Goal: Use online tool/utility: Utilize a website feature to perform a specific function

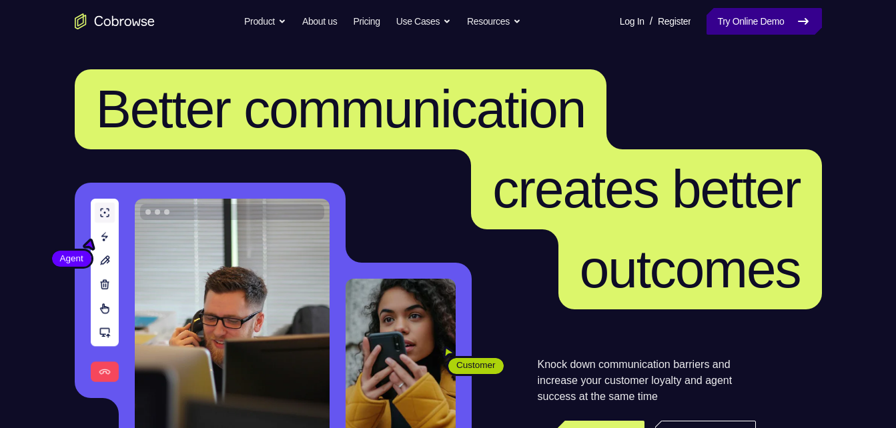
click at [734, 19] on link "Try Online Demo" at bounding box center [764, 21] width 115 height 27
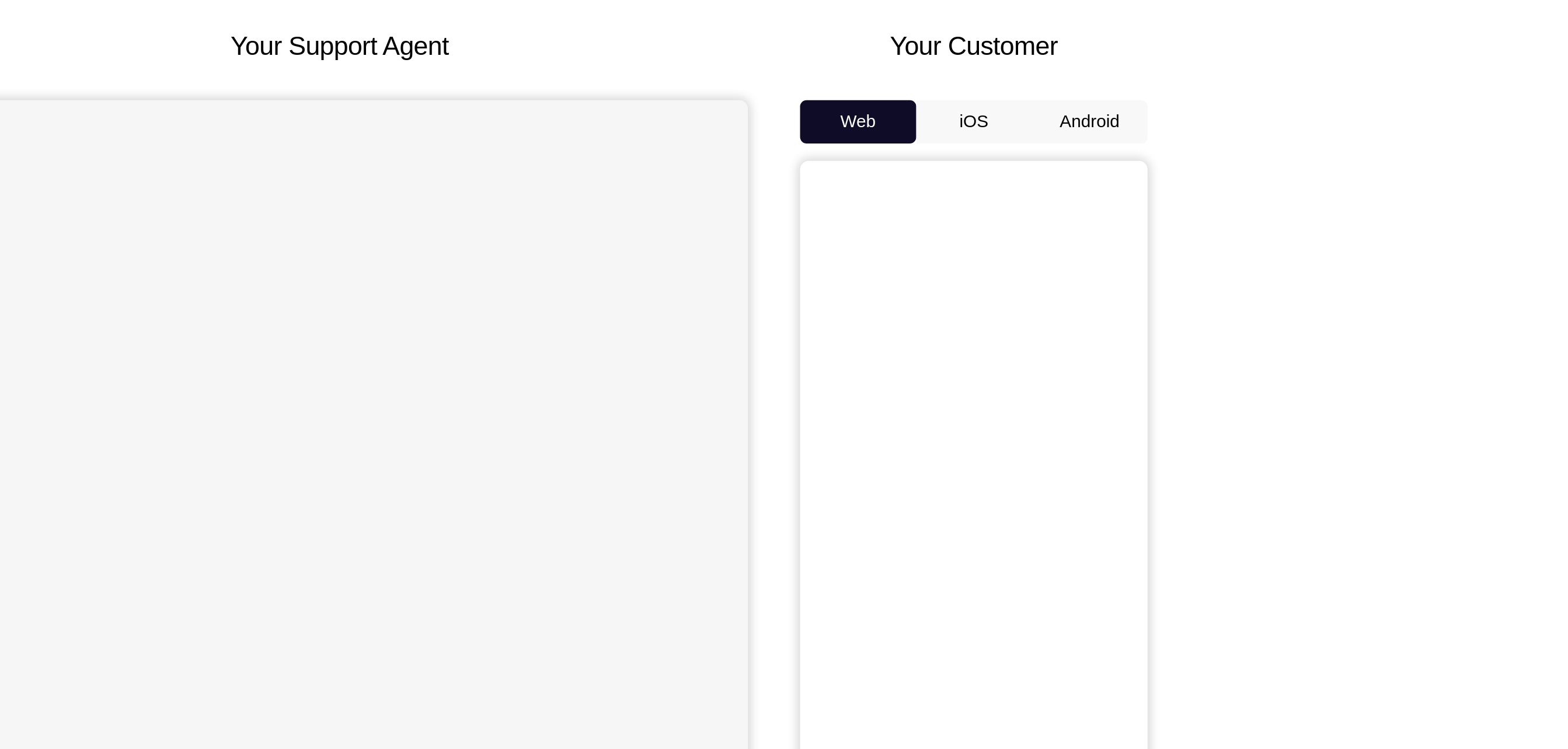
drag, startPoint x: 0, startPoint y: 0, endPoint x: 1084, endPoint y: 157, distance: 1095.3
click at [870, 157] on button "Android" at bounding box center [1079, 163] width 62 height 24
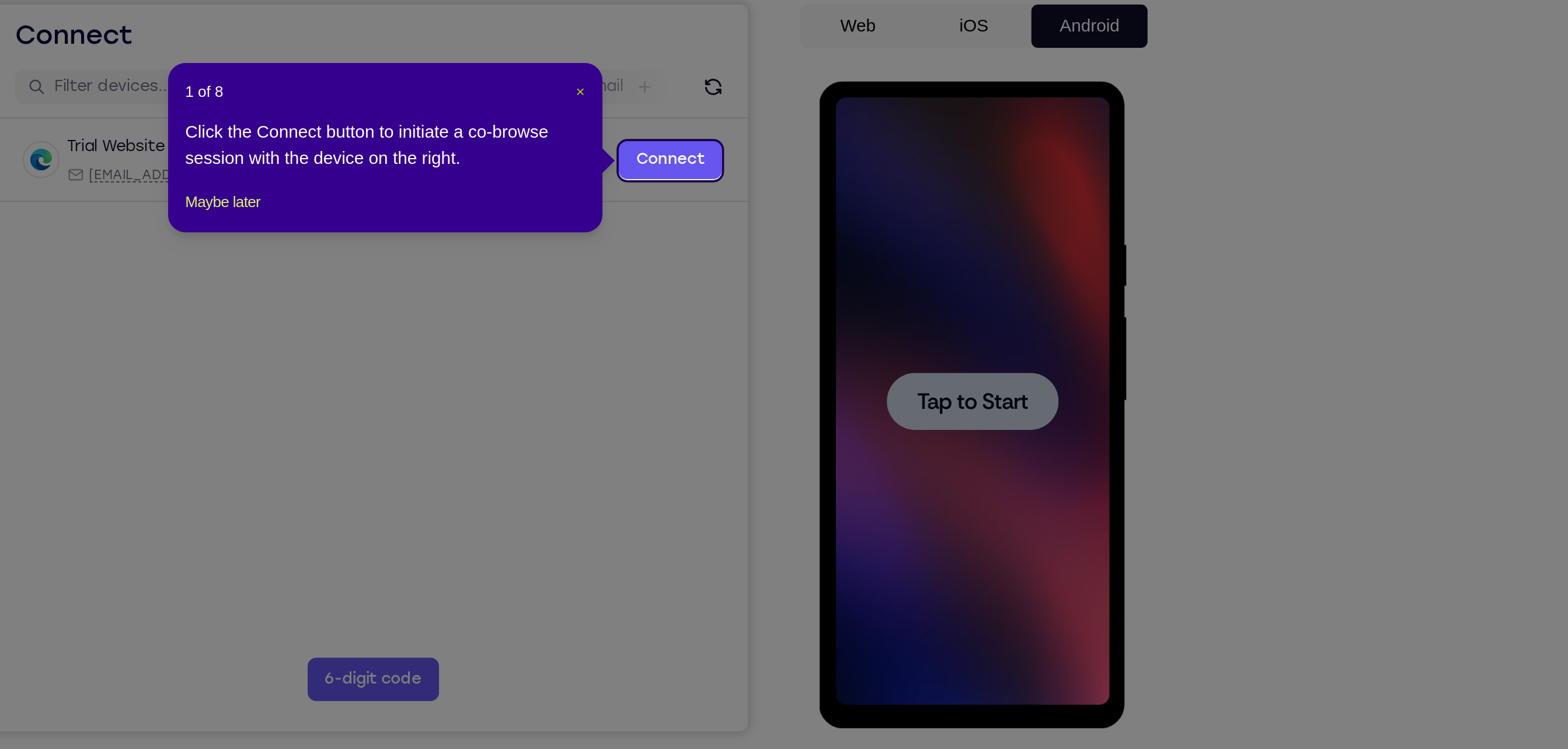
click at [806, 198] on span "×" at bounding box center [805, 198] width 4 height 10
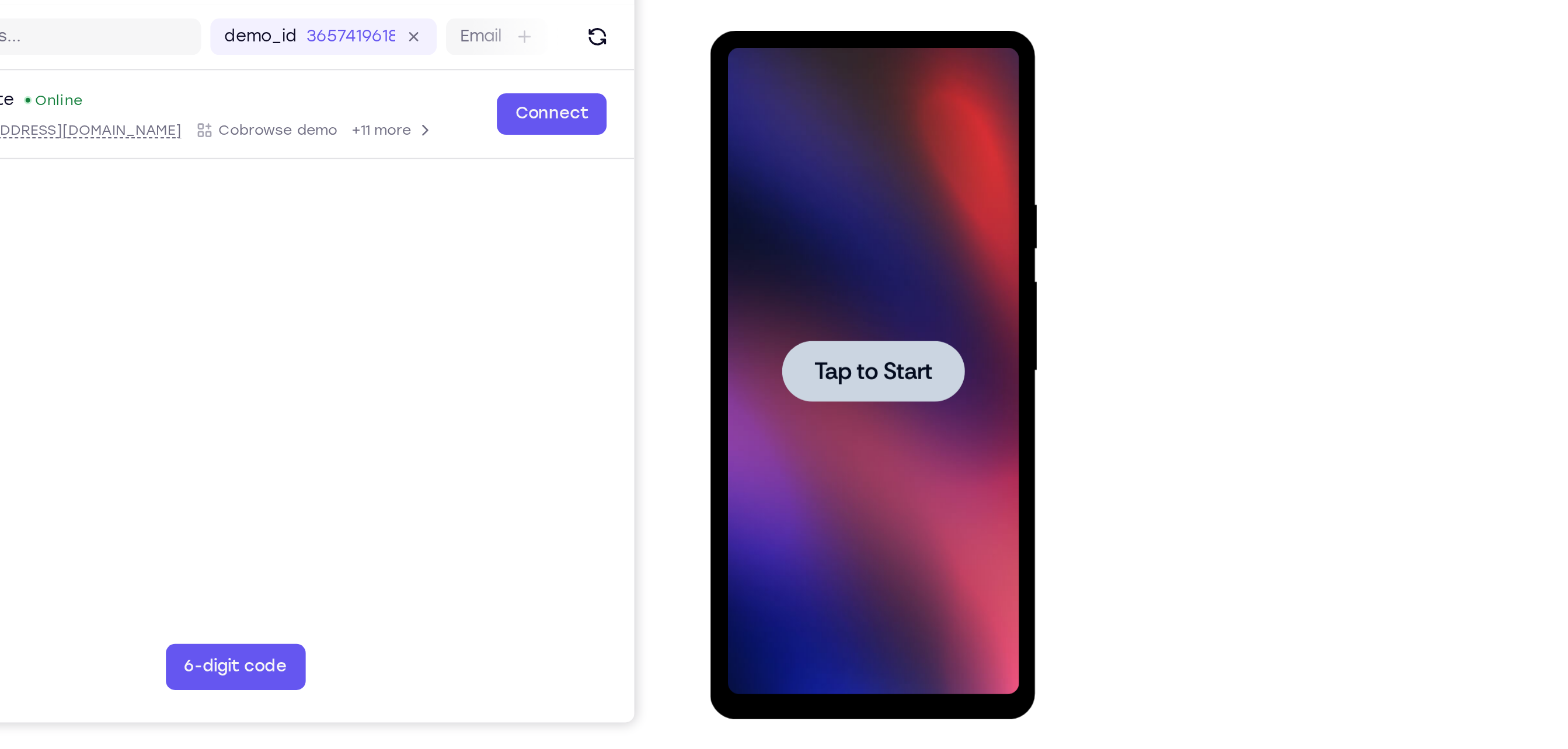
click at [816, 198] on span "Tap to Start" at bounding box center [792, 203] width 59 height 11
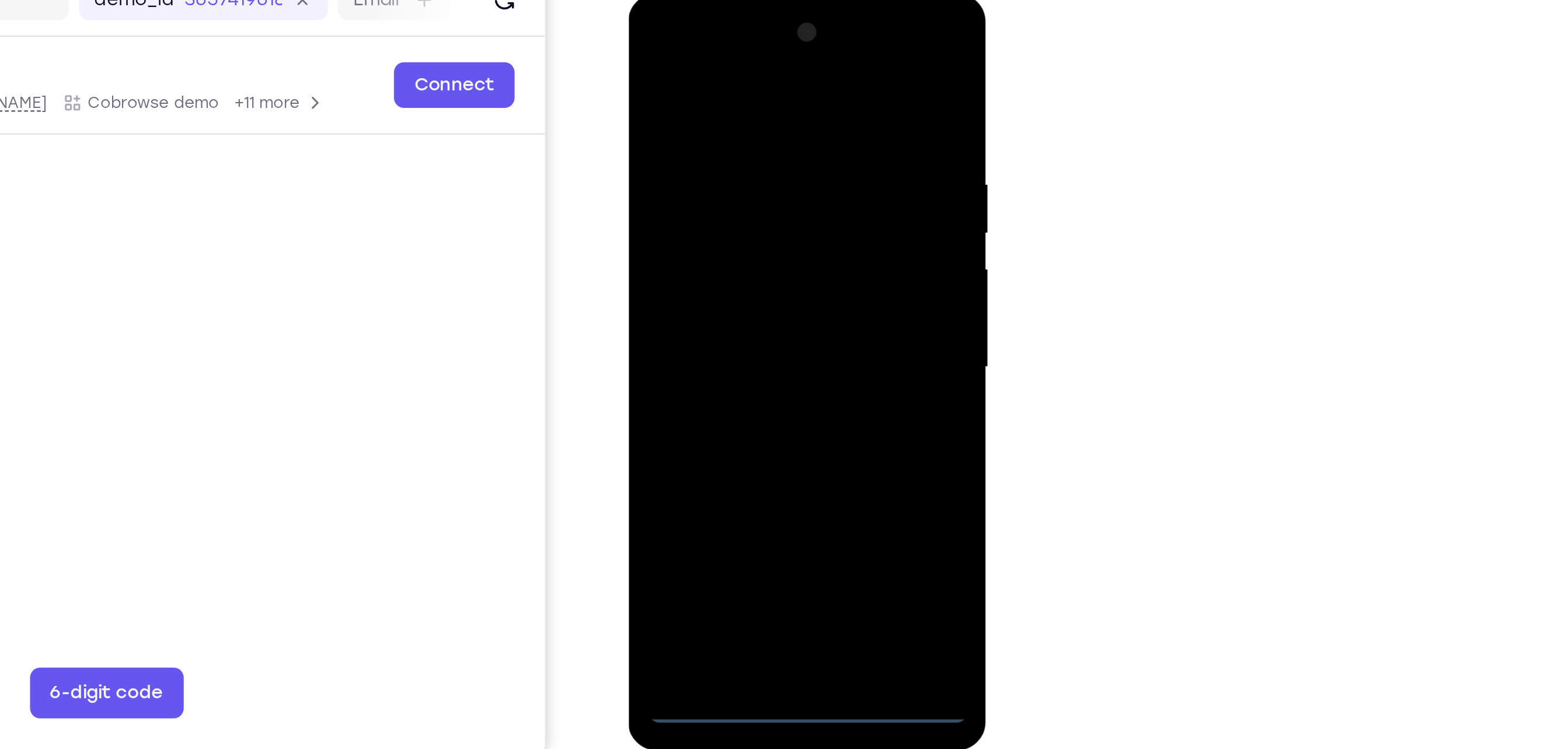
click at [712, 322] on div at bounding box center [710, 166] width 147 height 327
click at [761, 271] on div at bounding box center [710, 166] width 147 height 327
click at [701, 52] on div at bounding box center [710, 166] width 147 height 327
click at [761, 156] on div at bounding box center [710, 166] width 147 height 327
click at [700, 185] on div at bounding box center [710, 166] width 147 height 327
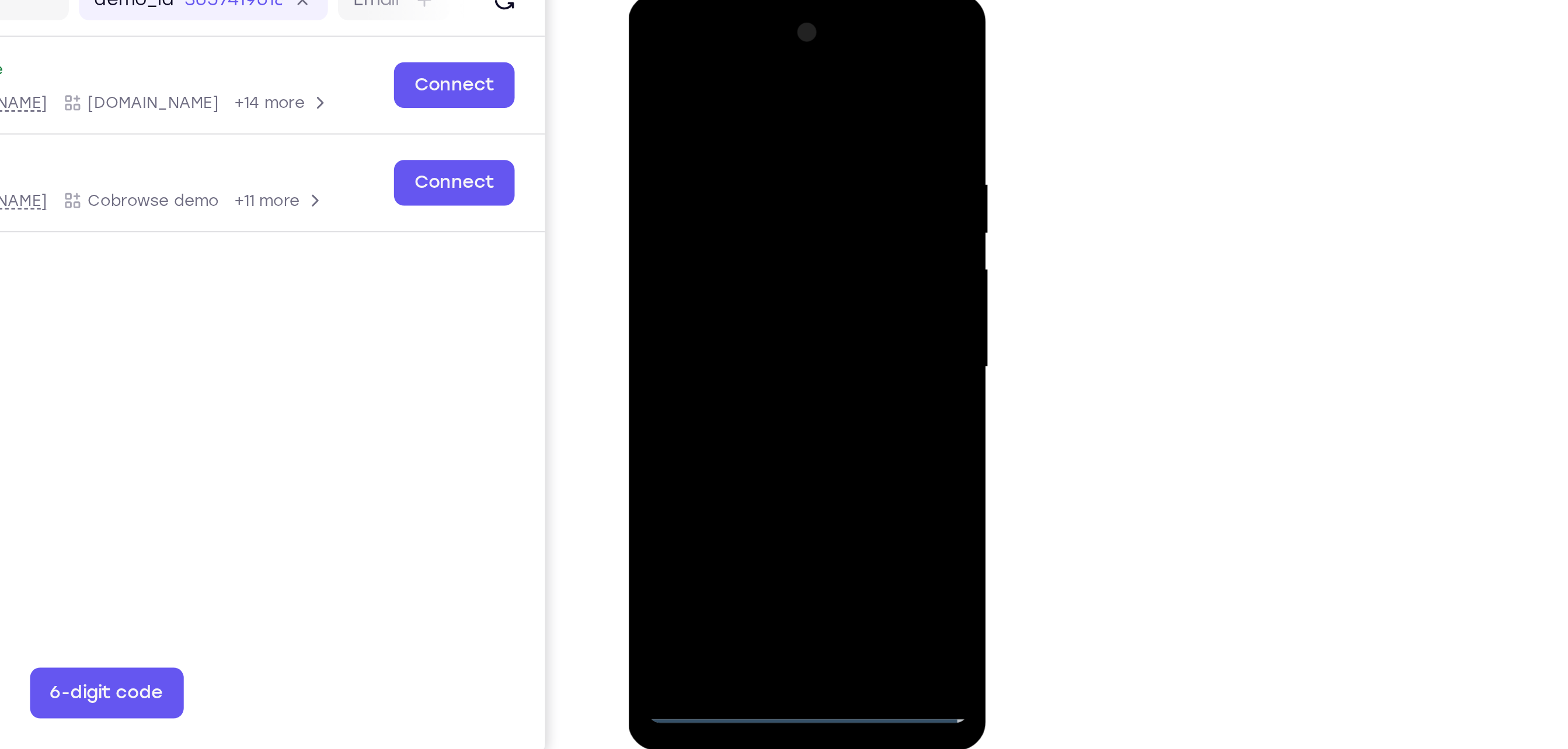
click at [695, 228] on div at bounding box center [710, 166] width 147 height 327
click at [726, 107] on div at bounding box center [710, 166] width 147 height 327
click at [740, 144] on div at bounding box center [710, 166] width 147 height 327
click at [714, 302] on div at bounding box center [710, 166] width 147 height 327
click at [724, 114] on div at bounding box center [710, 166] width 147 height 327
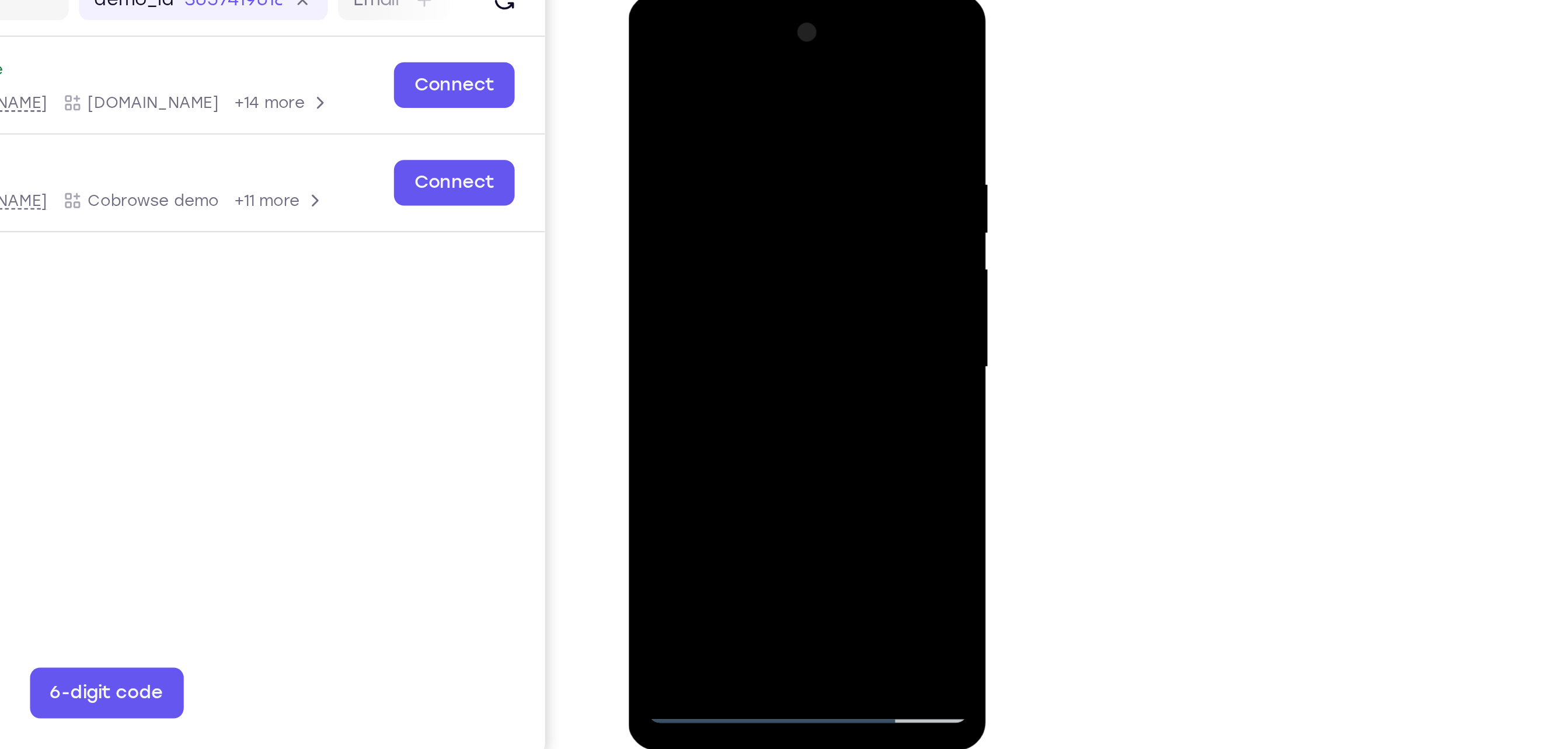
click at [773, 66] on div at bounding box center [710, 166] width 147 height 327
click at [738, 304] on div at bounding box center [710, 166] width 147 height 327
click at [693, 230] on div at bounding box center [710, 166] width 147 height 327
click at [747, 157] on div at bounding box center [710, 166] width 147 height 327
click at [707, 302] on div at bounding box center [710, 166] width 147 height 327
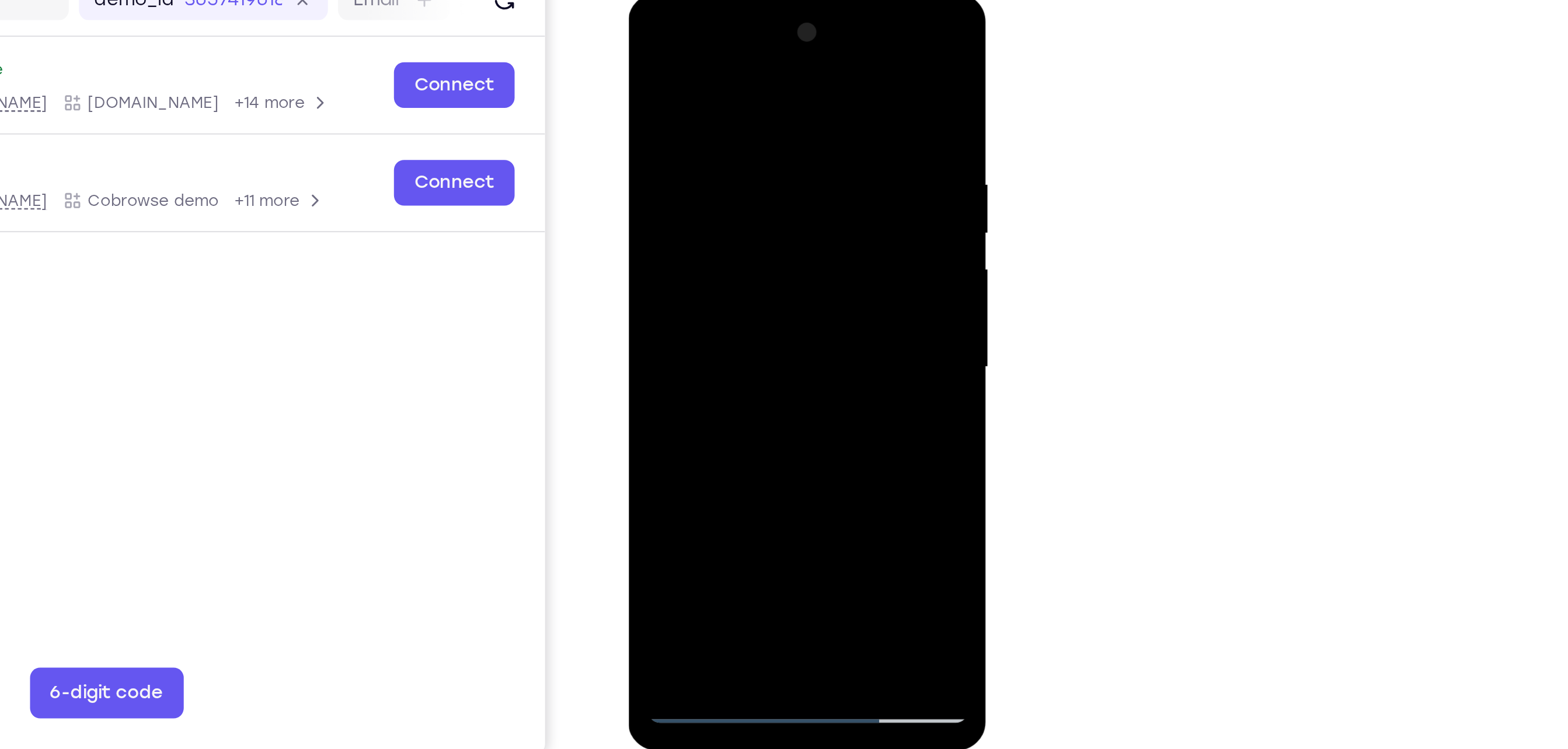
click at [775, 277] on div at bounding box center [710, 166] width 147 height 327
click at [775, 278] on div at bounding box center [710, 166] width 147 height 327
click at [774, 278] on div at bounding box center [710, 166] width 147 height 327
click at [766, 194] on div at bounding box center [710, 166] width 147 height 327
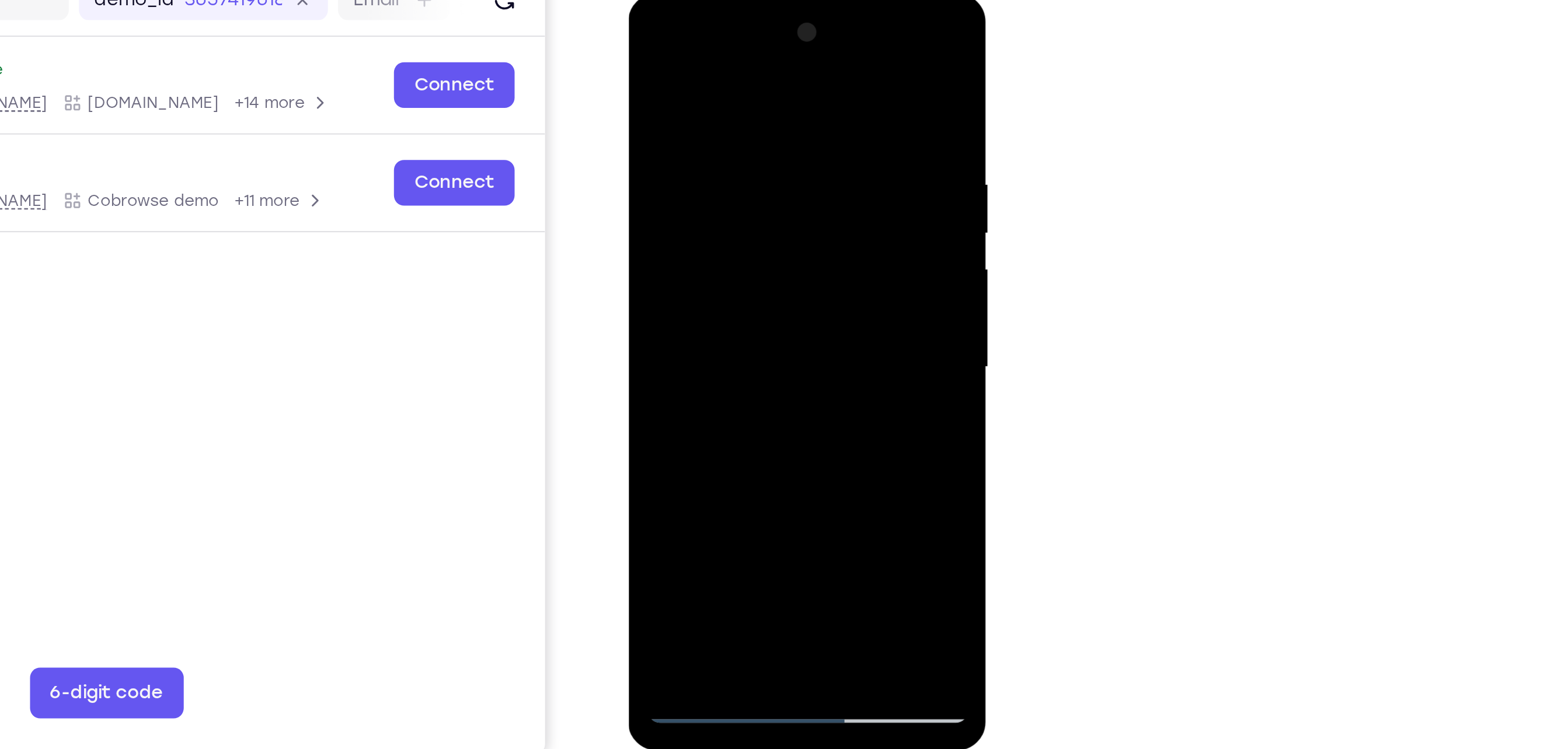
click at [773, 281] on div at bounding box center [710, 166] width 147 height 327
click at [773, 280] on div at bounding box center [710, 166] width 147 height 327
click at [690, 170] on div at bounding box center [710, 166] width 147 height 327
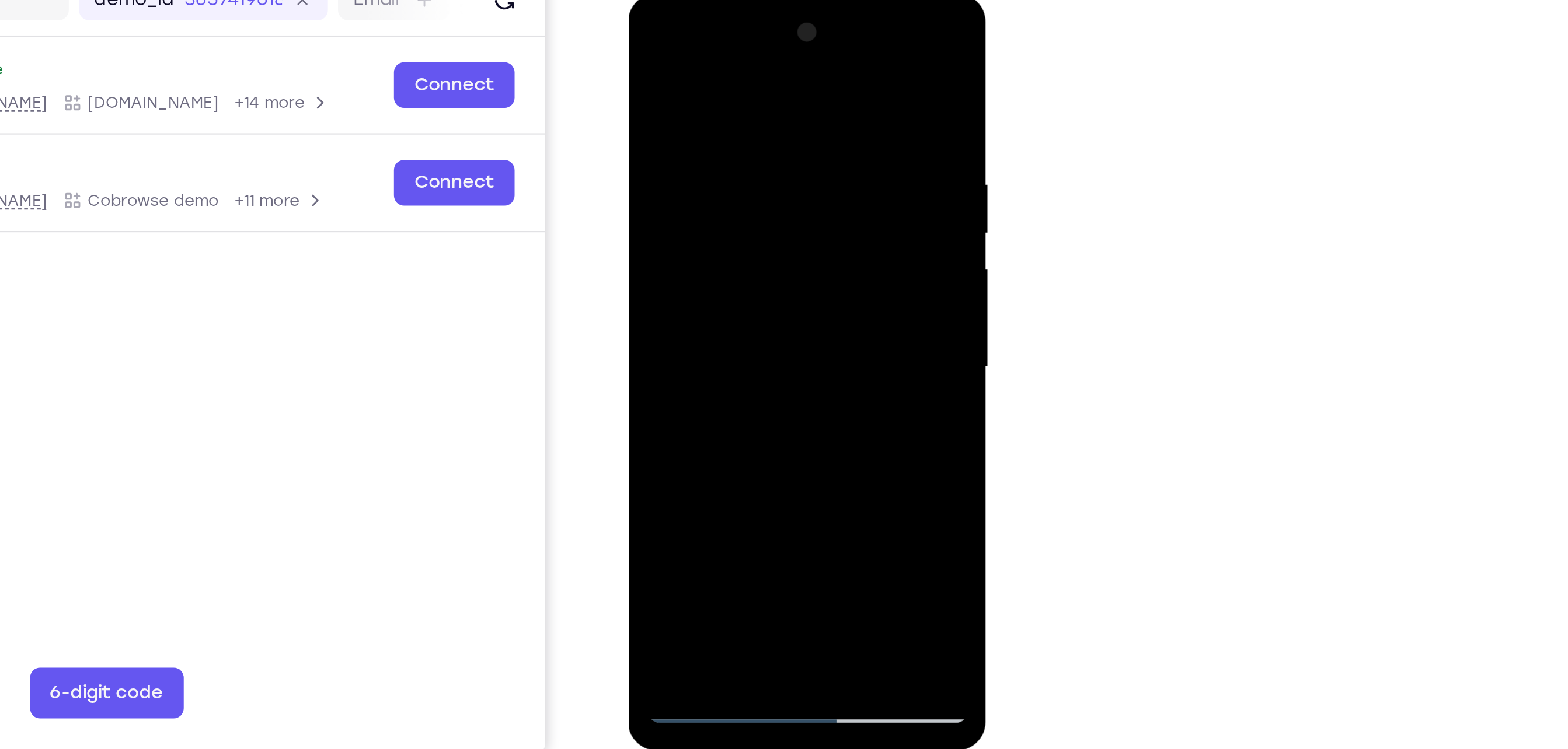
click at [673, 274] on div at bounding box center [710, 166] width 147 height 327
click at [670, 218] on div at bounding box center [710, 166] width 147 height 327
click at [653, 196] on div at bounding box center [710, 166] width 147 height 327
click at [763, 196] on div at bounding box center [710, 166] width 147 height 327
click at [645, 51] on div at bounding box center [710, 166] width 147 height 327
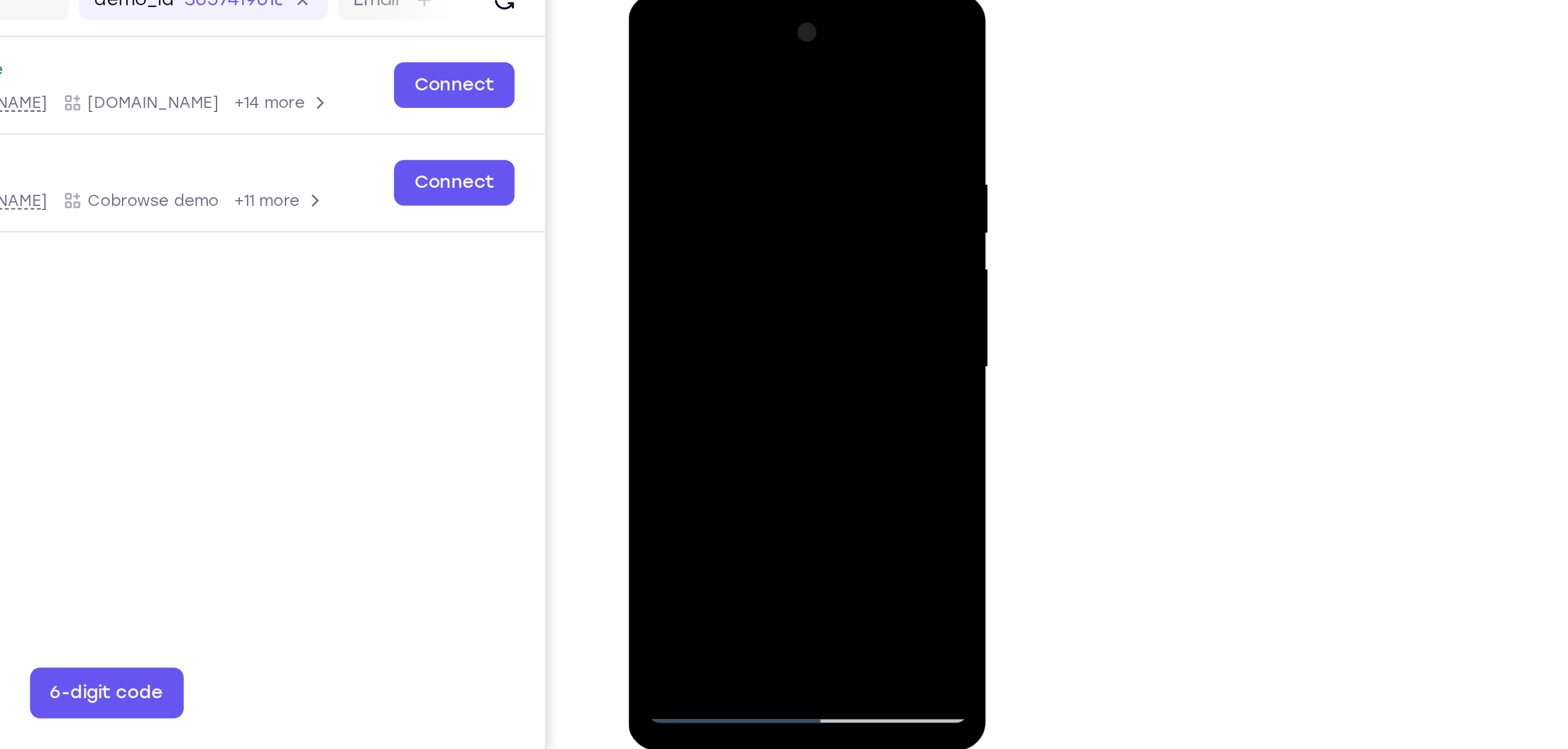
click at [741, 163] on div at bounding box center [710, 166] width 147 height 327
click at [745, 277] on div at bounding box center [710, 166] width 147 height 327
click at [759, 276] on div at bounding box center [710, 166] width 147 height 327
click at [645, 49] on div at bounding box center [710, 166] width 147 height 327
click at [645, 46] on div at bounding box center [710, 166] width 147 height 327
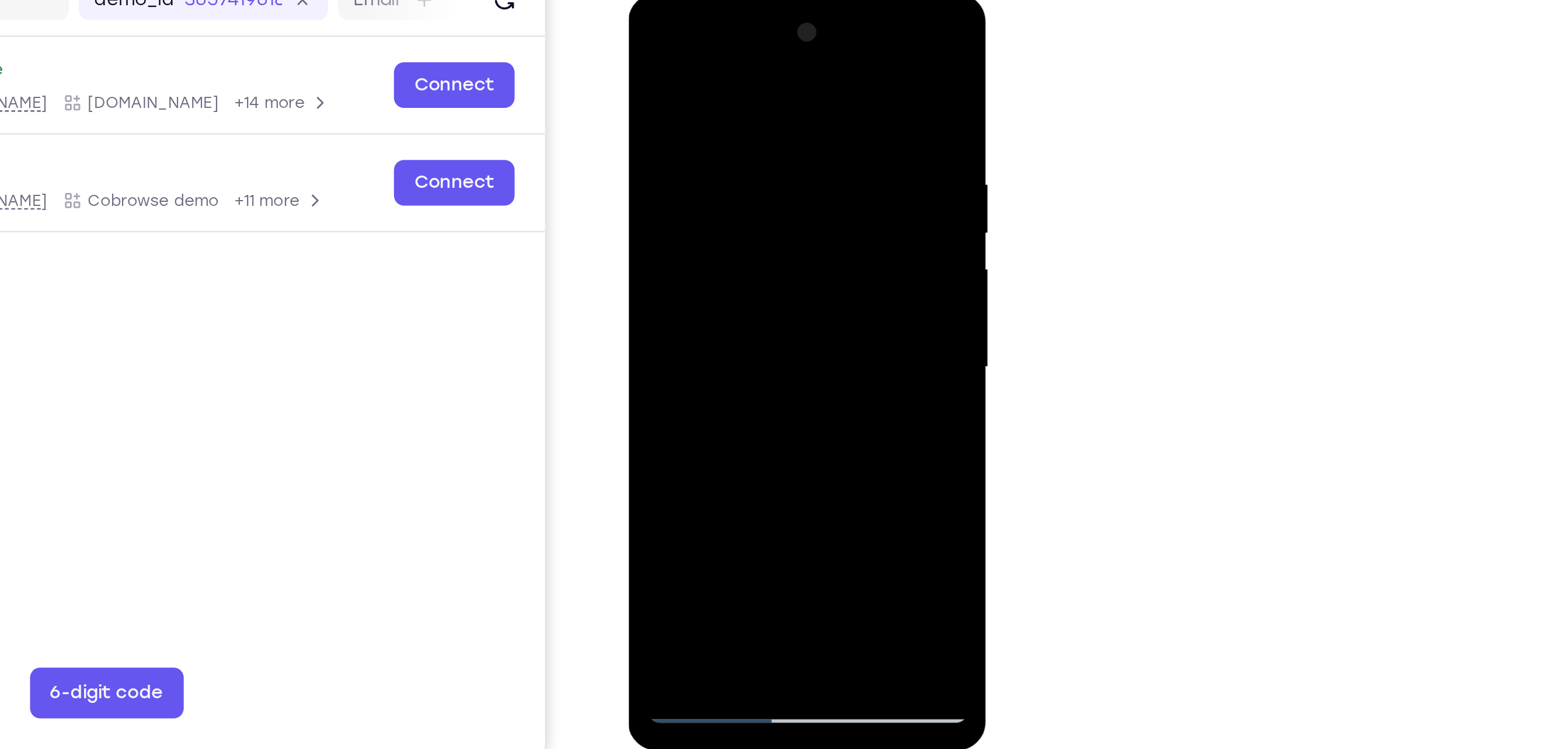
click at [695, 78] on div at bounding box center [710, 166] width 147 height 327
click at [767, 149] on div at bounding box center [710, 166] width 147 height 327
click at [731, 80] on div at bounding box center [710, 166] width 147 height 327
click at [770, 57] on div at bounding box center [710, 166] width 147 height 327
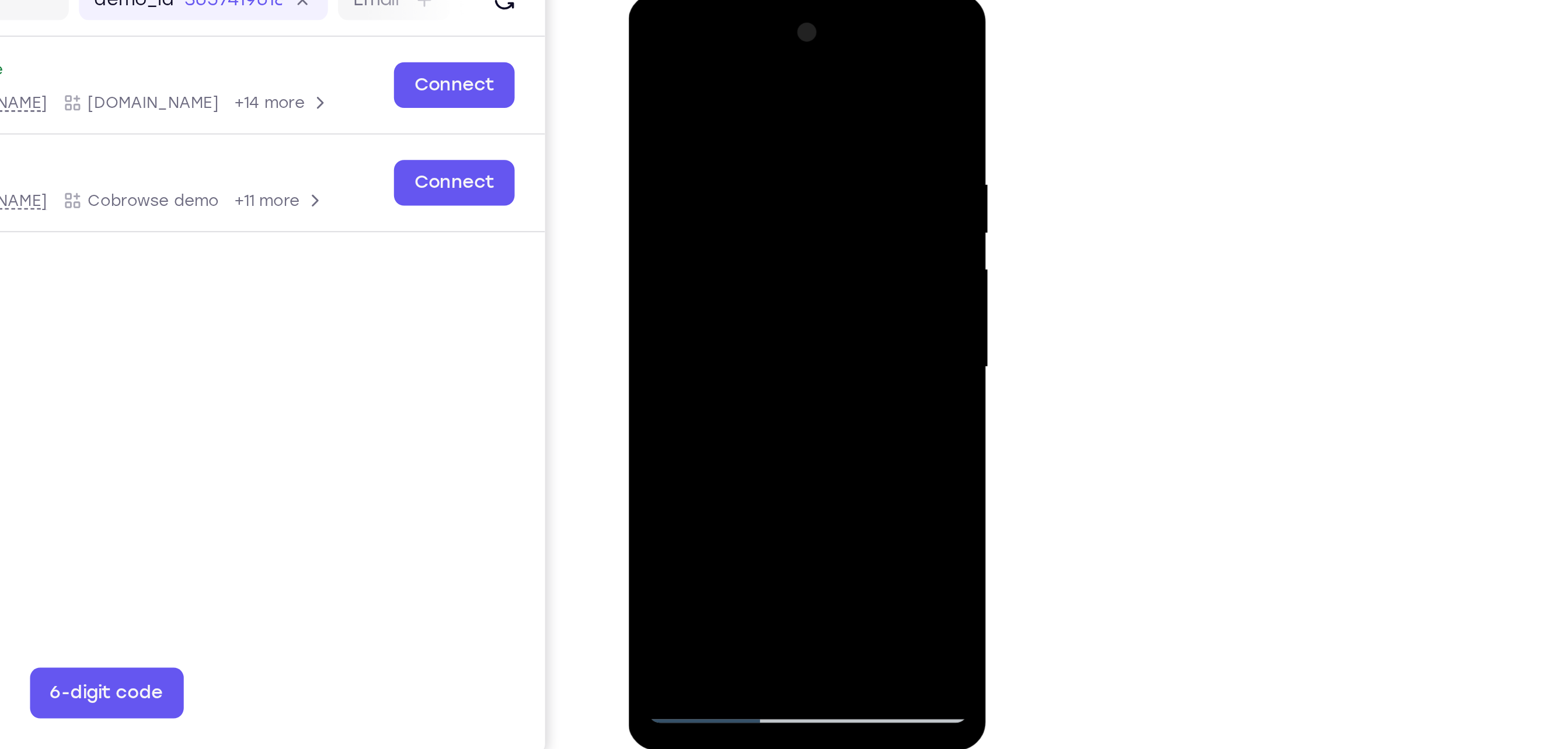
drag, startPoint x: 757, startPoint y: 254, endPoint x: 748, endPoint y: 66, distance: 188.2
click at [748, 66] on div at bounding box center [710, 166] width 147 height 327
click at [733, 303] on div at bounding box center [710, 166] width 147 height 327
click at [693, 154] on div at bounding box center [710, 166] width 147 height 327
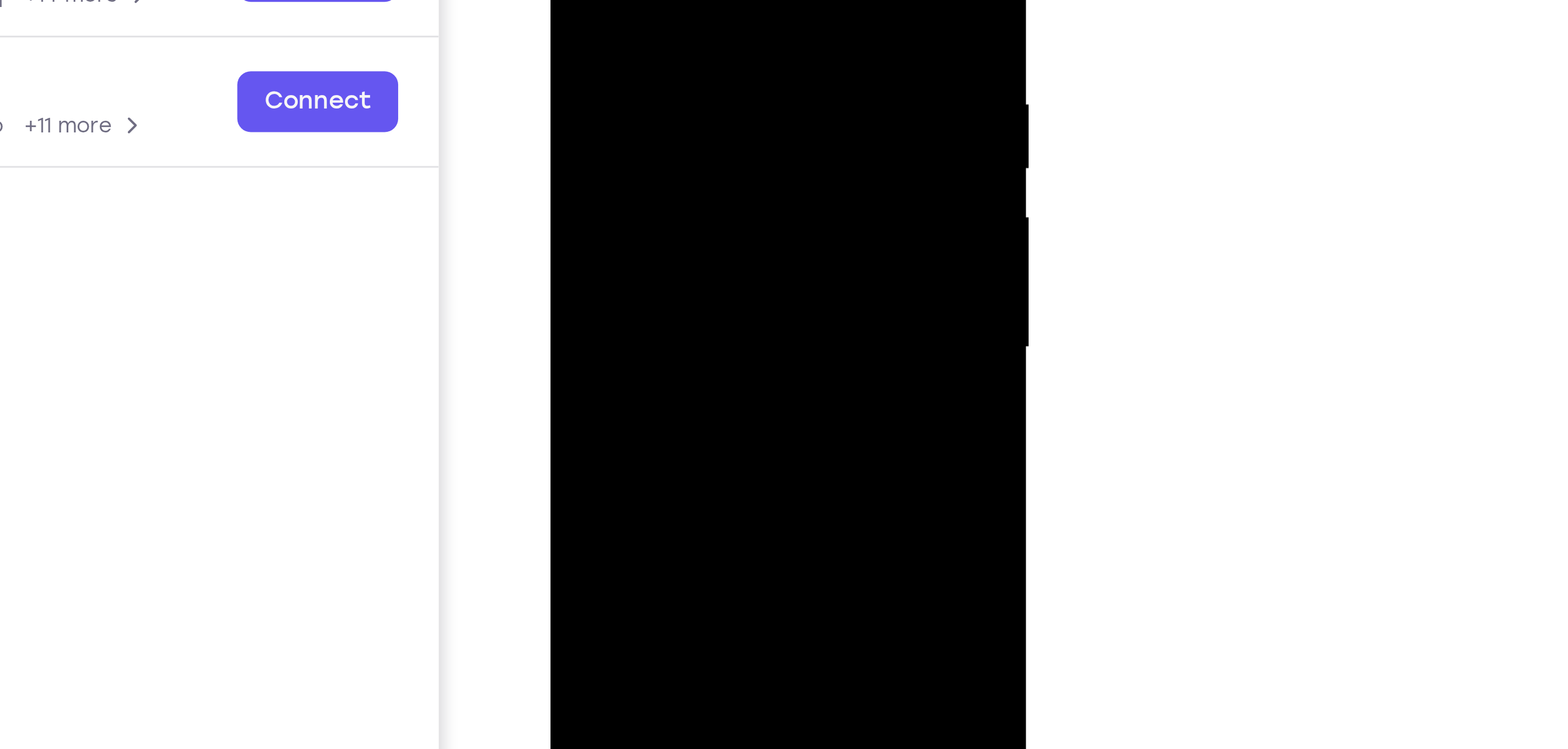
click at [608, 150] on div at bounding box center [631, 22] width 147 height 327
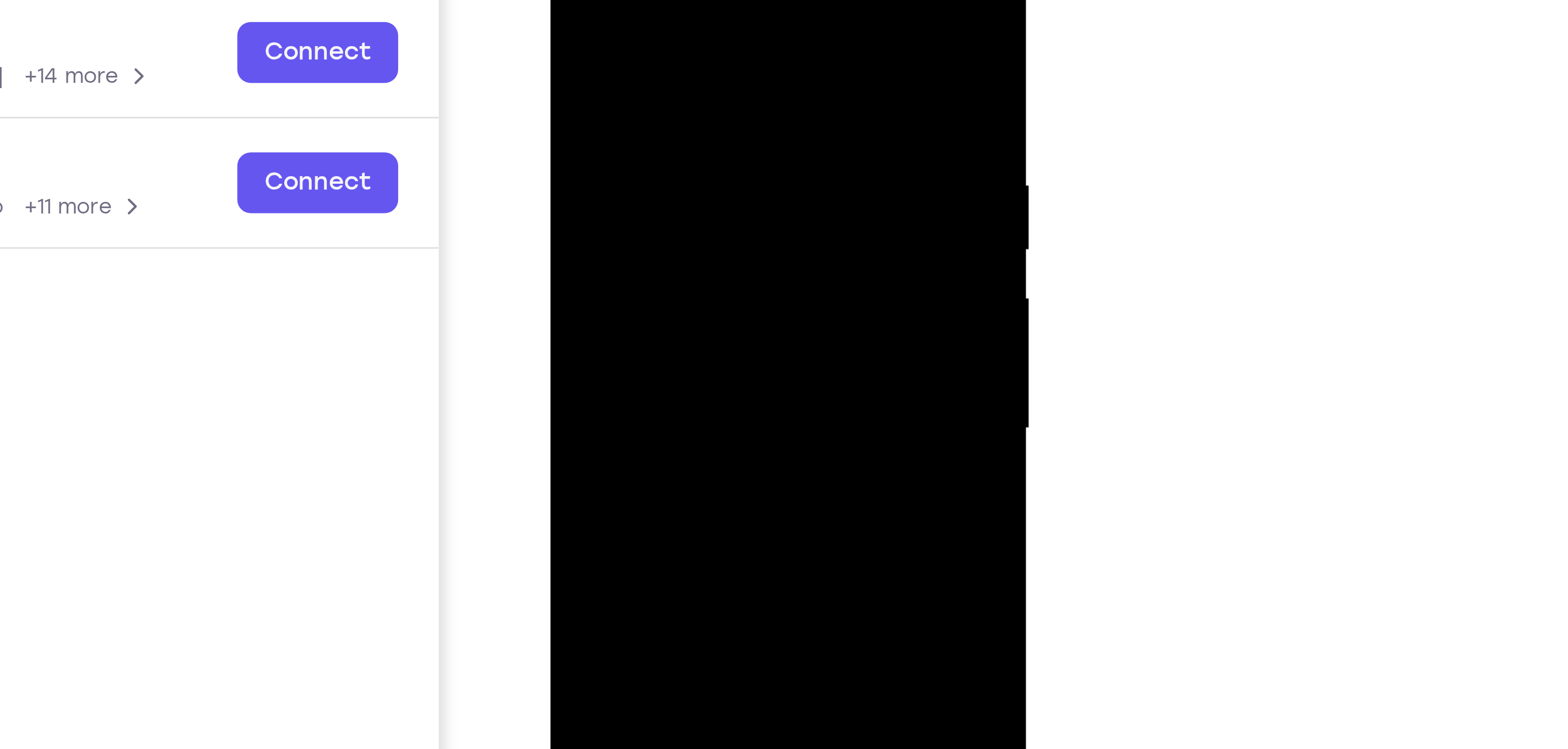
click at [569, 0] on div at bounding box center [631, 103] width 147 height 327
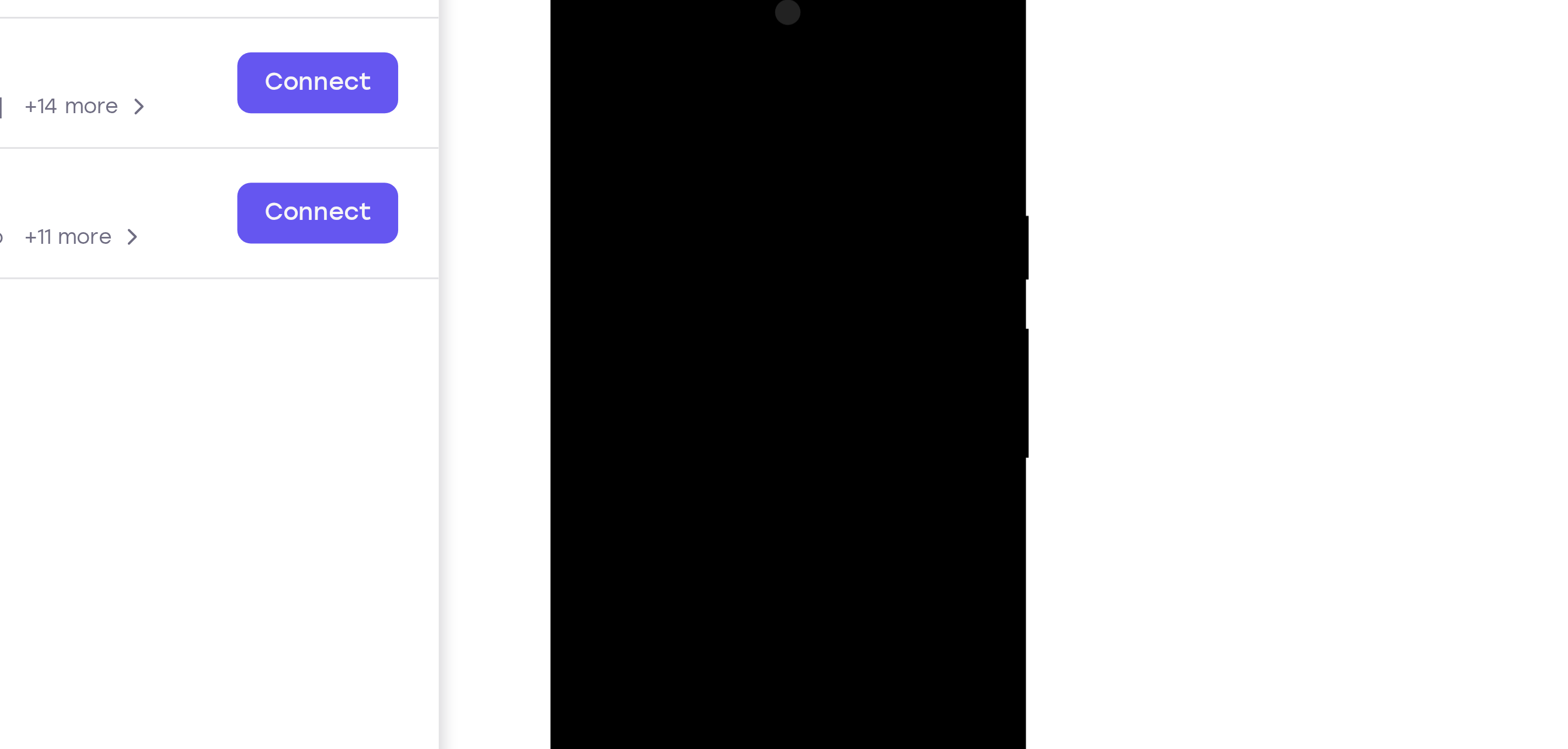
click at [697, 17] on div at bounding box center [631, 134] width 147 height 327
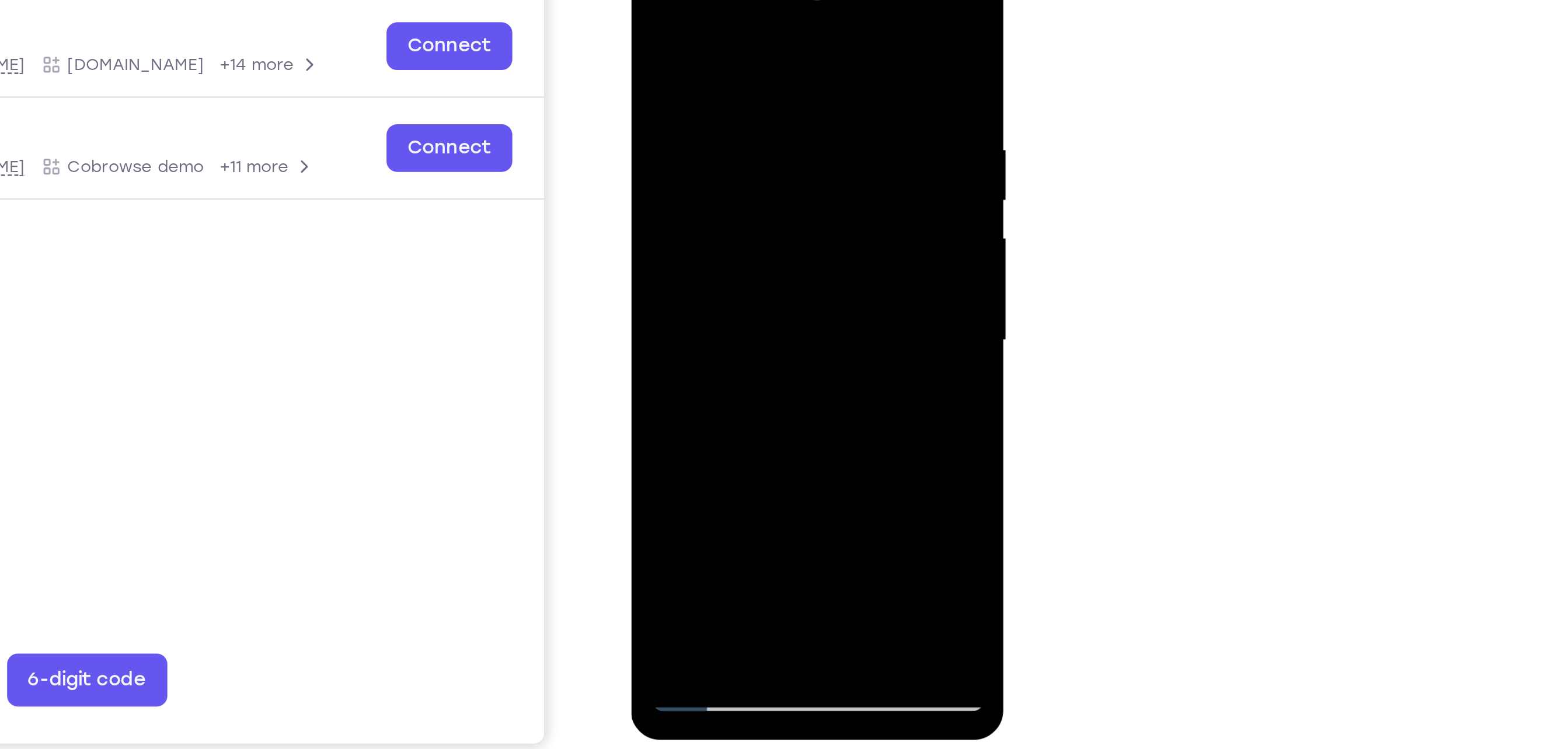
click at [659, 261] on div at bounding box center [713, 124] width 147 height 327
drag, startPoint x: 733, startPoint y: 45, endPoint x: 736, endPoint y: 232, distance: 187.0
click at [736, 232] on div at bounding box center [713, 124] width 147 height 327
click at [741, 264] on div at bounding box center [713, 124] width 147 height 327
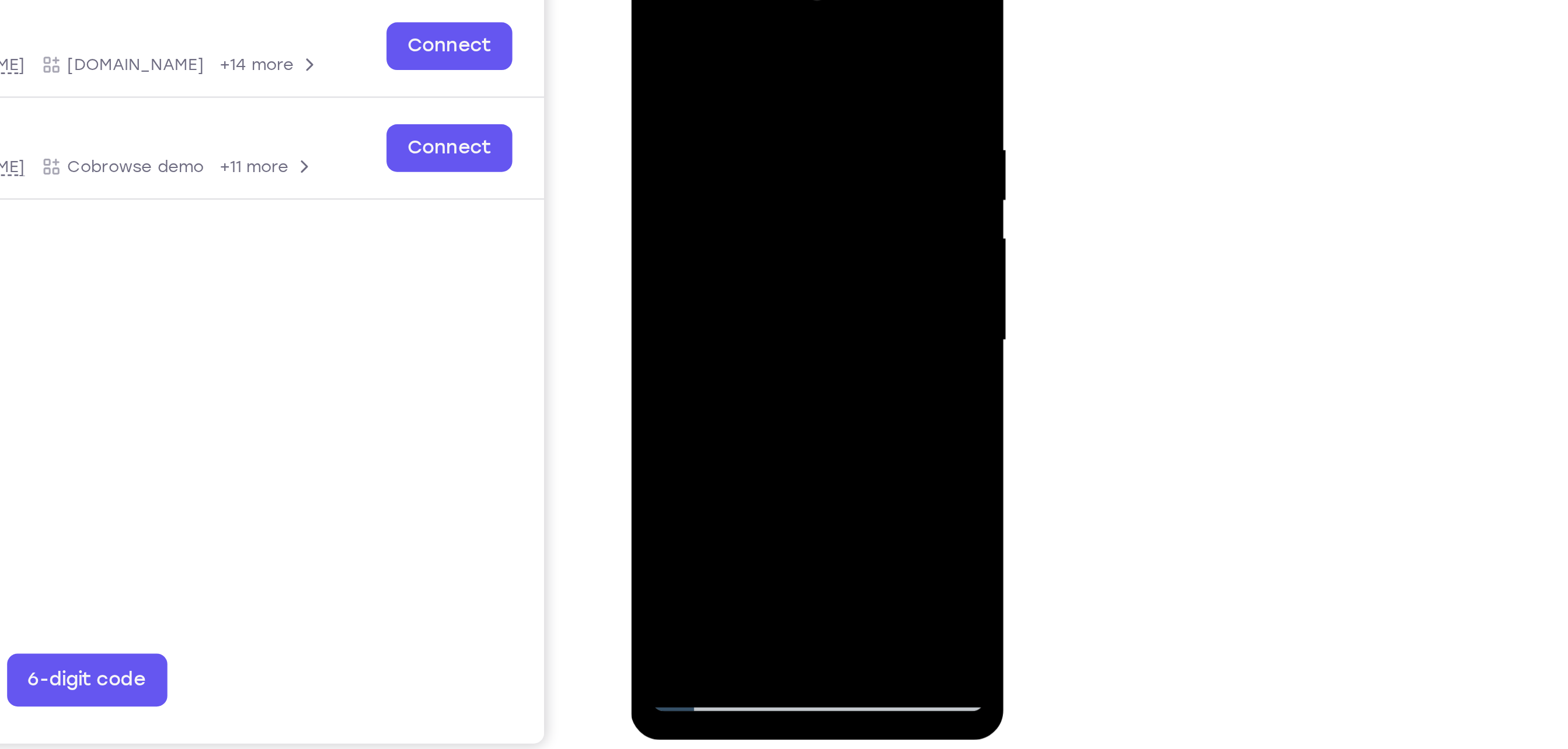
click at [672, 279] on div at bounding box center [713, 124] width 147 height 327
click at [687, 260] on div at bounding box center [713, 124] width 147 height 327
click at [680, 8] on div at bounding box center [713, 124] width 147 height 327
click at [774, 62] on div at bounding box center [713, 124] width 147 height 327
click at [713, 107] on div at bounding box center [713, 124] width 147 height 327
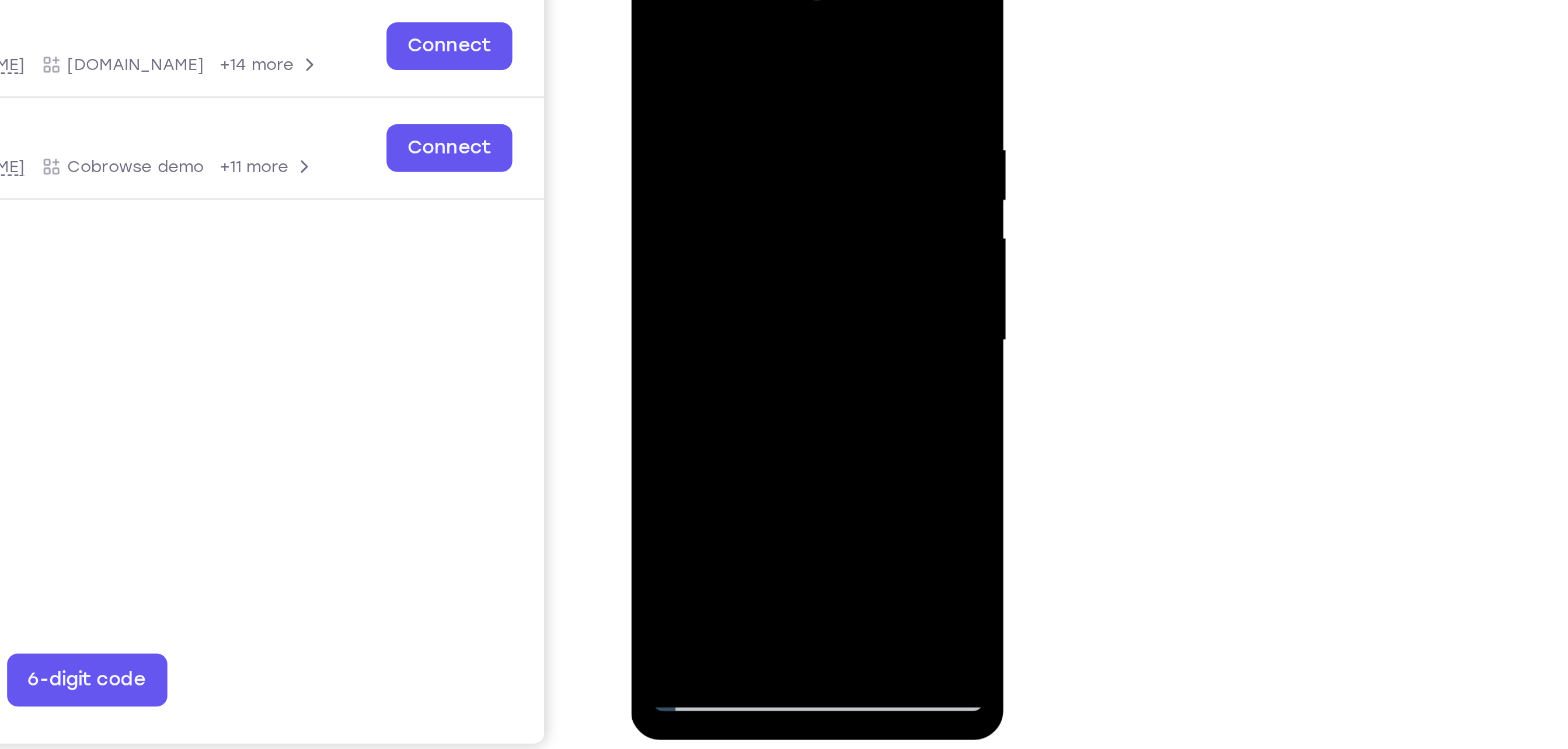
click at [647, 121] on div at bounding box center [713, 124] width 147 height 327
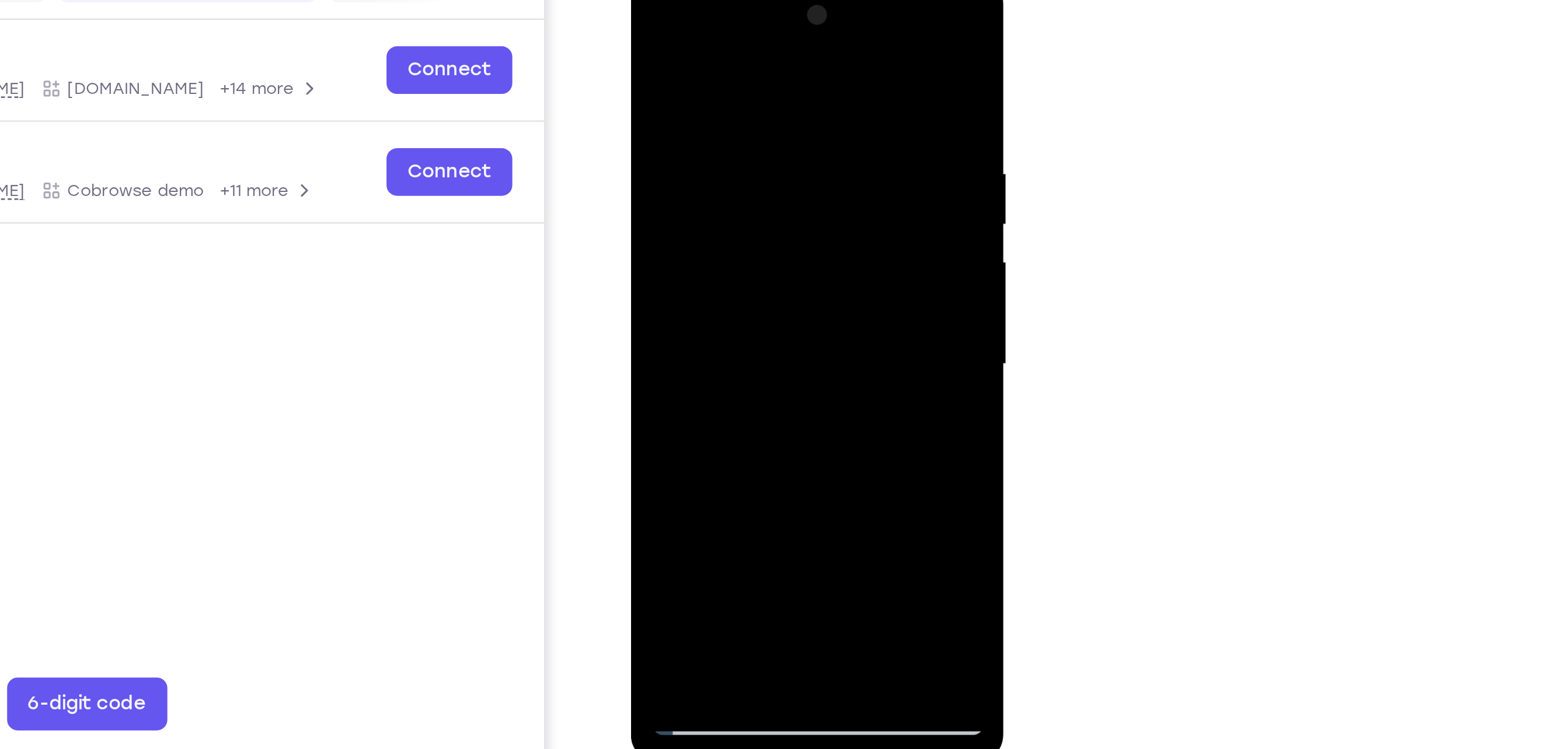
click at [772, 161] on div at bounding box center [713, 147] width 147 height 327
click at [771, 161] on div at bounding box center [713, 147] width 147 height 327
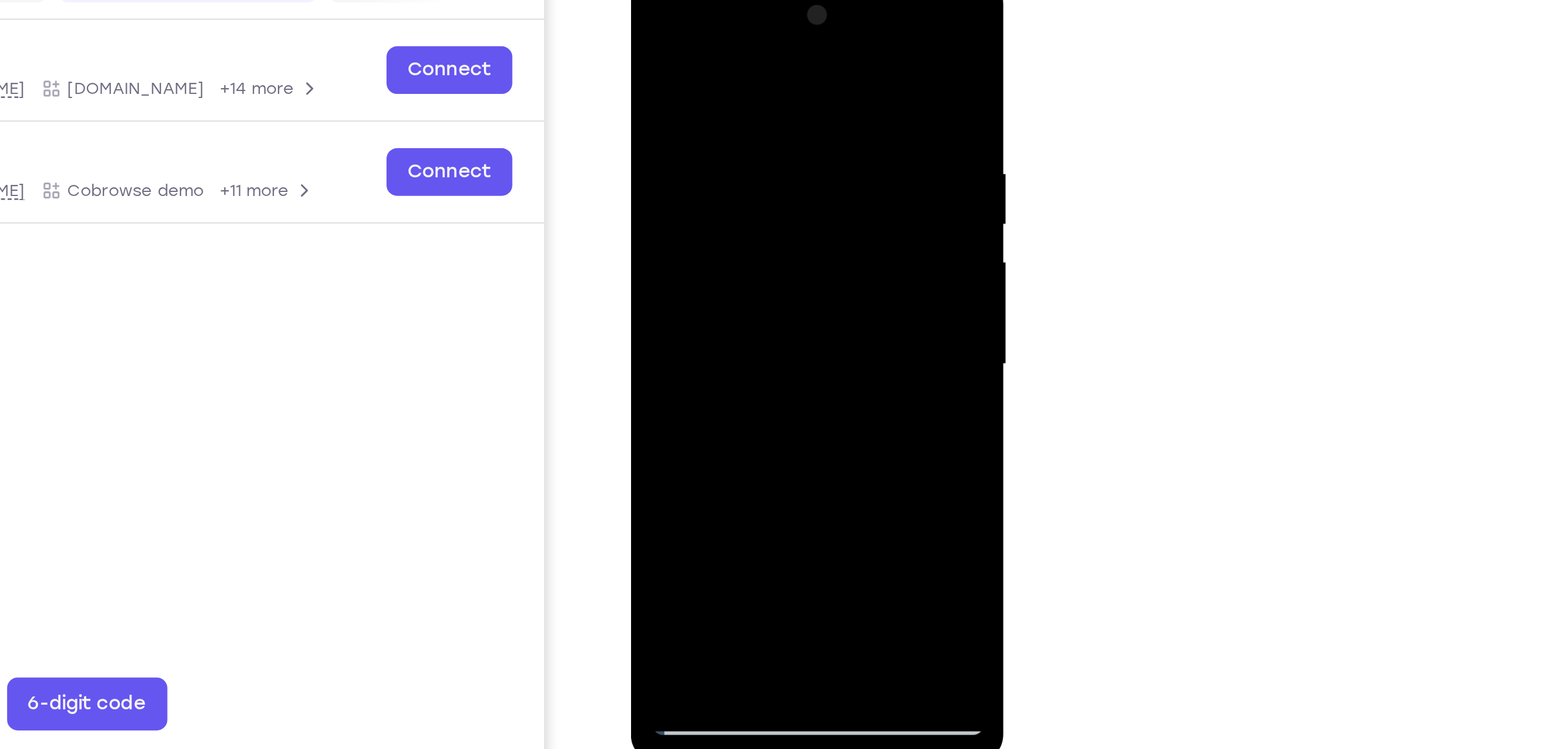
click at [772, 163] on div at bounding box center [713, 147] width 147 height 327
click at [773, 163] on div at bounding box center [713, 147] width 147 height 327
click at [776, 1] on div at bounding box center [713, 147] width 147 height 327
click at [740, 284] on div at bounding box center [713, 147] width 147 height 327
drag, startPoint x: 733, startPoint y: 53, endPoint x: 719, endPoint y: 246, distance: 193.5
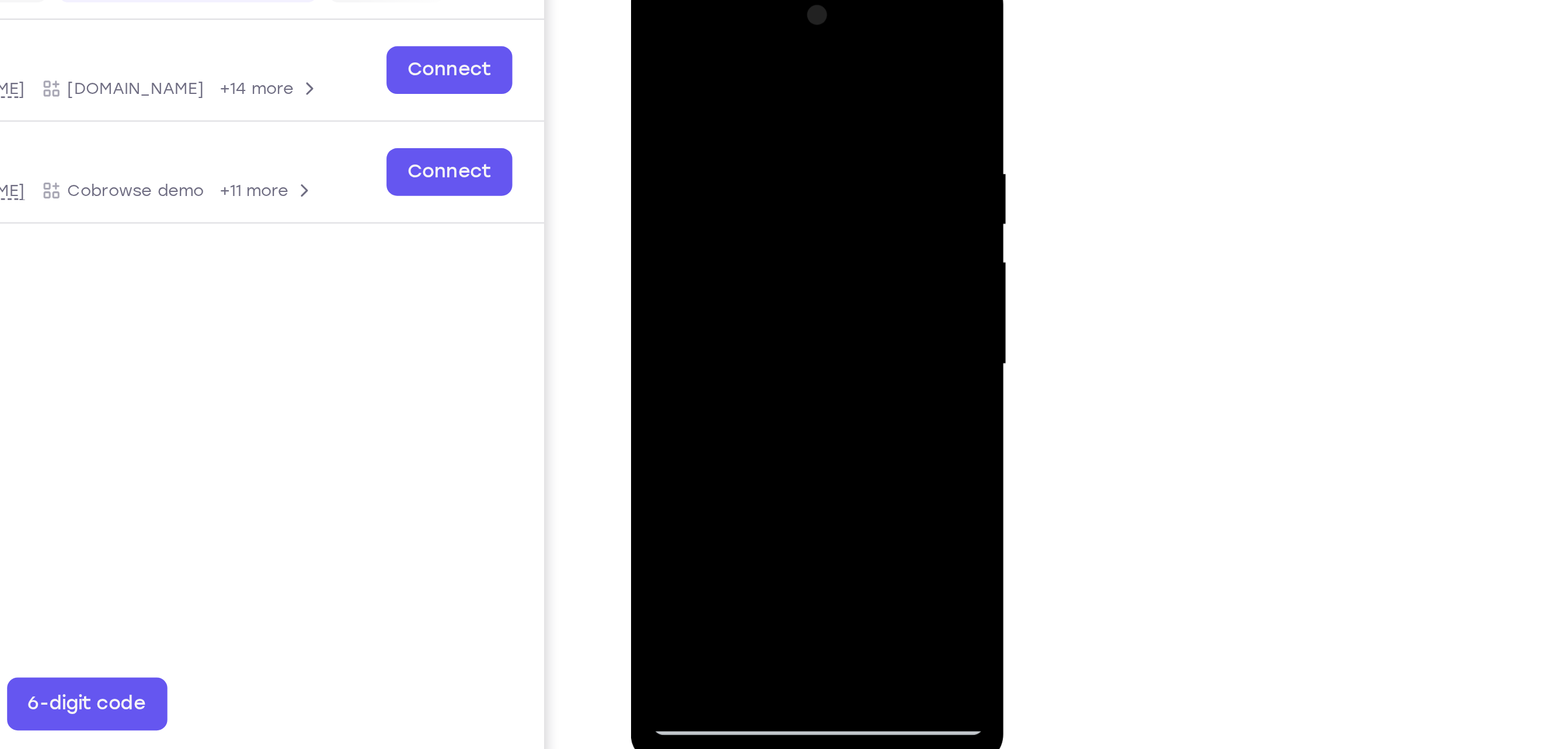
click at [719, 246] on div at bounding box center [713, 147] width 147 height 327
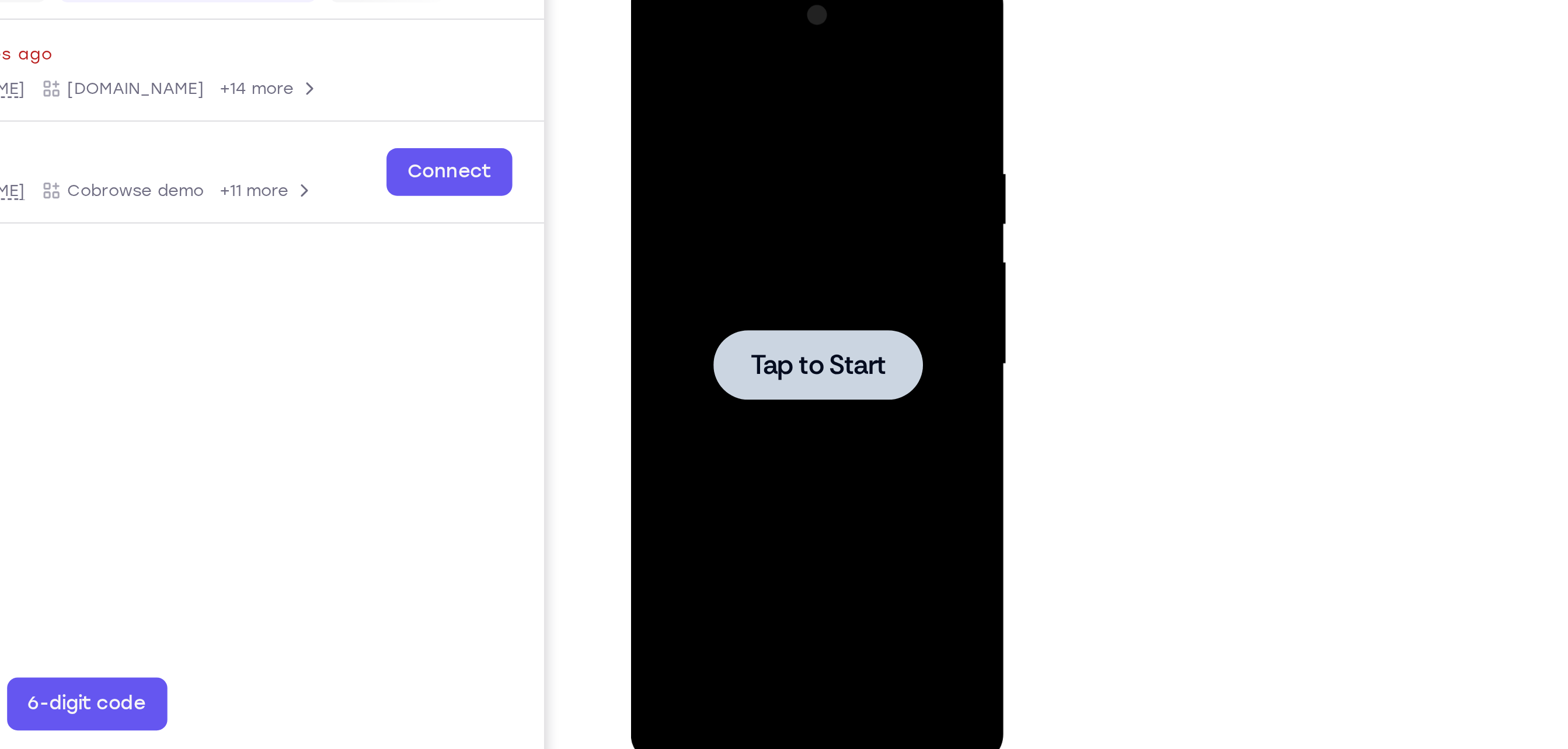
click at [720, 107] on div at bounding box center [713, 147] width 147 height 327
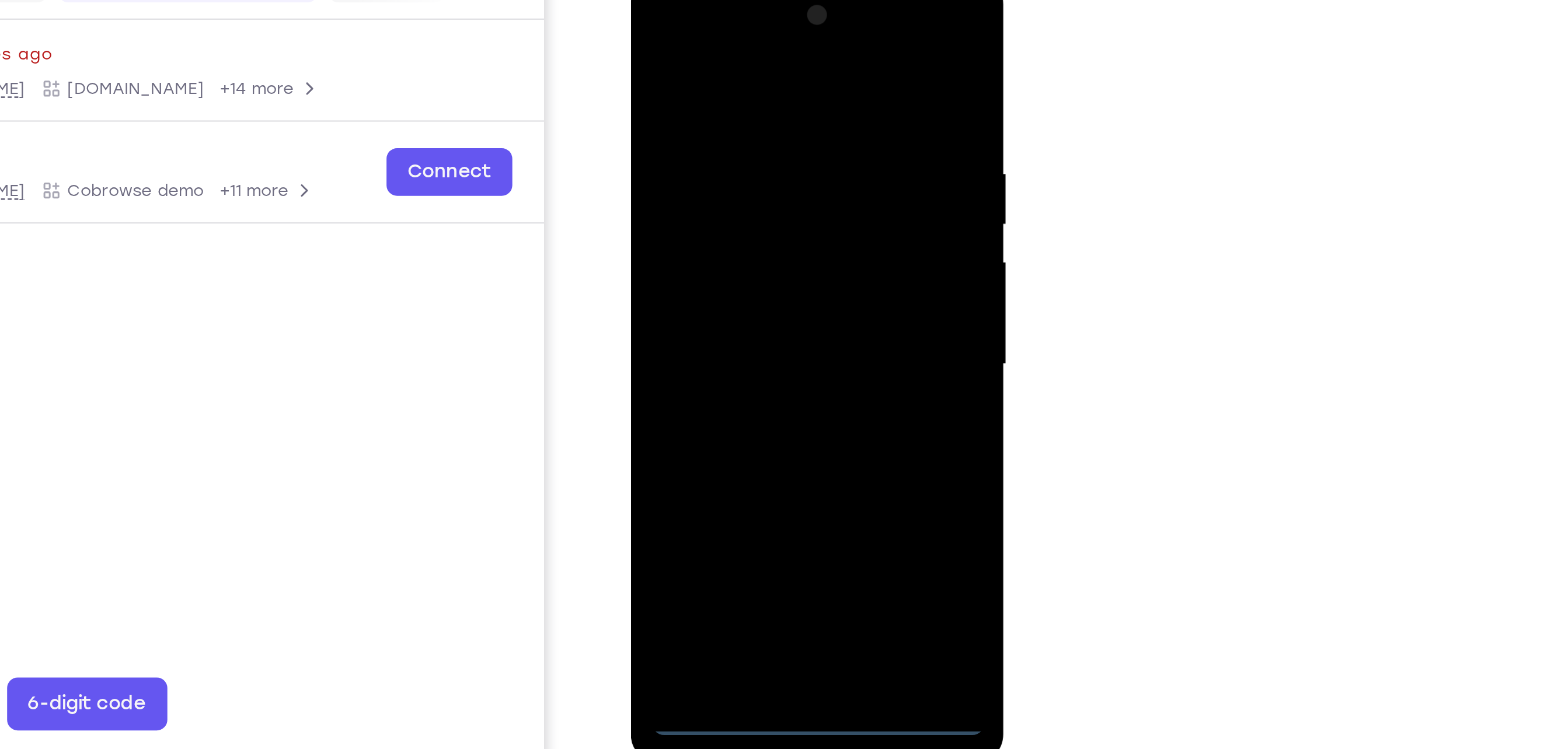
click at [714, 304] on div at bounding box center [713, 147] width 147 height 327
click at [758, 250] on div at bounding box center [713, 147] width 147 height 327
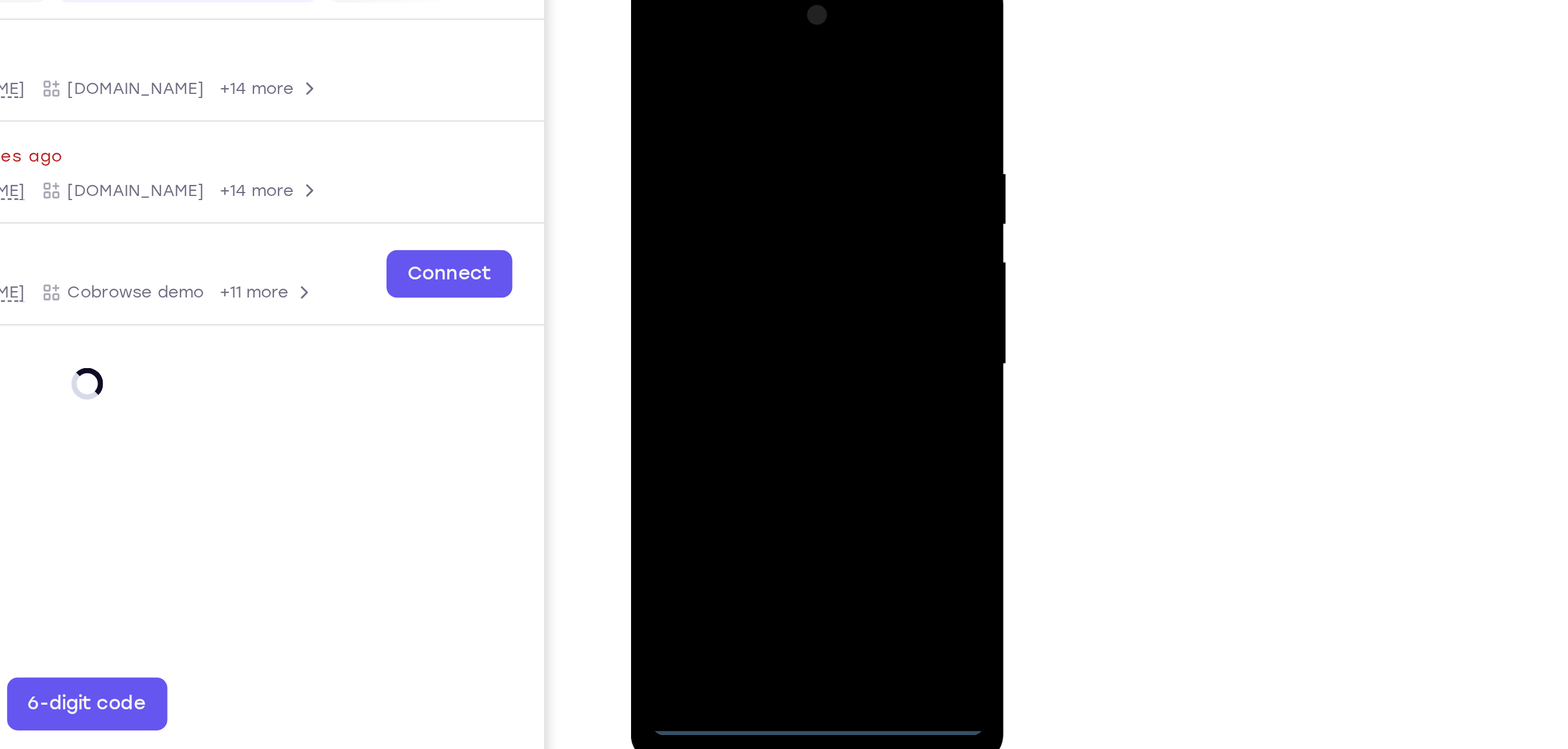
click at [684, 22] on div at bounding box center [713, 147] width 147 height 327
click at [689, 29] on div at bounding box center [713, 147] width 147 height 327
click at [755, 137] on div at bounding box center [713, 147] width 147 height 327
click at [698, 169] on div at bounding box center [713, 147] width 147 height 327
click at [713, 205] on div at bounding box center [713, 147] width 147 height 327
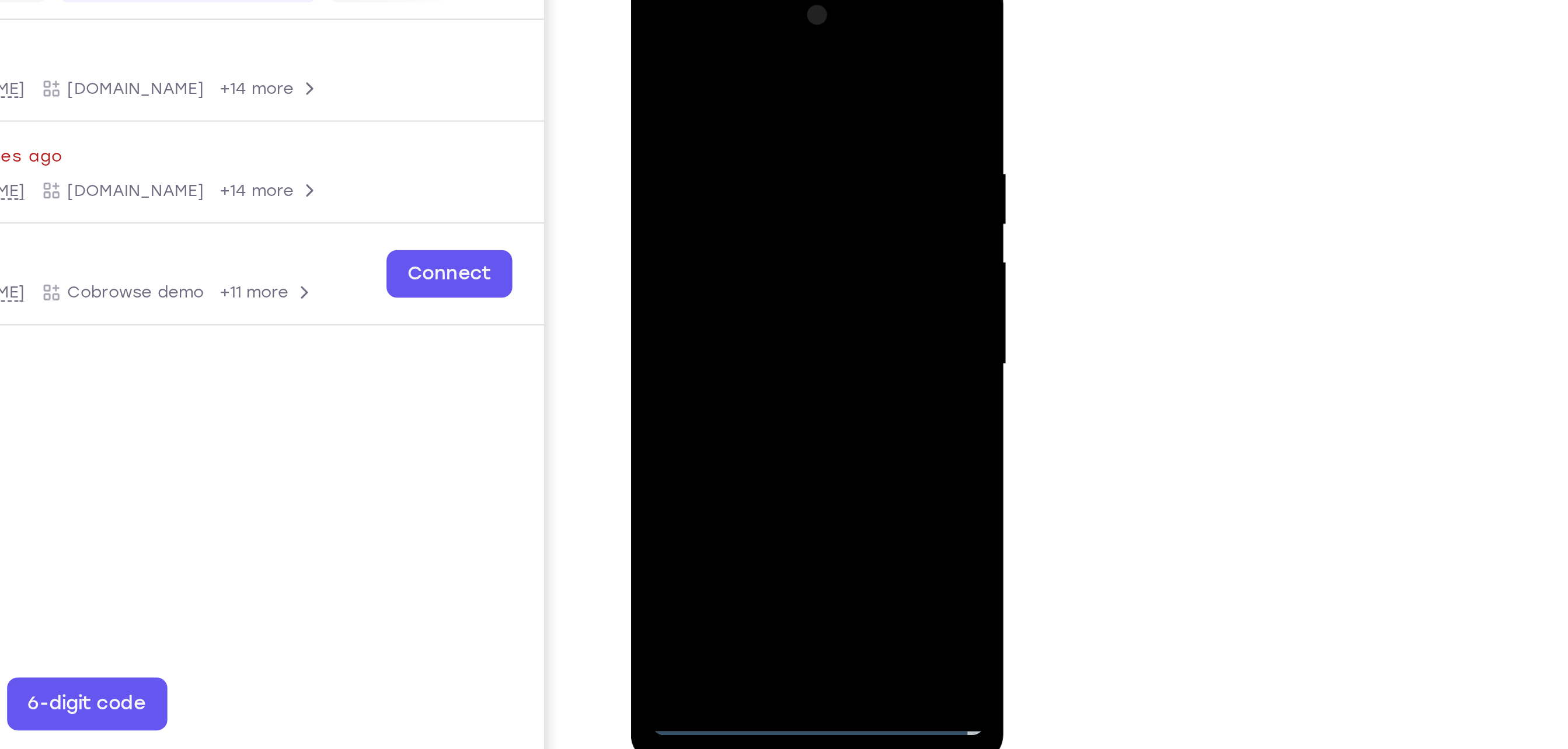
click at [725, 90] on div at bounding box center [713, 147] width 147 height 327
click at [725, 127] on div at bounding box center [713, 147] width 147 height 327
click at [742, 287] on div at bounding box center [713, 147] width 147 height 327
click at [691, 99] on div at bounding box center [713, 147] width 147 height 327
click at [774, 48] on div at bounding box center [713, 147] width 147 height 327
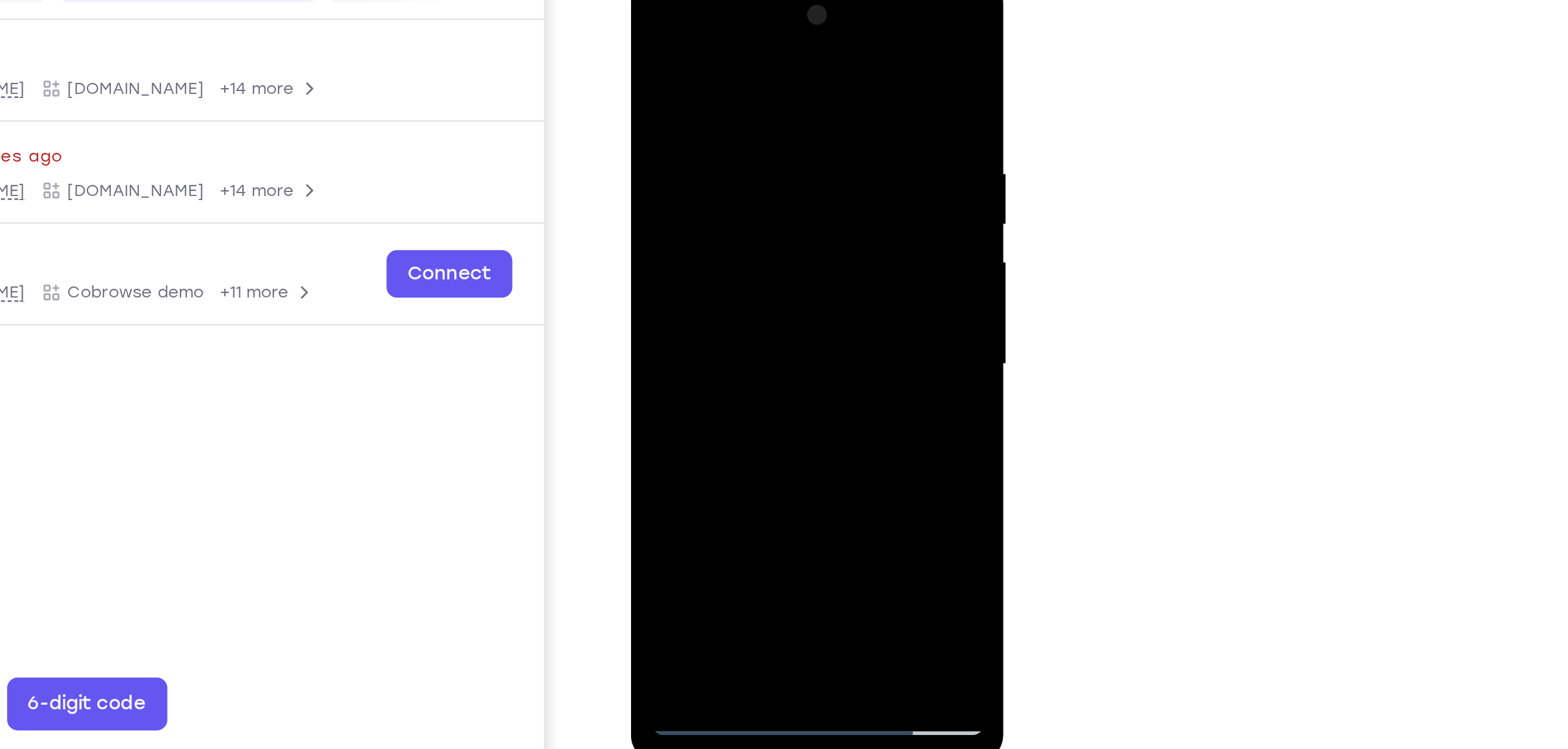
click at [740, 285] on div at bounding box center [713, 147] width 147 height 327
click at [701, 210] on div at bounding box center [713, 147] width 147 height 327
click at [728, 114] on div at bounding box center [713, 147] width 147 height 327
click at [696, 276] on div at bounding box center [713, 147] width 147 height 327
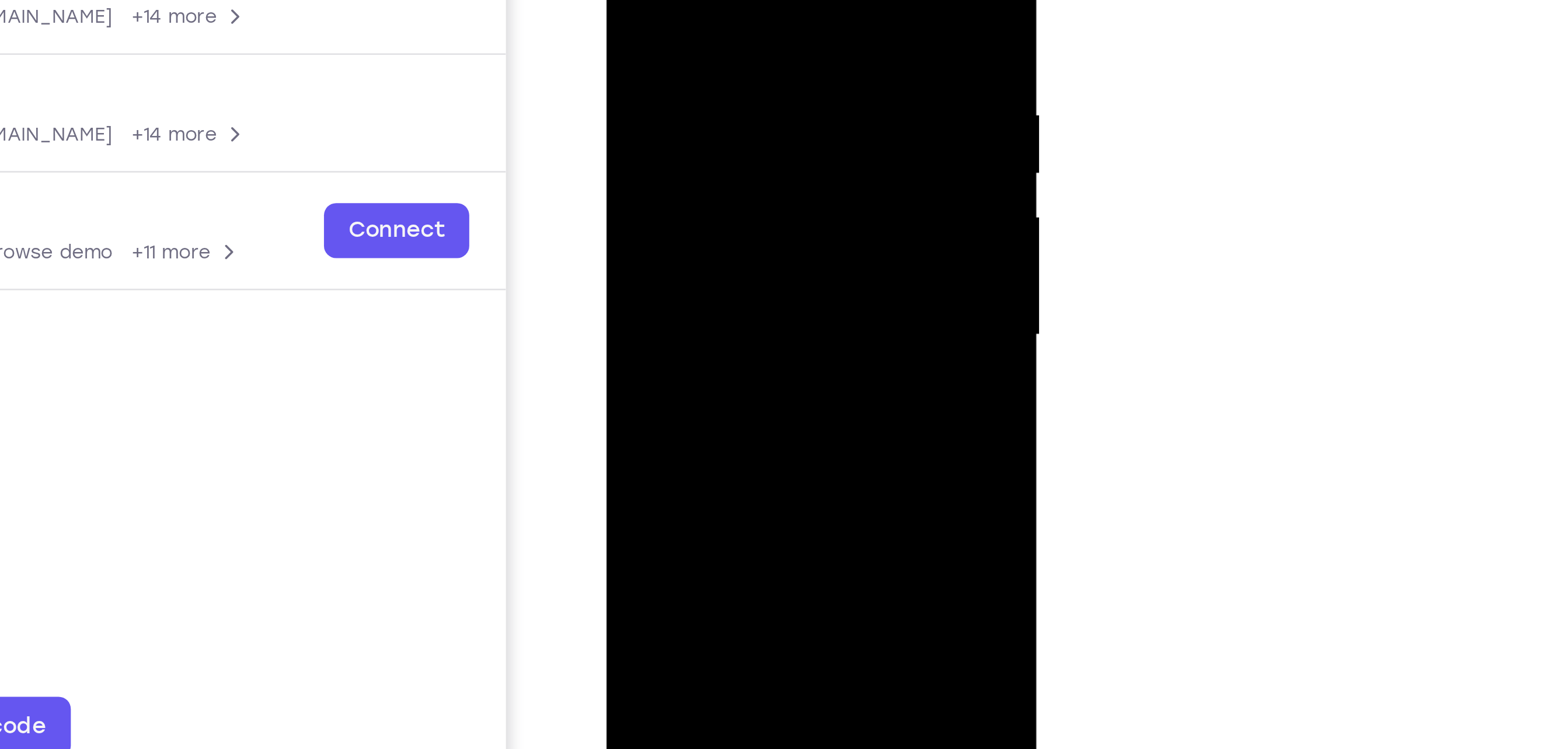
click at [746, 88] on div at bounding box center [688, 58] width 147 height 327
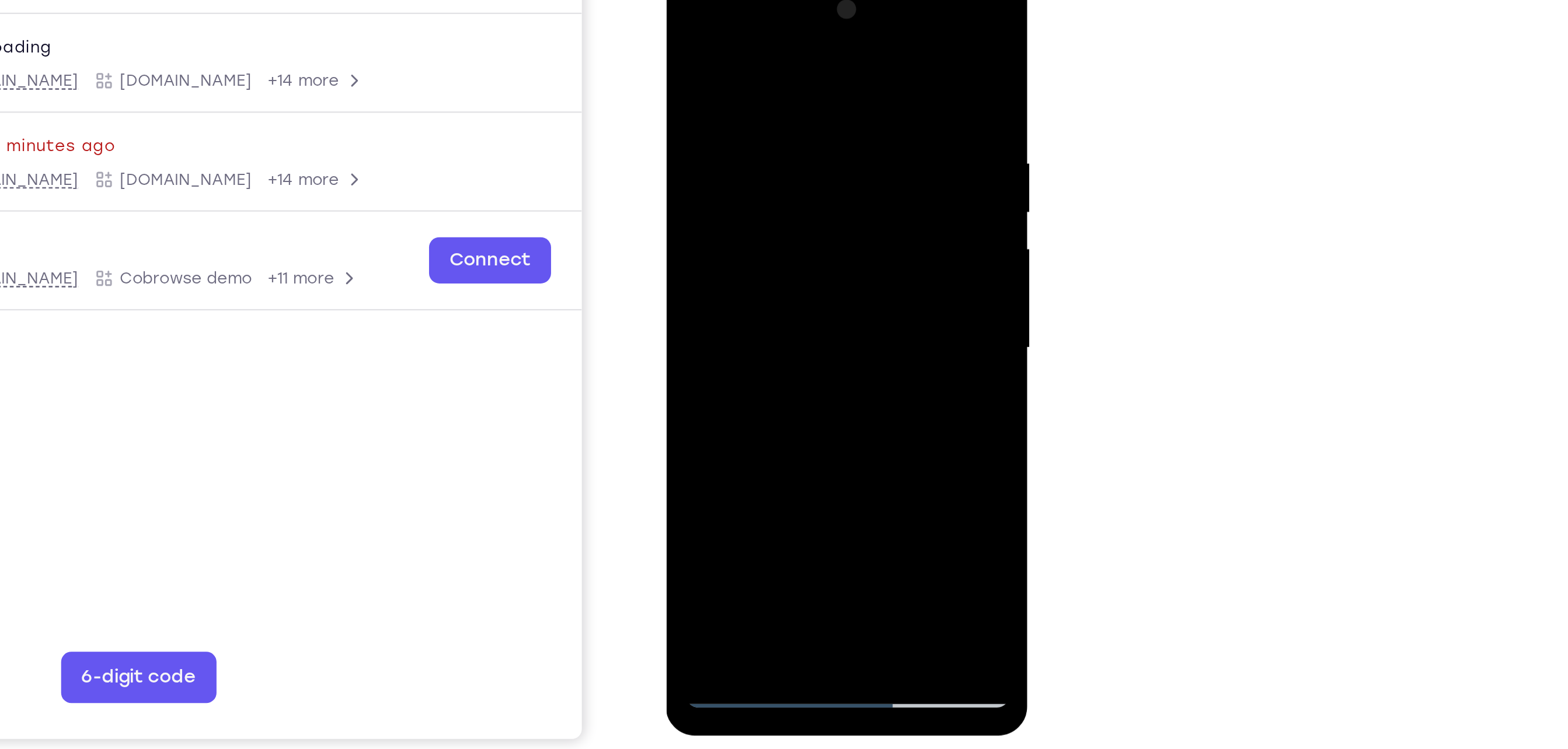
click at [808, 253] on div at bounding box center [748, 143] width 147 height 327
click at [812, 258] on div at bounding box center [748, 143] width 147 height 327
click at [719, 277] on div at bounding box center [748, 143] width 147 height 327
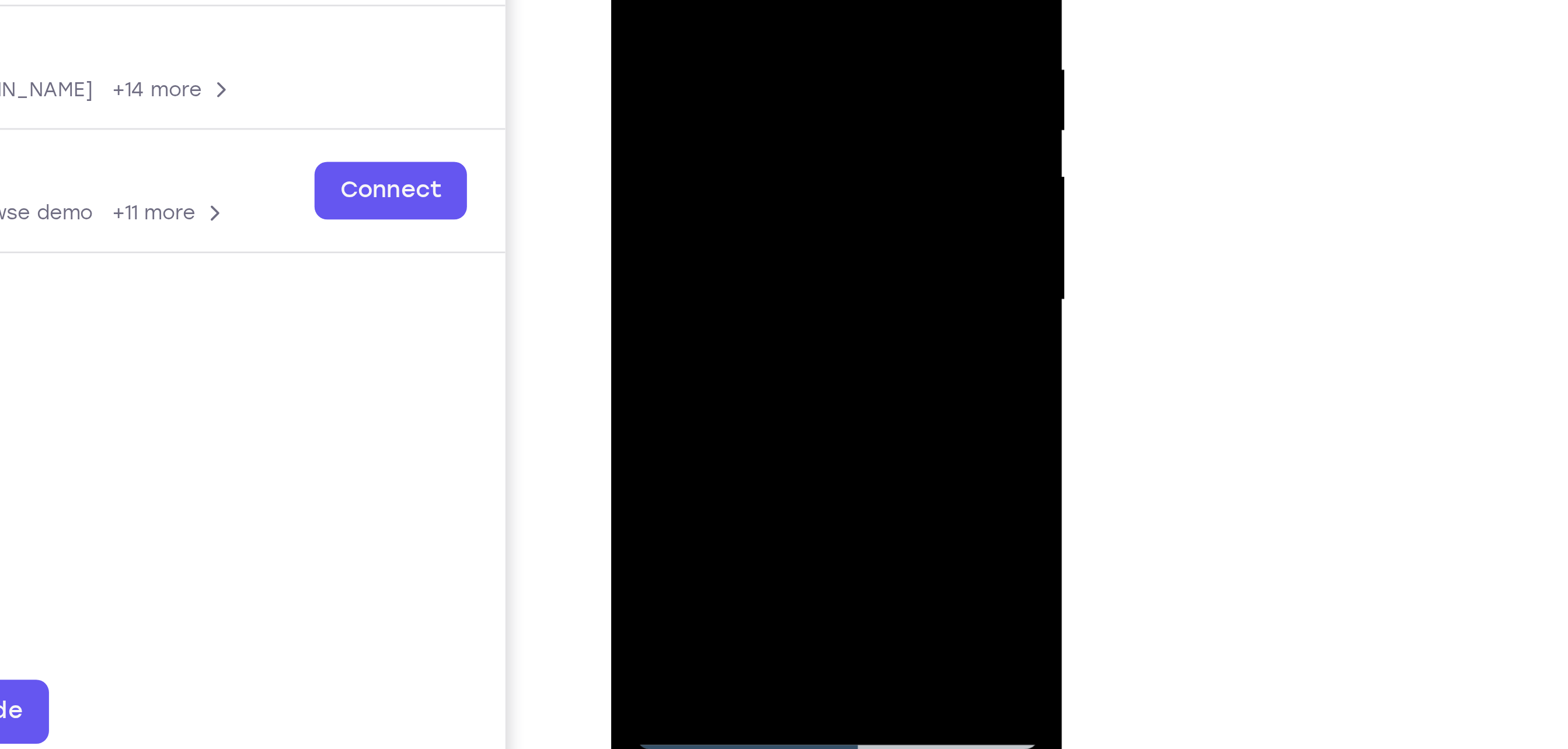
click at [725, 66] on div at bounding box center [692, 1] width 147 height 327
click at [752, 24] on div at bounding box center [692, 1] width 147 height 327
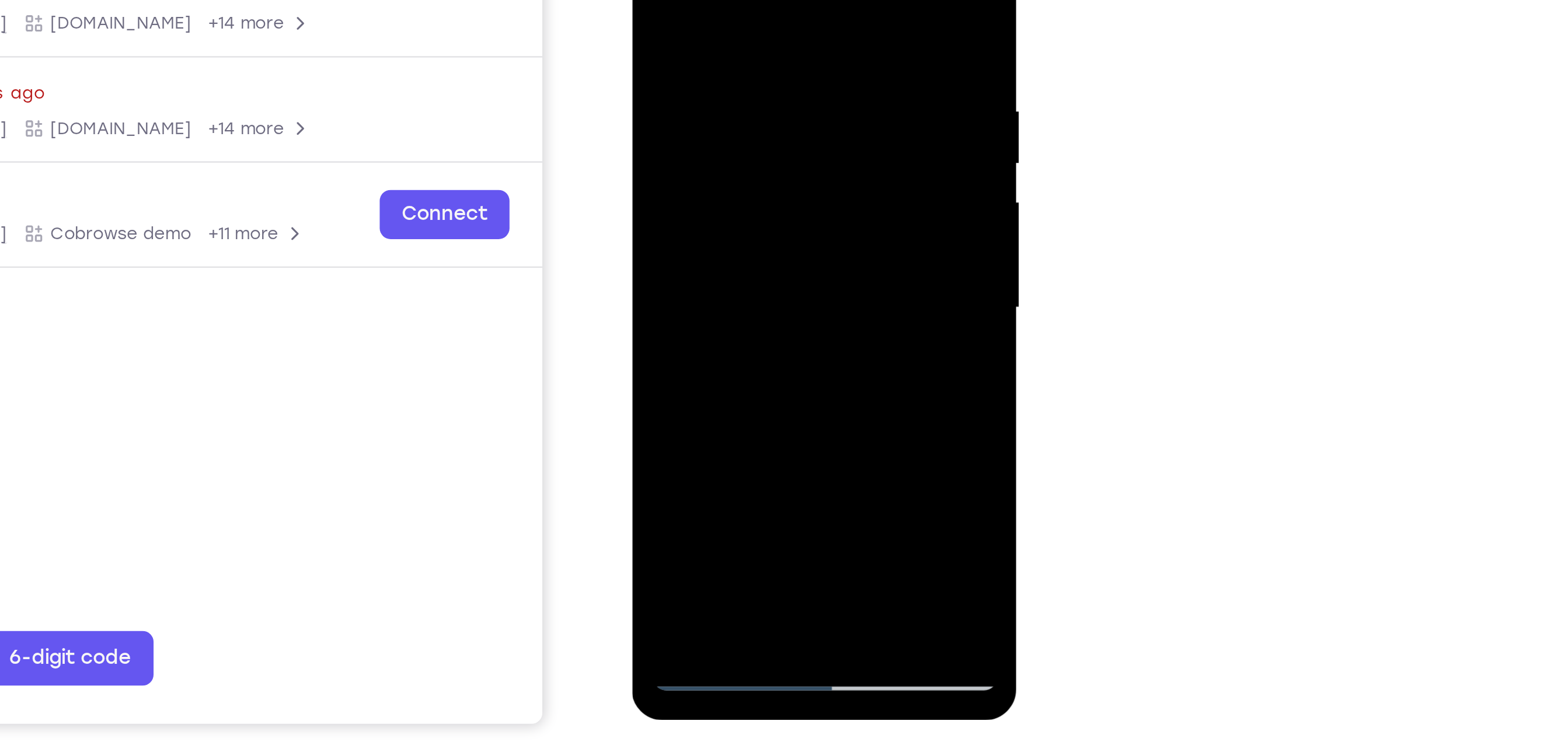
click at [651, 0] on div at bounding box center [714, 79] width 147 height 327
click at [686, 67] on div at bounding box center [714, 79] width 147 height 327
click at [672, 210] on div at bounding box center [714, 79] width 147 height 327
drag, startPoint x: 730, startPoint y: 7, endPoint x: 730, endPoint y: 53, distance: 46.0
click at [730, 53] on div at bounding box center [714, 79] width 147 height 327
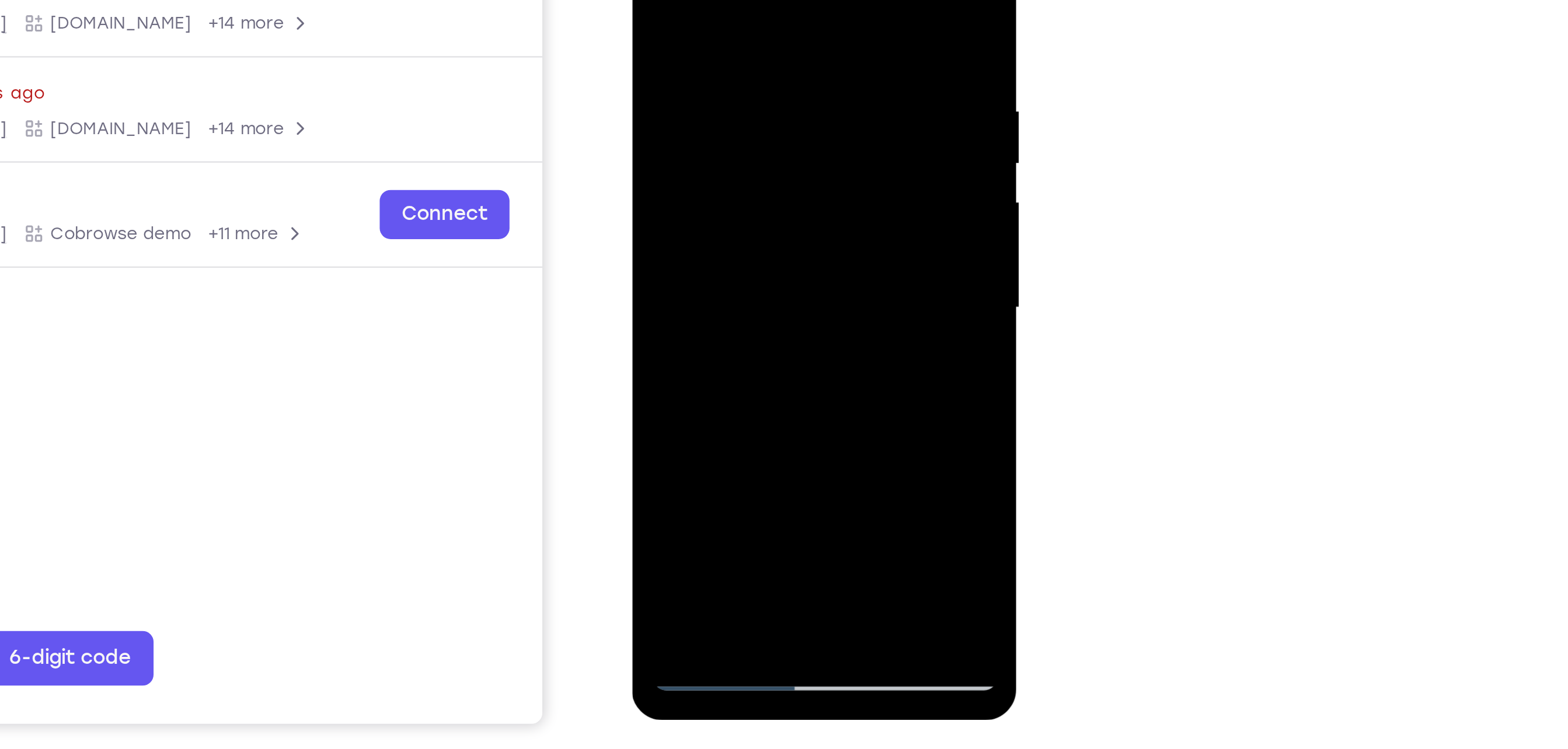
click at [743, 15] on div at bounding box center [714, 79] width 147 height 327
click at [742, 69] on div at bounding box center [714, 79] width 147 height 327
click at [771, 186] on div at bounding box center [714, 79] width 147 height 327
click at [773, 192] on div at bounding box center [714, 79] width 147 height 327
click at [781, 187] on div at bounding box center [714, 79] width 147 height 327
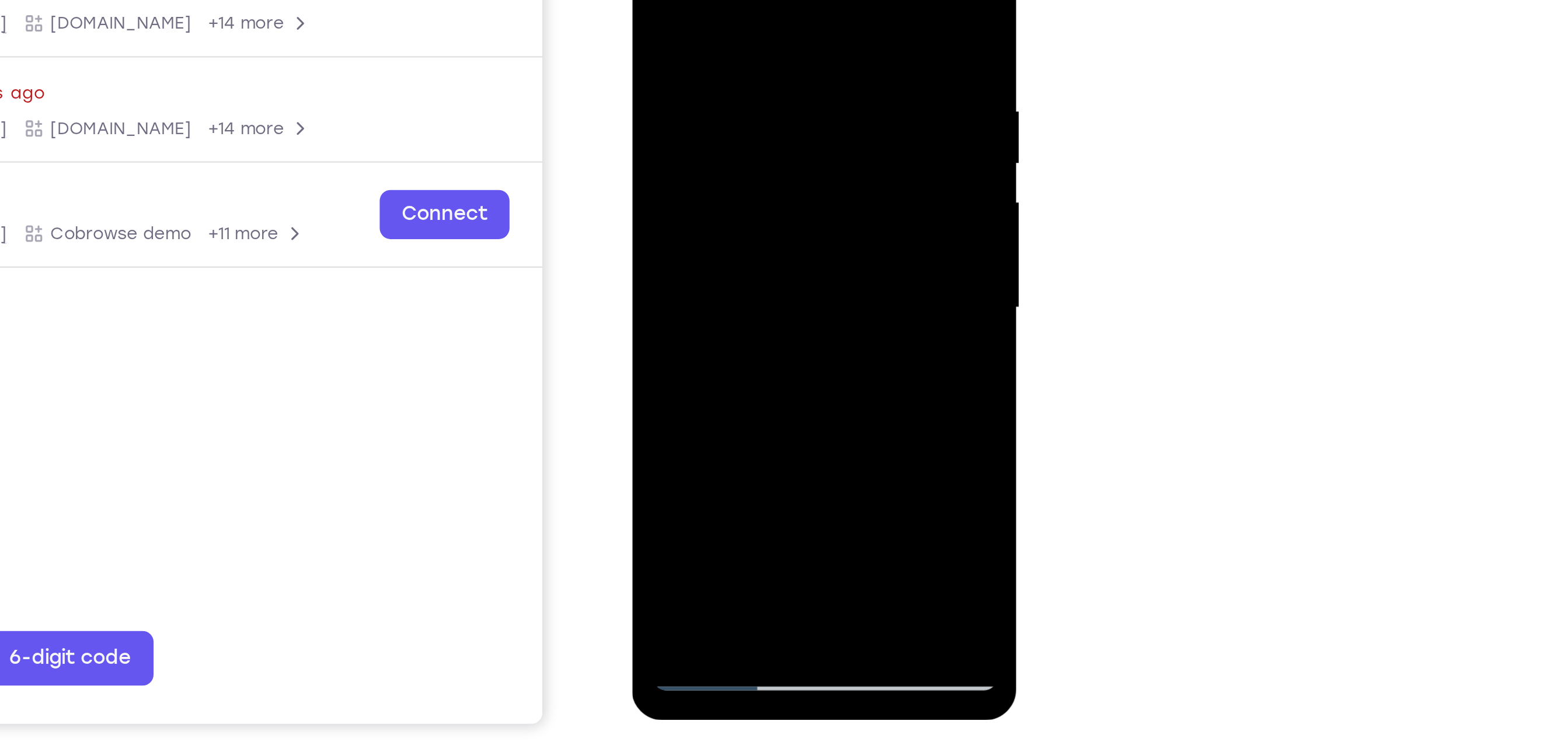
click at [647, 0] on div at bounding box center [714, 79] width 147 height 327
click at [705, 0] on div at bounding box center [714, 79] width 147 height 327
click at [774, 0] on div at bounding box center [714, 79] width 147 height 327
click at [777, 0] on div at bounding box center [714, 79] width 147 height 327
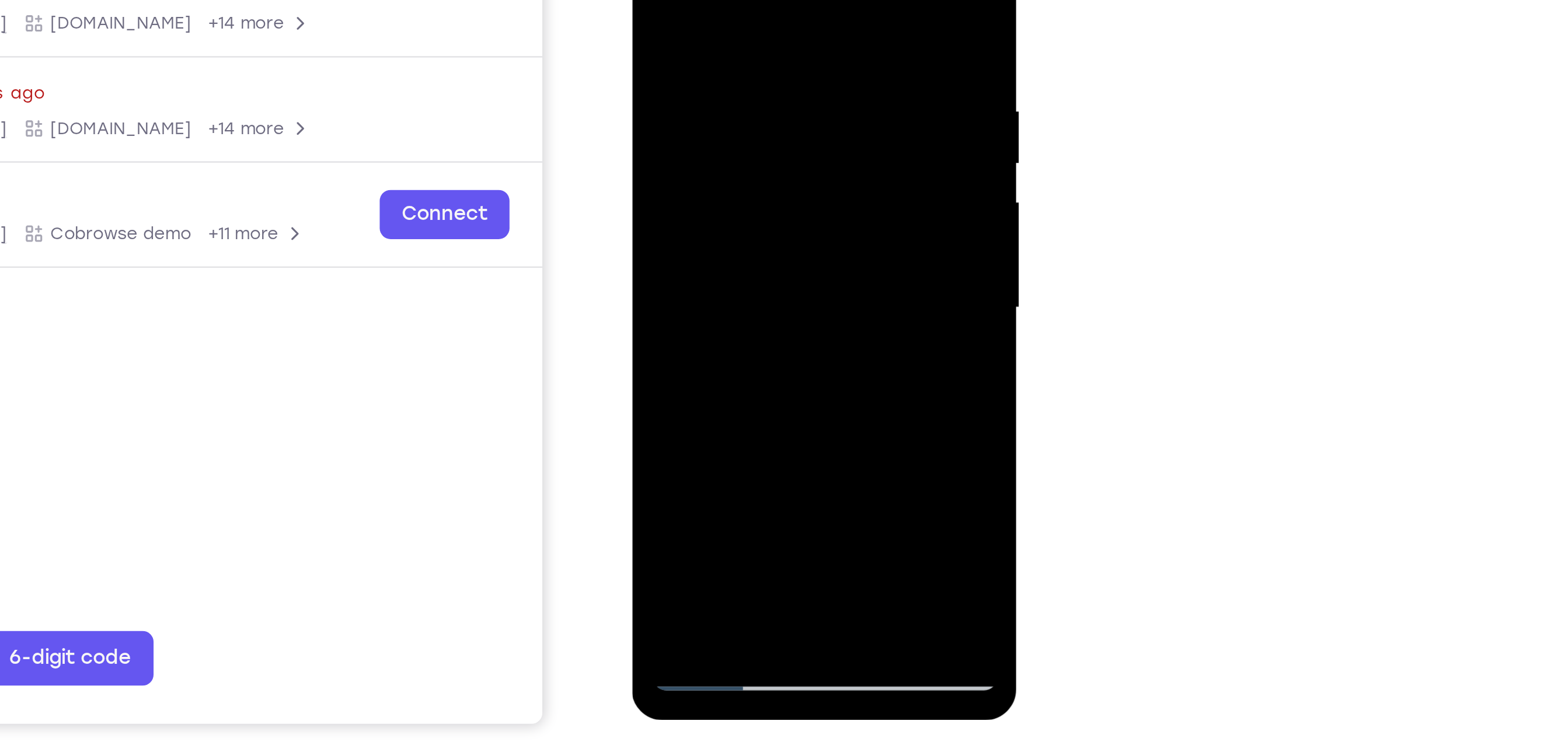
click at [742, 213] on div at bounding box center [714, 79] width 147 height 327
drag, startPoint x: 736, startPoint y: 56, endPoint x: 766, endPoint y: 220, distance: 166.7
click at [766, 220] on div at bounding box center [714, 79] width 147 height 327
drag, startPoint x: 743, startPoint y: -40, endPoint x: 729, endPoint y: 140, distance: 180.5
click at [729, 140] on div at bounding box center [714, 79] width 147 height 327
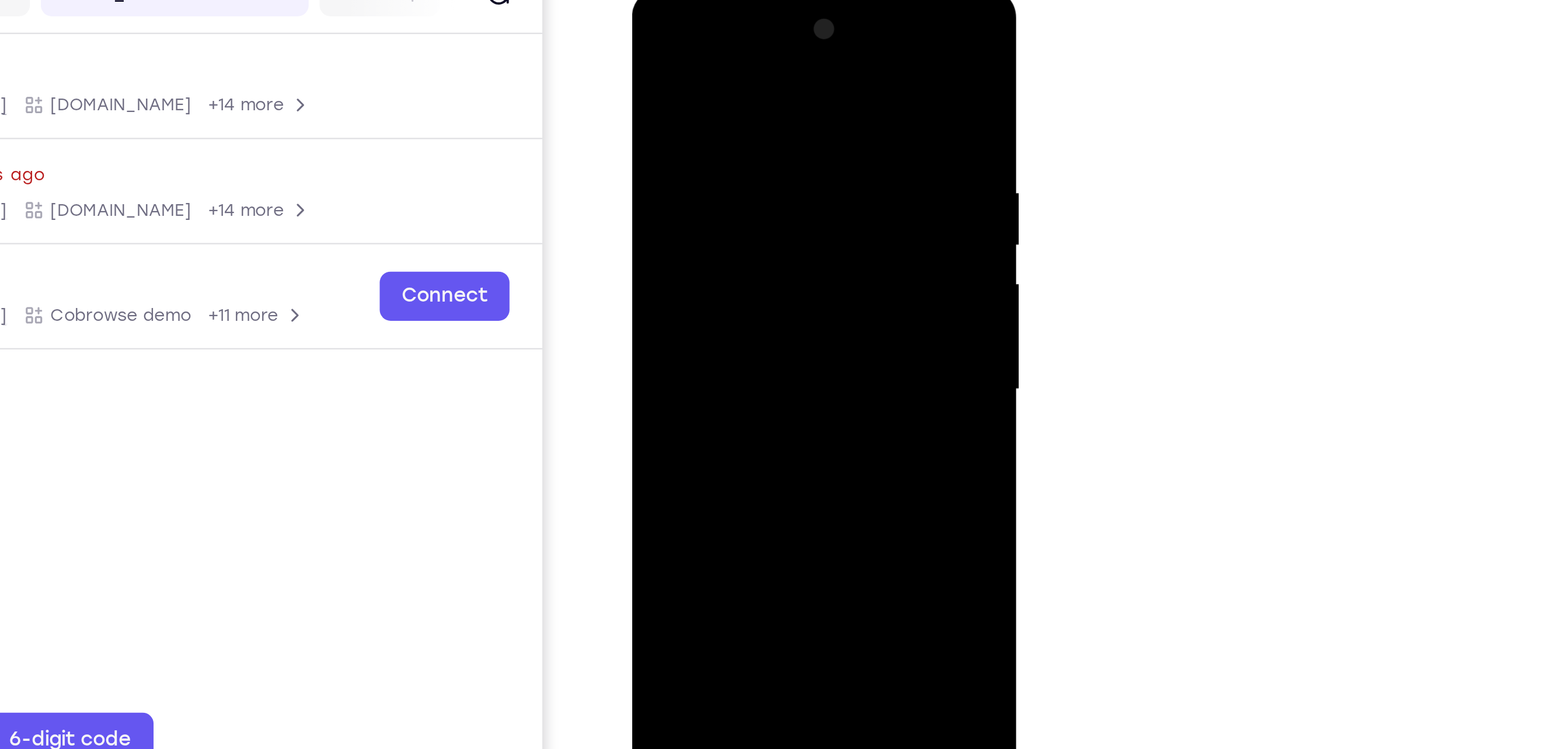
drag, startPoint x: 747, startPoint y: 45, endPoint x: 749, endPoint y: 226, distance: 181.0
click at [749, 226] on div at bounding box center [714, 160] width 147 height 327
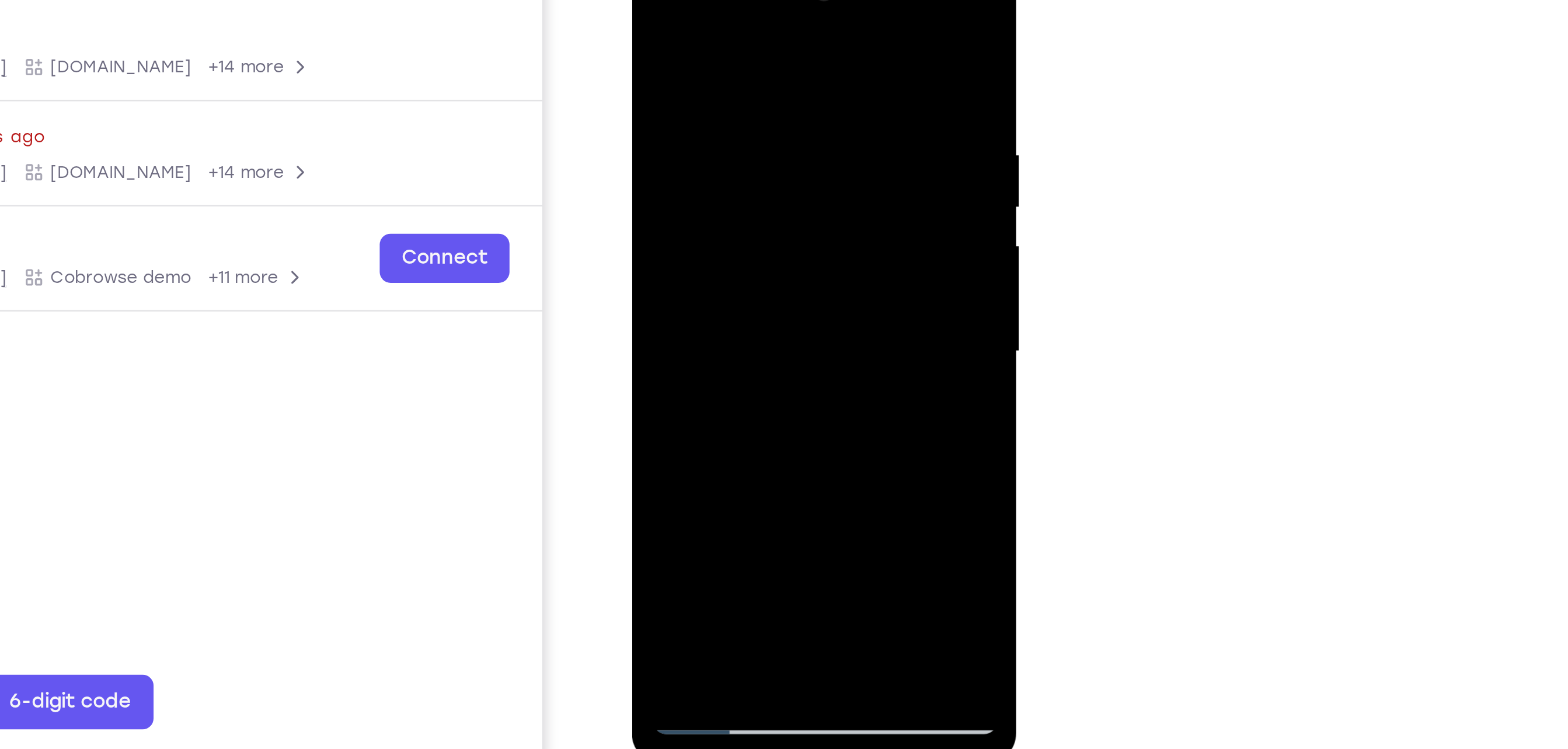
click at [655, 3] on div at bounding box center [714, 122] width 147 height 327
click at [768, 261] on div at bounding box center [714, 122] width 147 height 327
click at [653, 129] on div at bounding box center [714, 122] width 147 height 327
click at [777, 118] on div at bounding box center [714, 122] width 147 height 327
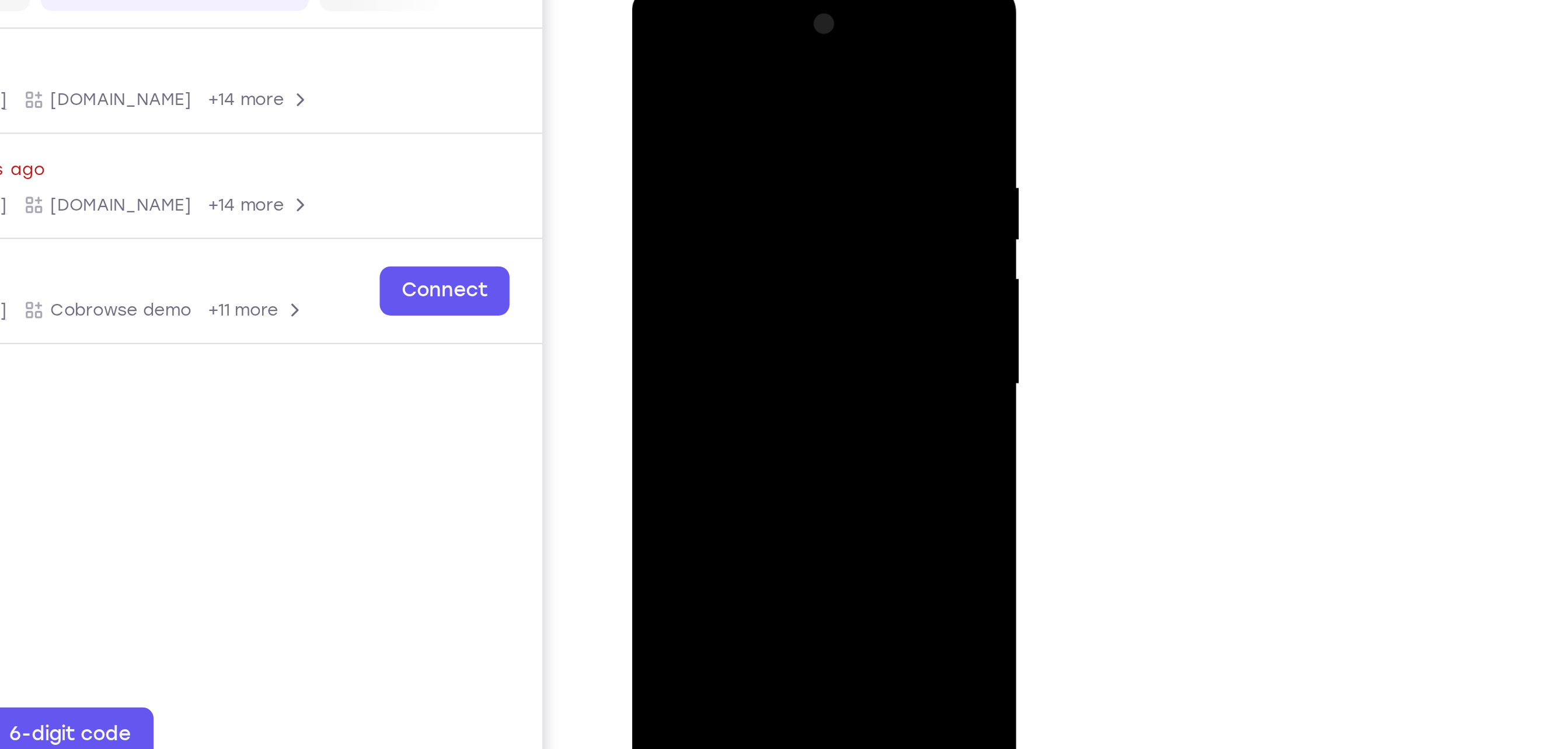
click at [777, 137] on div at bounding box center [714, 155] width 147 height 327
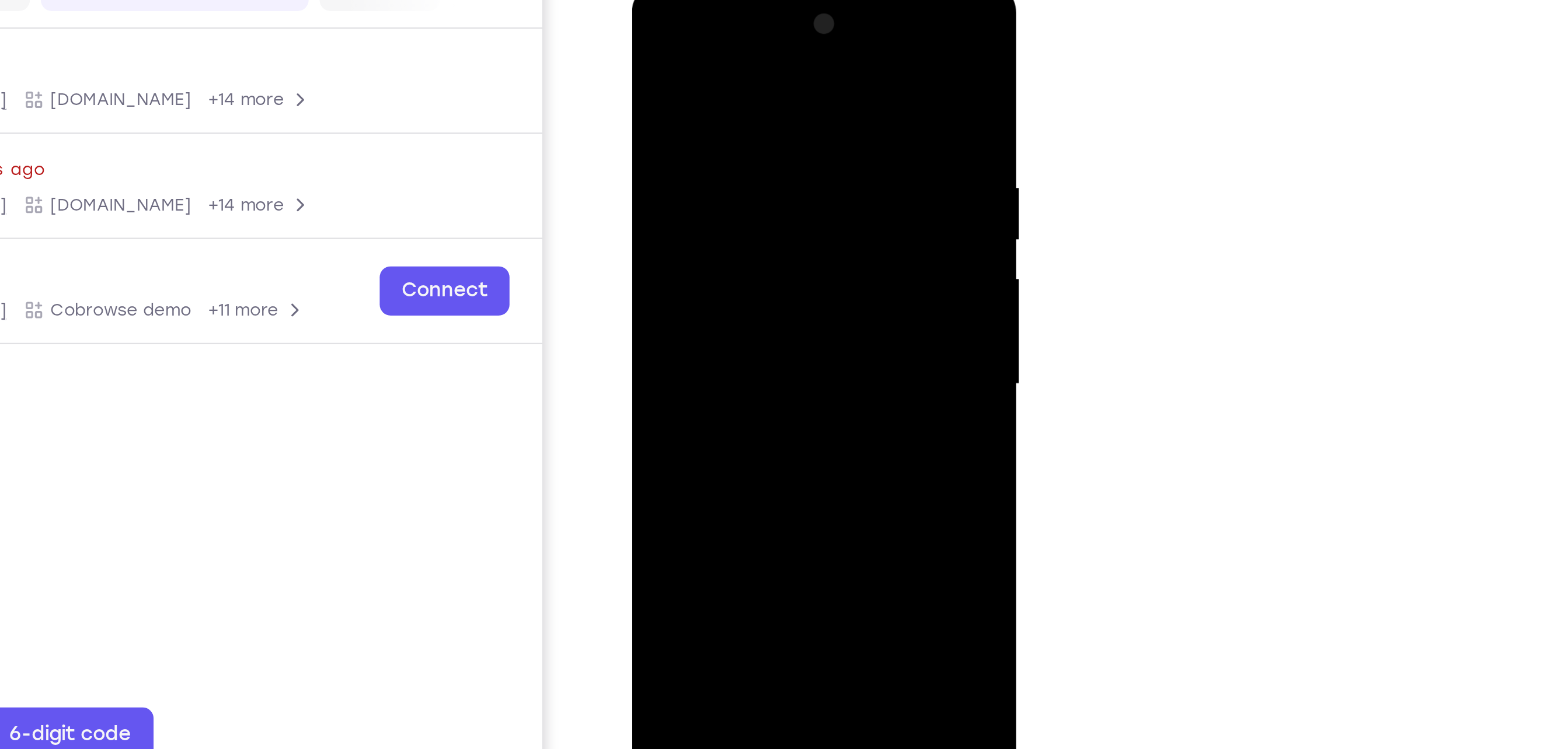
click at [777, 137] on div at bounding box center [714, 155] width 147 height 327
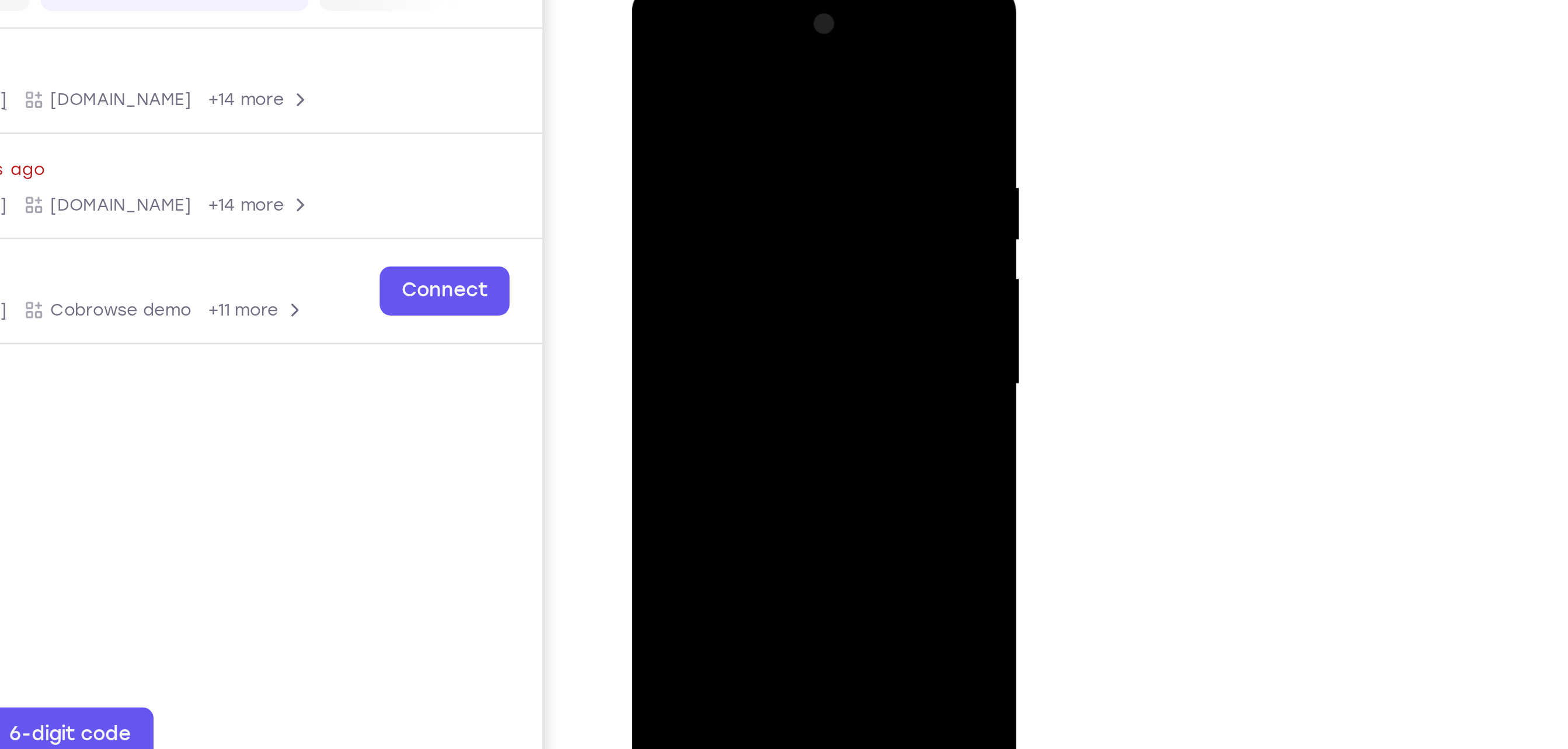
click at [777, 137] on div at bounding box center [714, 155] width 147 height 327
click at [652, 126] on div at bounding box center [714, 155] width 147 height 327
click at [777, 151] on div at bounding box center [714, 155] width 147 height 327
click at [652, 154] on div at bounding box center [714, 155] width 147 height 327
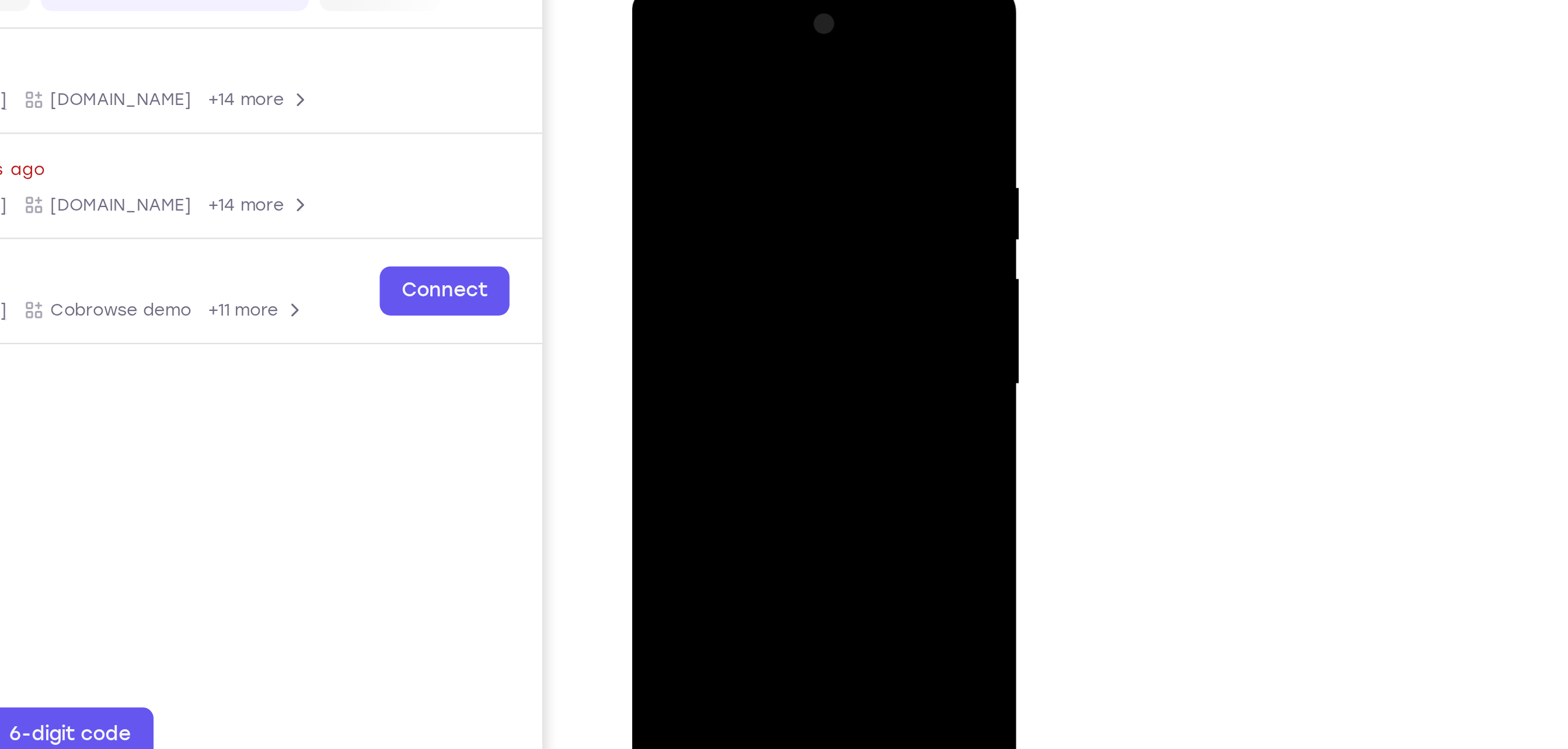
click at [652, 154] on div at bounding box center [714, 155] width 147 height 327
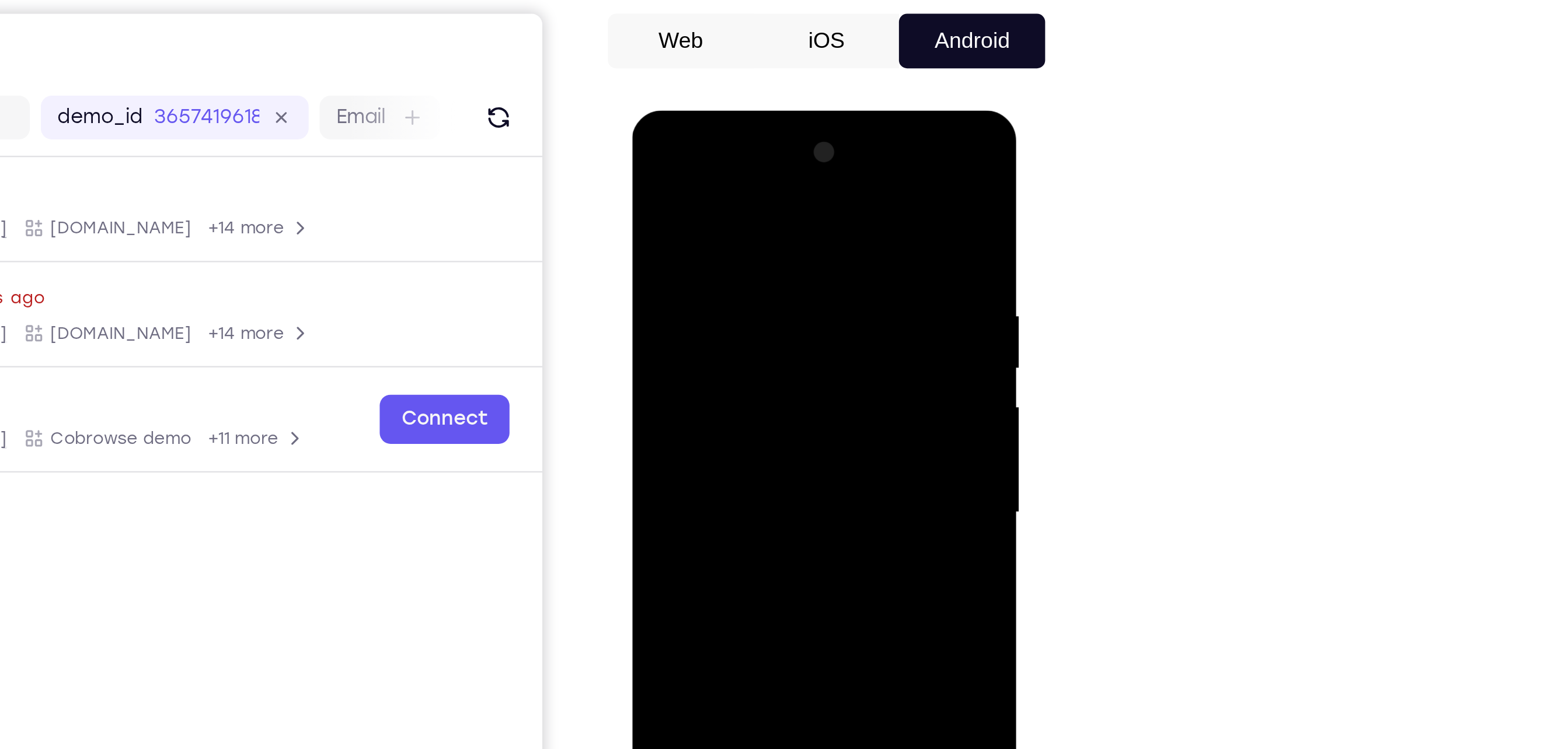
click at [652, 223] on div at bounding box center [714, 282] width 147 height 327
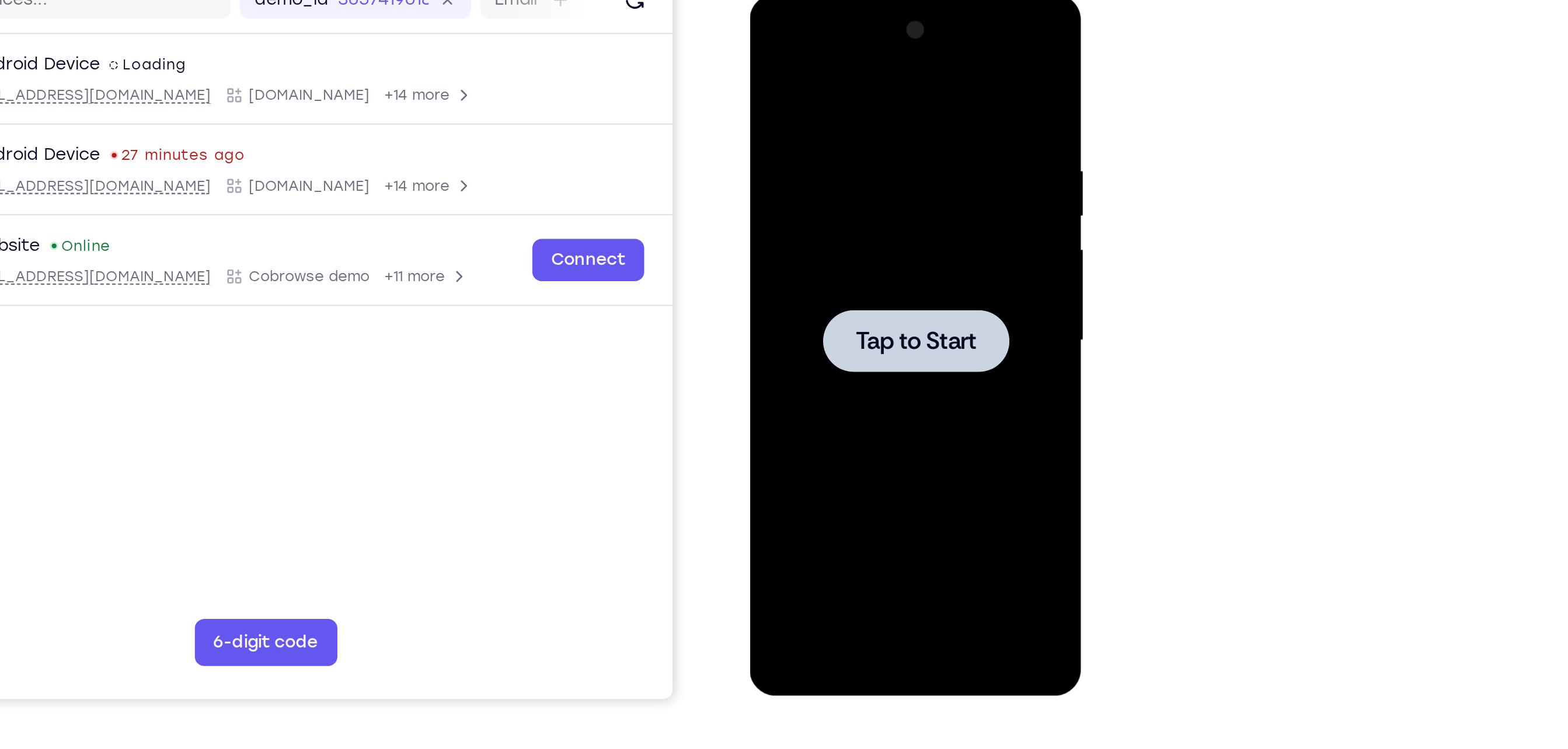
click at [850, 161] on span "Tap to Start" at bounding box center [832, 166] width 59 height 11
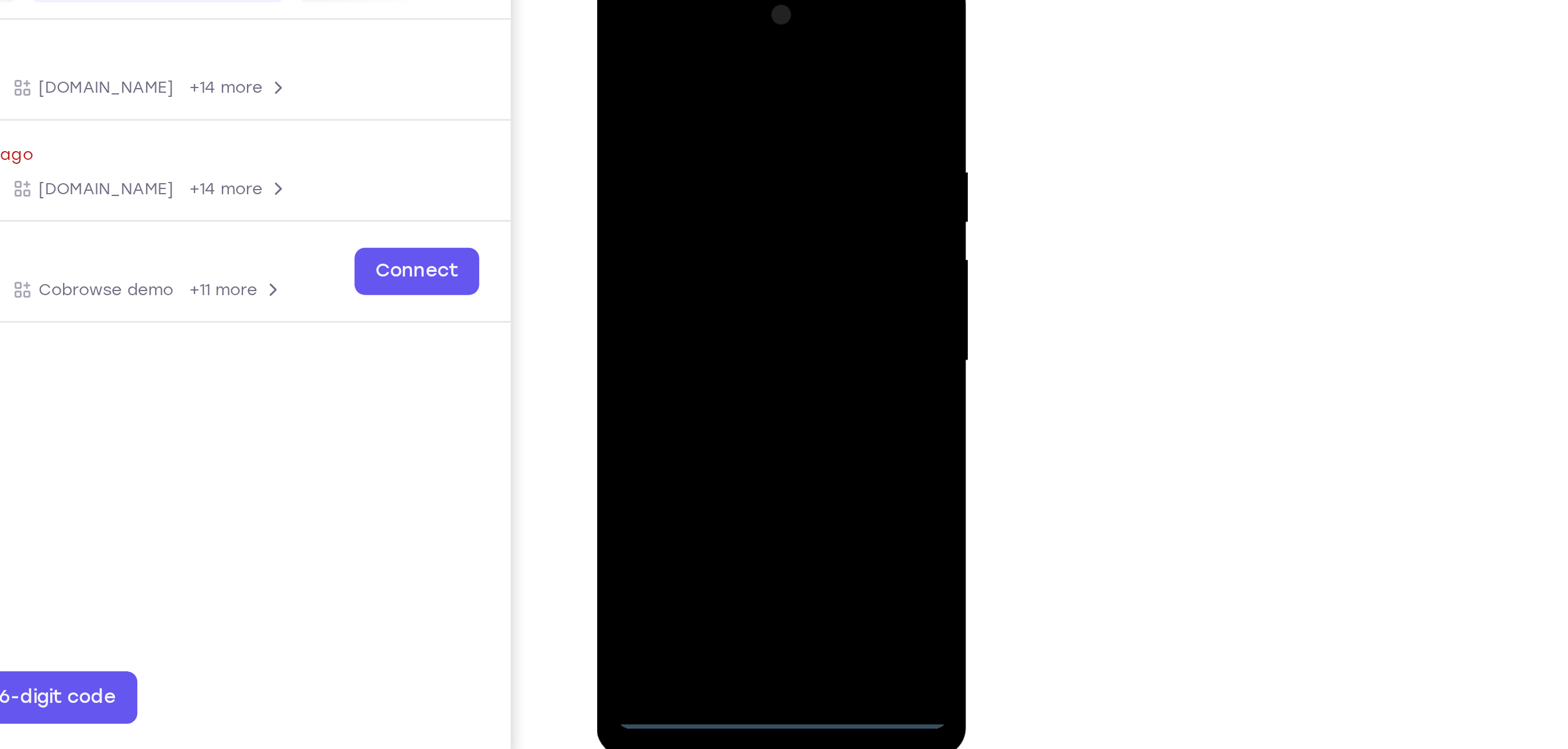
click at [679, 305] on div at bounding box center [678, 148] width 147 height 327
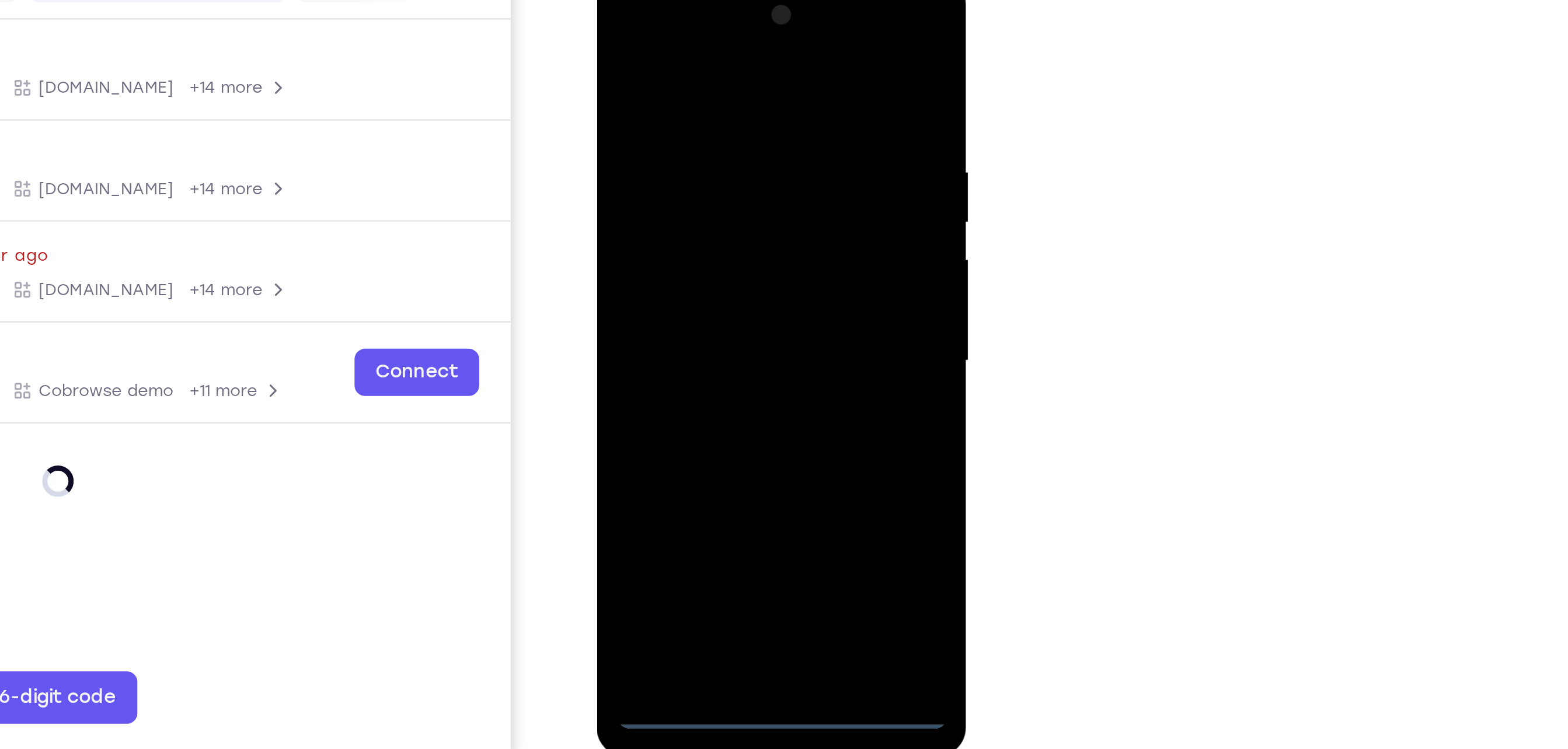
click at [736, 242] on div at bounding box center [678, 148] width 147 height 327
click at [637, 26] on div at bounding box center [678, 148] width 147 height 327
click at [640, 34] on div at bounding box center [678, 148] width 147 height 327
click at [722, 147] on div at bounding box center [678, 148] width 147 height 327
click at [663, 171] on div at bounding box center [678, 148] width 147 height 327
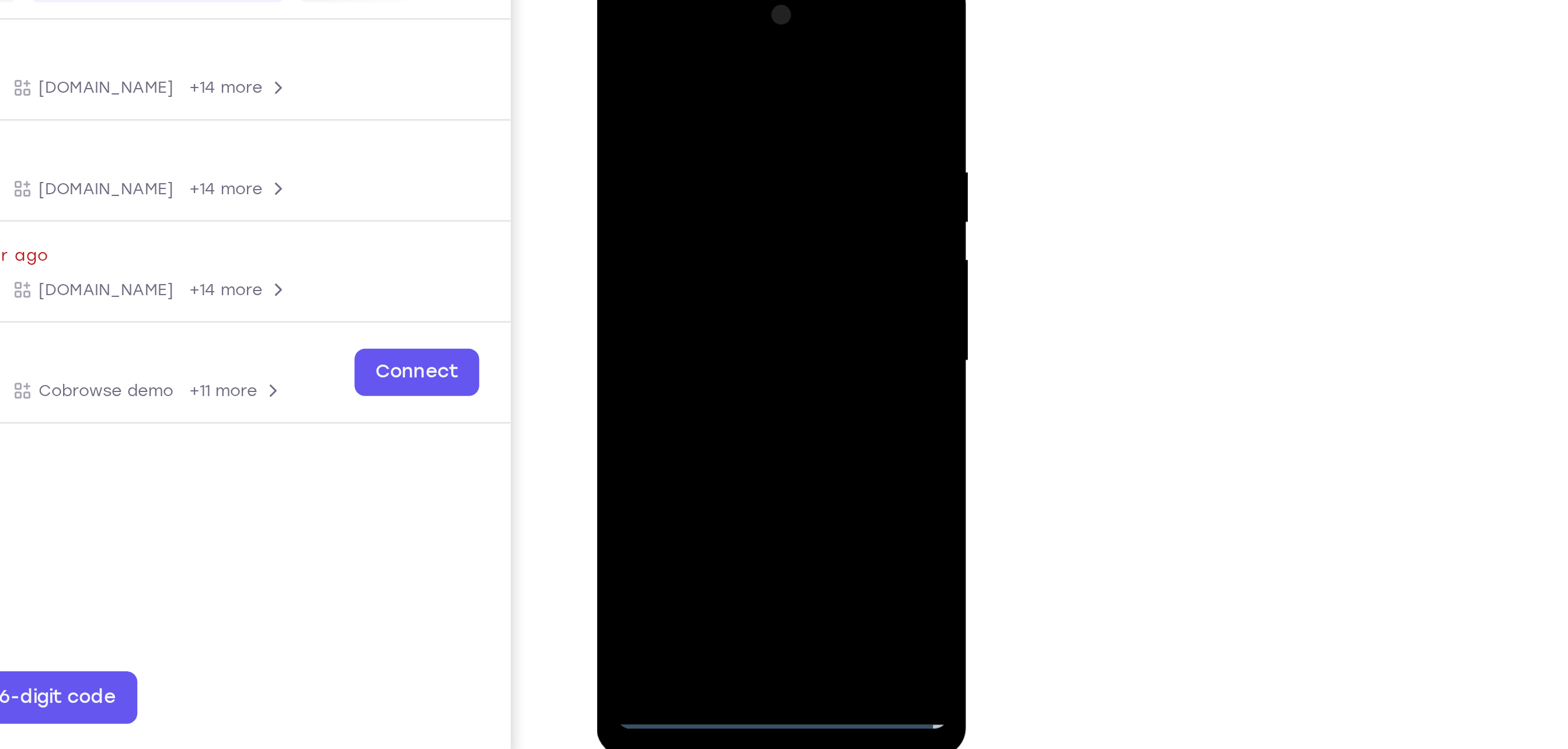
click at [689, 203] on div at bounding box center [678, 148] width 147 height 327
click at [668, 92] on div at bounding box center [678, 148] width 147 height 327
click at [687, 135] on div at bounding box center [678, 148] width 147 height 327
click at [661, 288] on div at bounding box center [678, 148] width 147 height 327
click at [641, 104] on div at bounding box center [678, 148] width 147 height 327
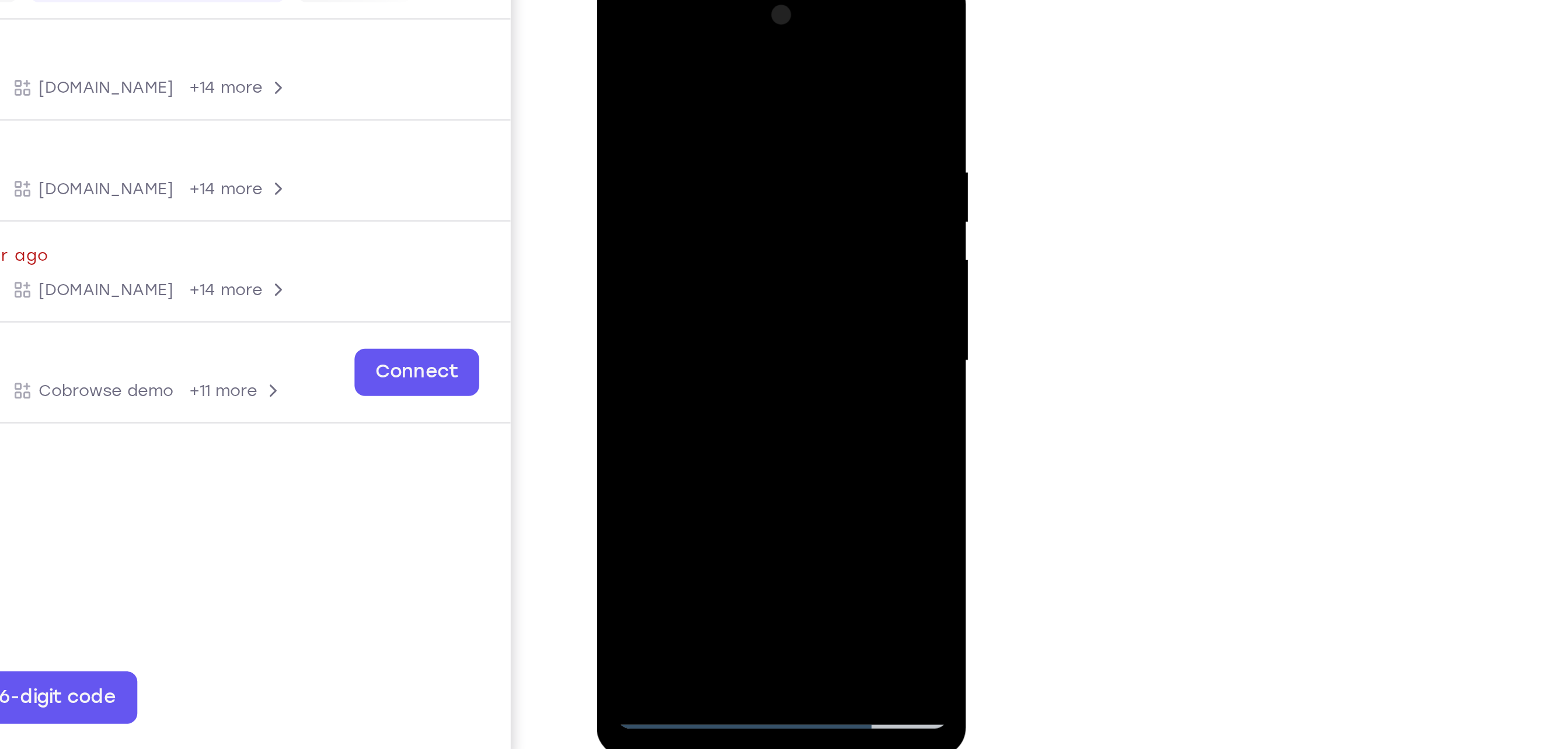
click at [739, 45] on div at bounding box center [678, 148] width 147 height 327
click at [707, 287] on div at bounding box center [678, 148] width 147 height 327
click at [656, 208] on div at bounding box center [678, 148] width 147 height 327
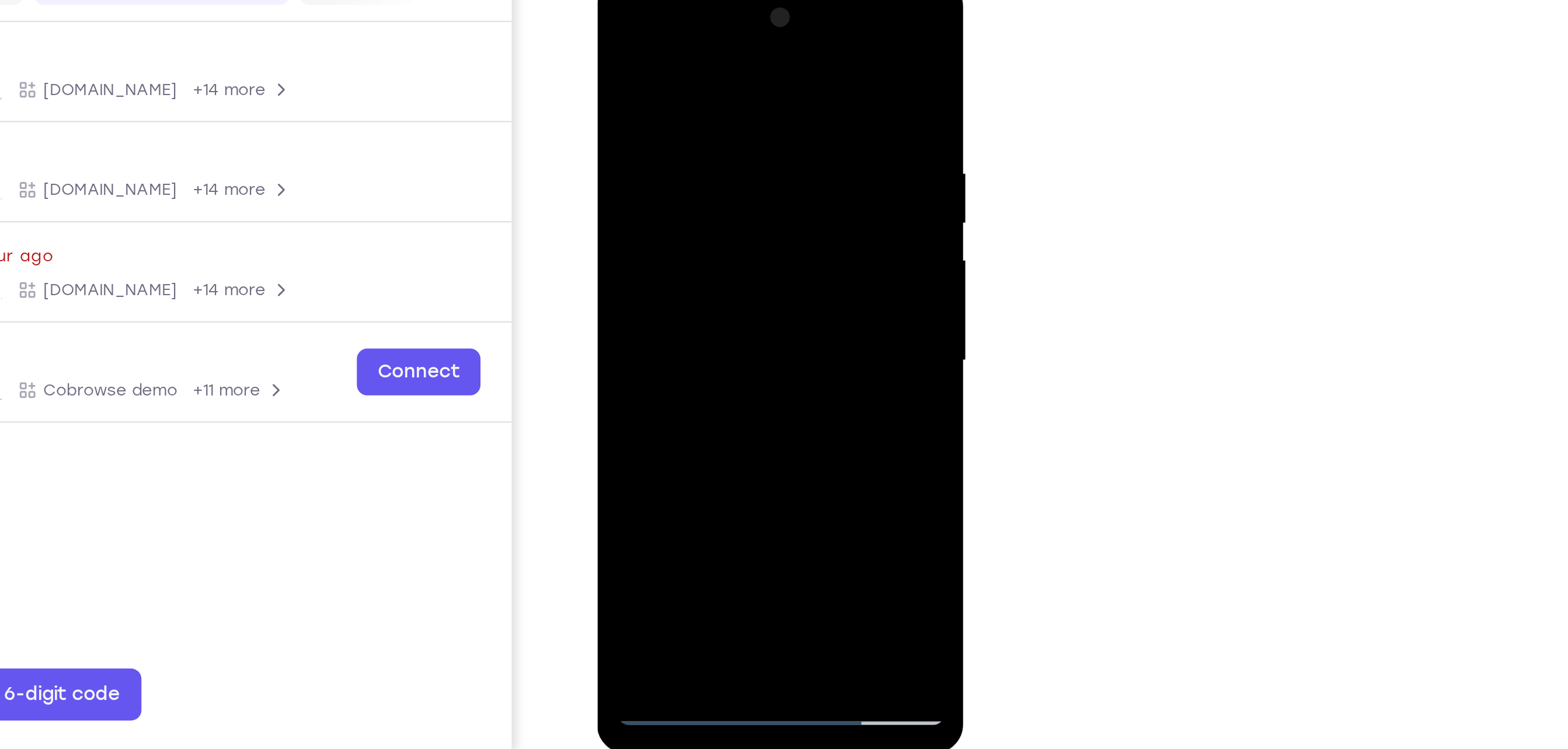
click at [614, 29] on div at bounding box center [679, 150] width 147 height 327
click at [666, 71] on div at bounding box center [679, 150] width 147 height 327
click at [739, 39] on div at bounding box center [679, 150] width 147 height 327
click at [654, 287] on div at bounding box center [679, 150] width 147 height 327
click at [709, 289] on div at bounding box center [679, 150] width 147 height 327
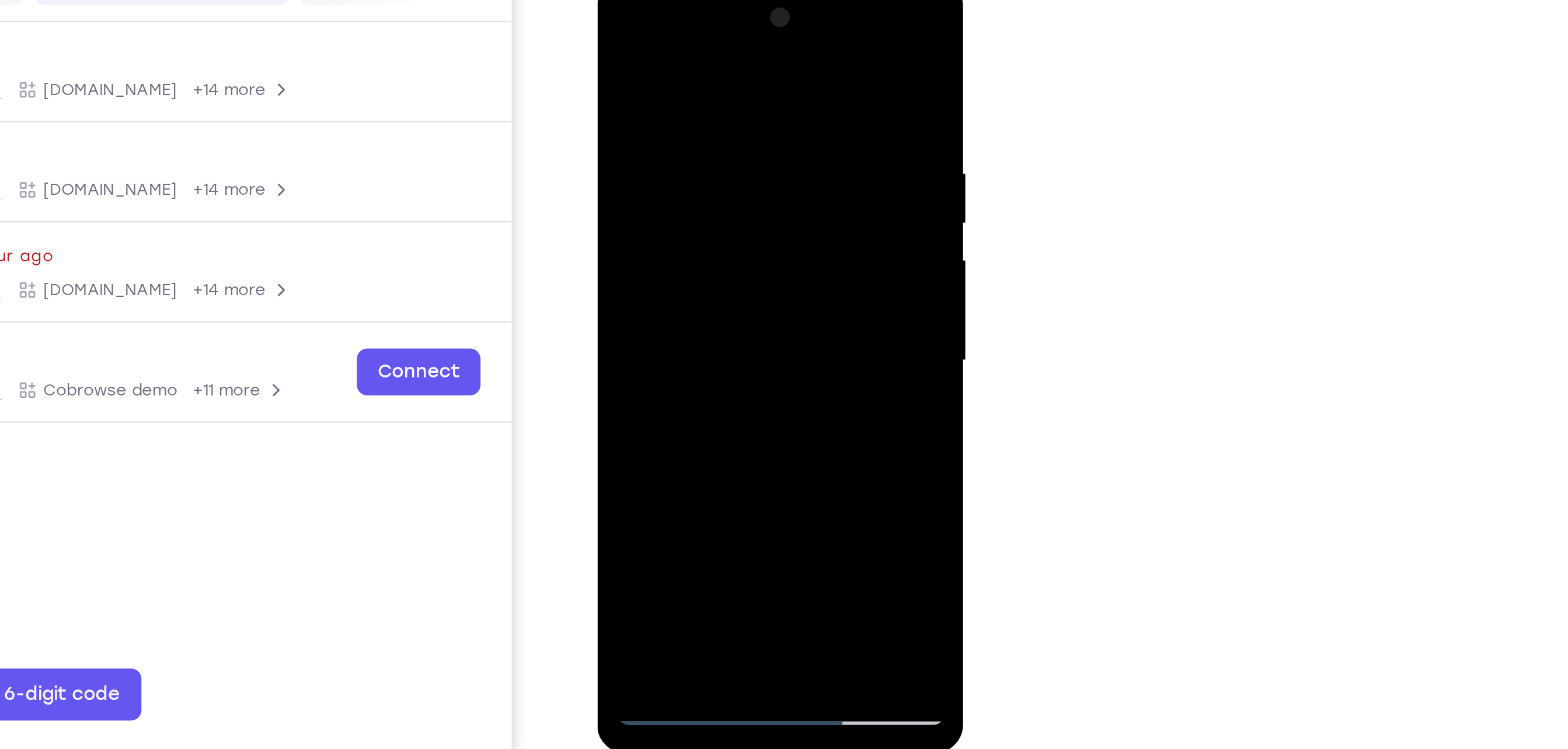
click at [685, 147] on div at bounding box center [679, 150] width 147 height 327
drag, startPoint x: 688, startPoint y: 102, endPoint x: 698, endPoint y: 116, distance: 17.2
click at [698, 116] on div at bounding box center [679, 150] width 147 height 327
drag, startPoint x: 645, startPoint y: 157, endPoint x: 716, endPoint y: 73, distance: 110.0
click at [716, 73] on div at bounding box center [679, 150] width 147 height 327
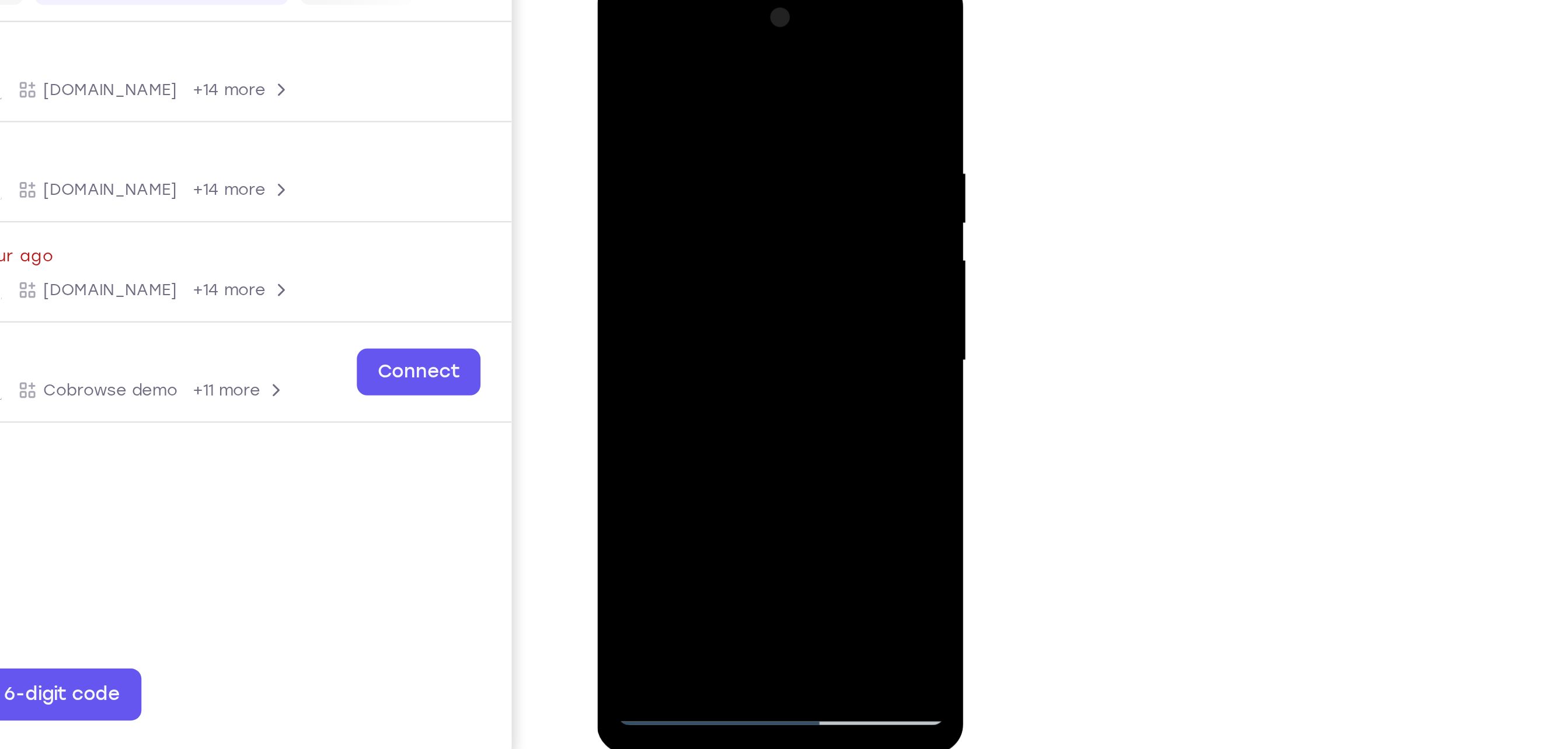
click at [641, 303] on div at bounding box center [679, 150] width 147 height 327
click at [714, 86] on div at bounding box center [679, 150] width 147 height 327
click at [615, 34] on div at bounding box center [679, 150] width 147 height 327
click at [679, 146] on div at bounding box center [679, 150] width 147 height 327
click at [649, 284] on div at bounding box center [679, 150] width 147 height 327
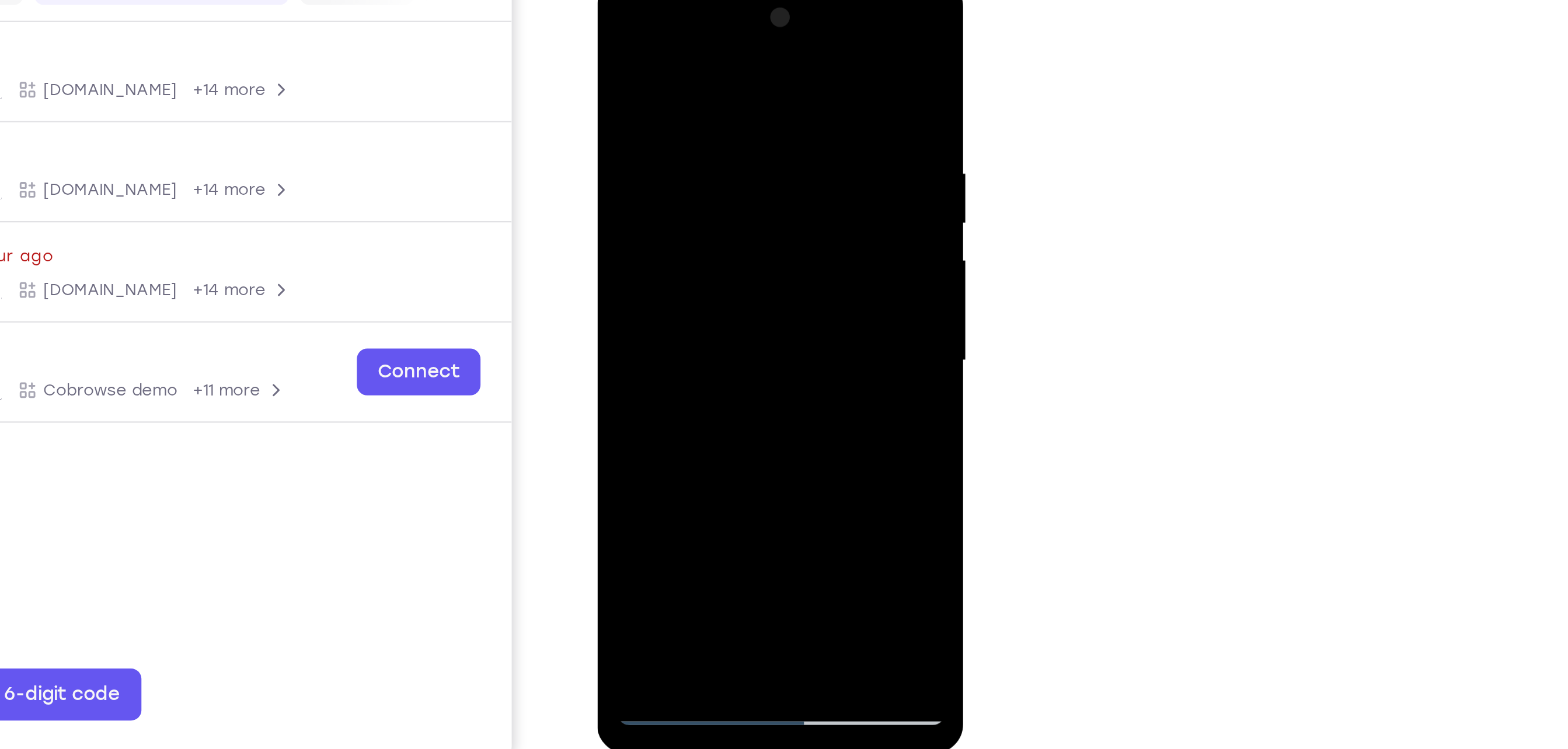
click at [616, 39] on div at bounding box center [679, 150] width 147 height 327
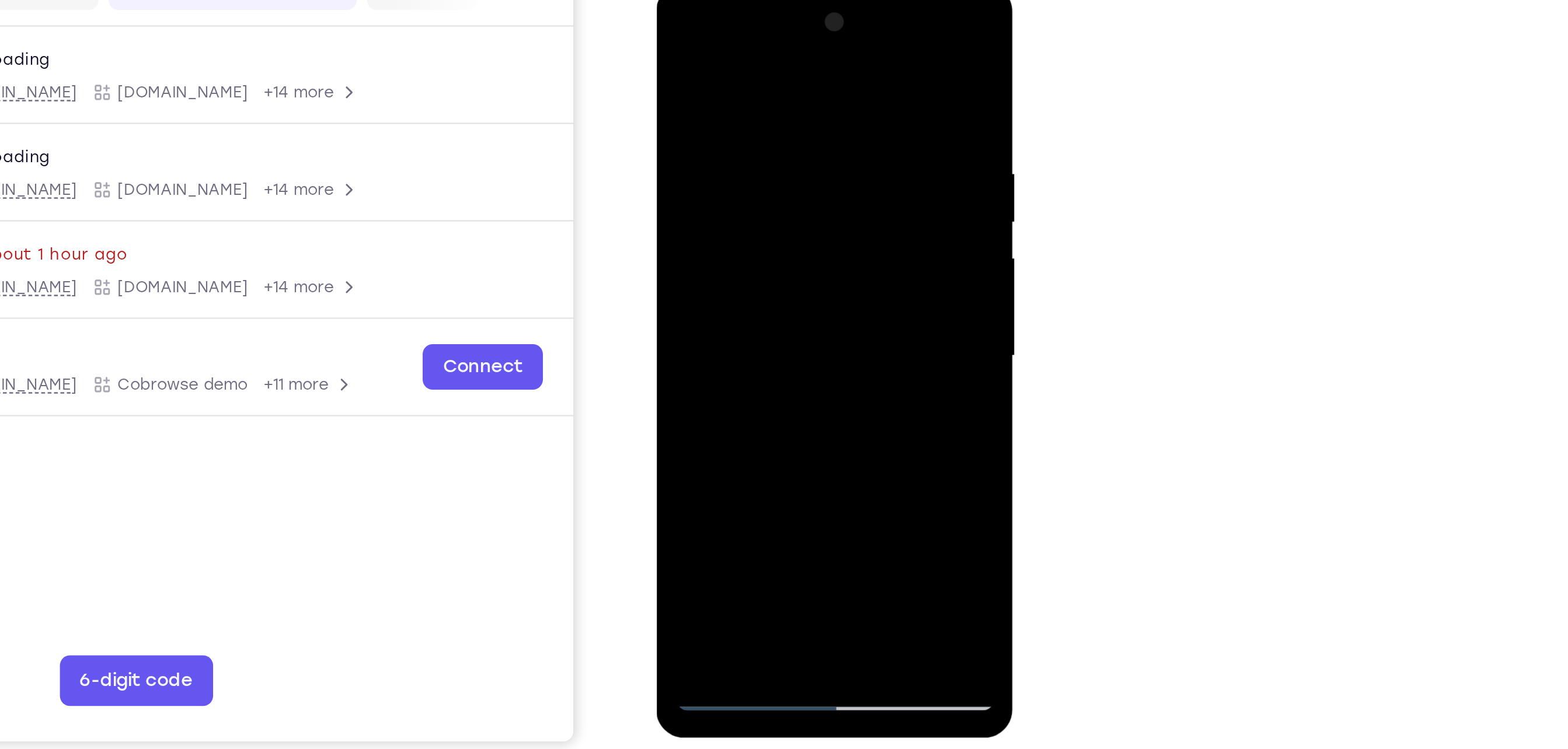
click at [679, 37] on div at bounding box center [738, 156] width 147 height 327
click at [796, 297] on div at bounding box center [738, 156] width 147 height 327
click at [707, 156] on div at bounding box center [738, 156] width 147 height 327
click at [802, 157] on div at bounding box center [738, 156] width 147 height 327
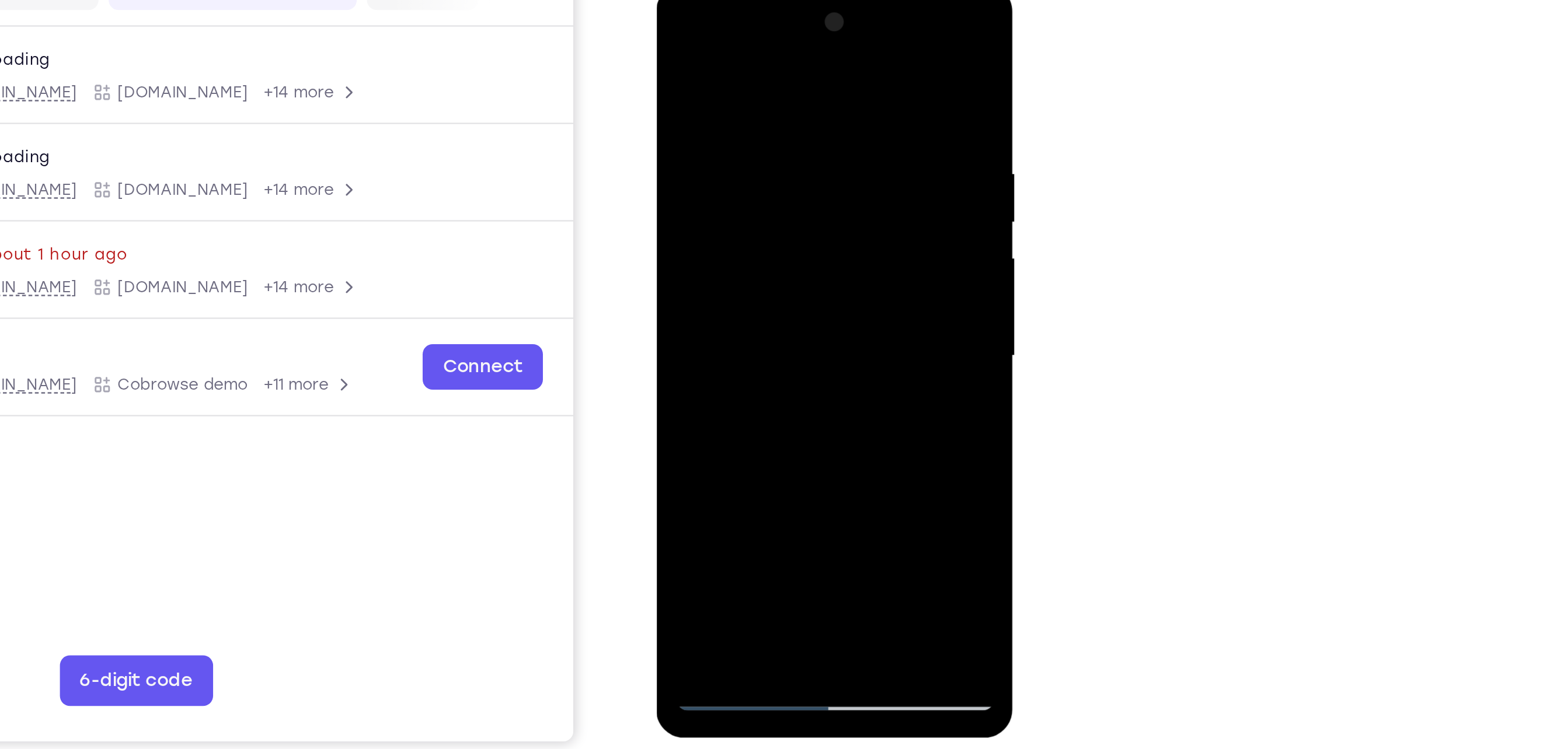
click at [802, 157] on div at bounding box center [738, 156] width 147 height 327
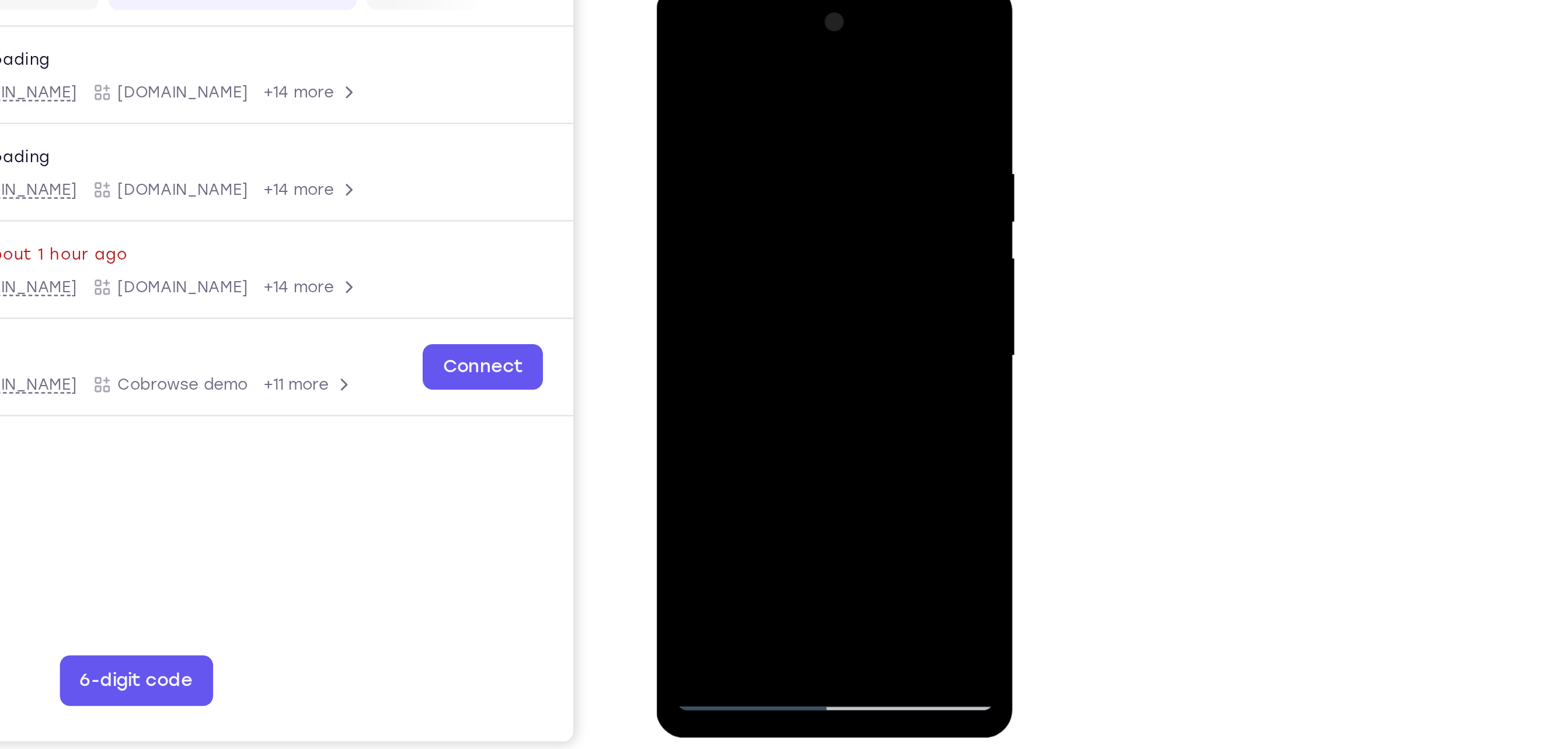
click at [802, 157] on div at bounding box center [738, 156] width 147 height 327
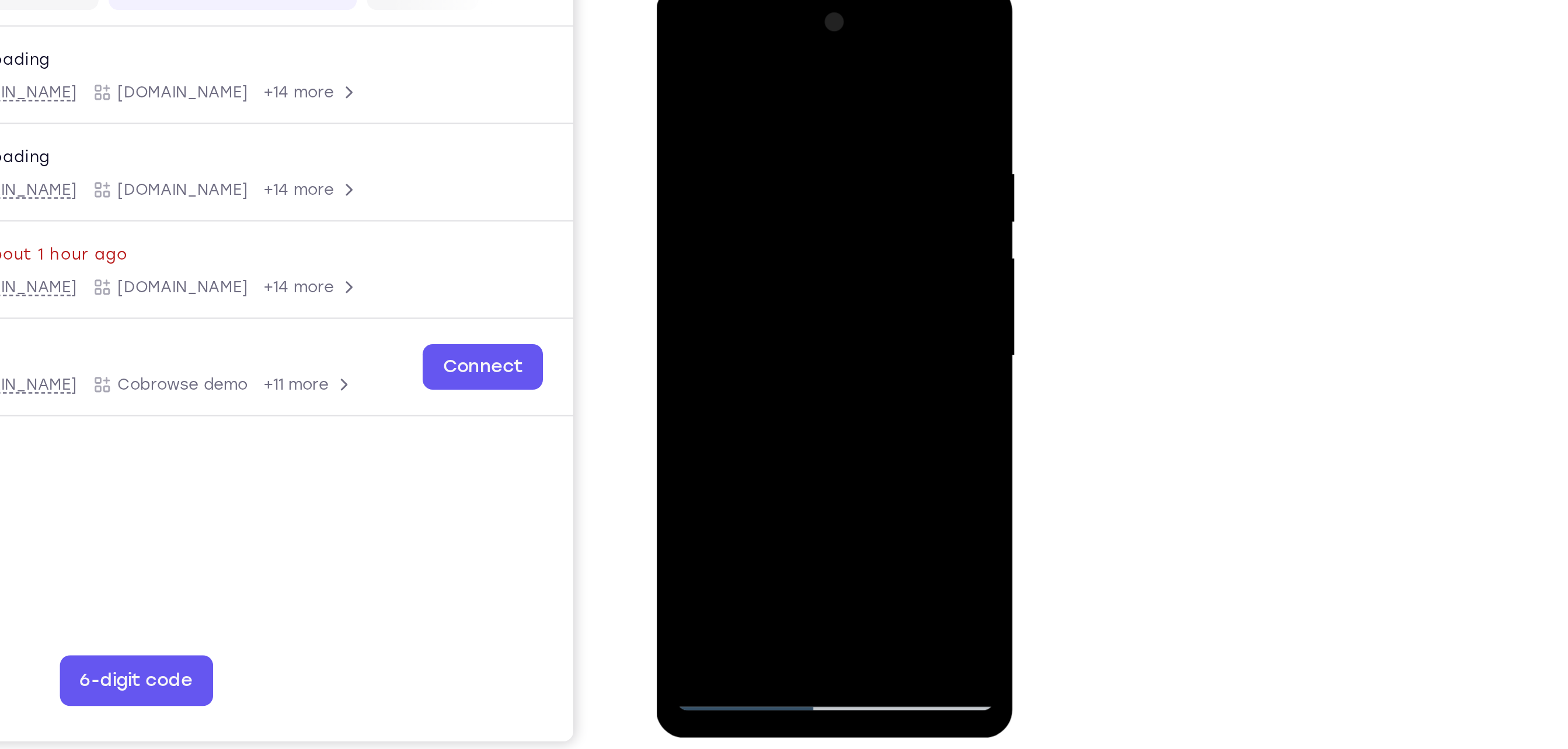
click at [802, 157] on div at bounding box center [738, 156] width 147 height 327
click at [799, 171] on div at bounding box center [738, 156] width 147 height 327
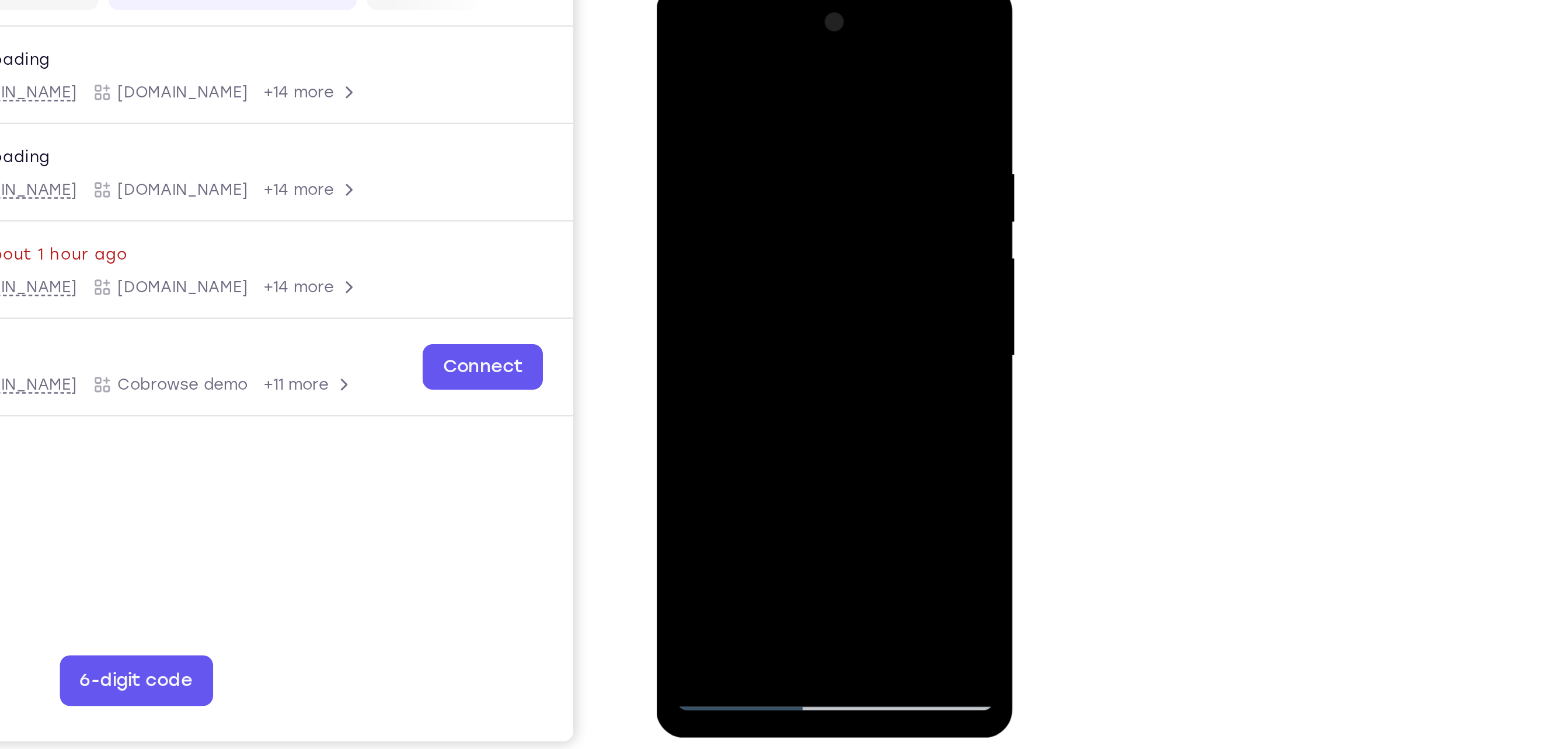
click at [799, 171] on div at bounding box center [738, 156] width 147 height 327
click at [805, 140] on div at bounding box center [738, 156] width 147 height 327
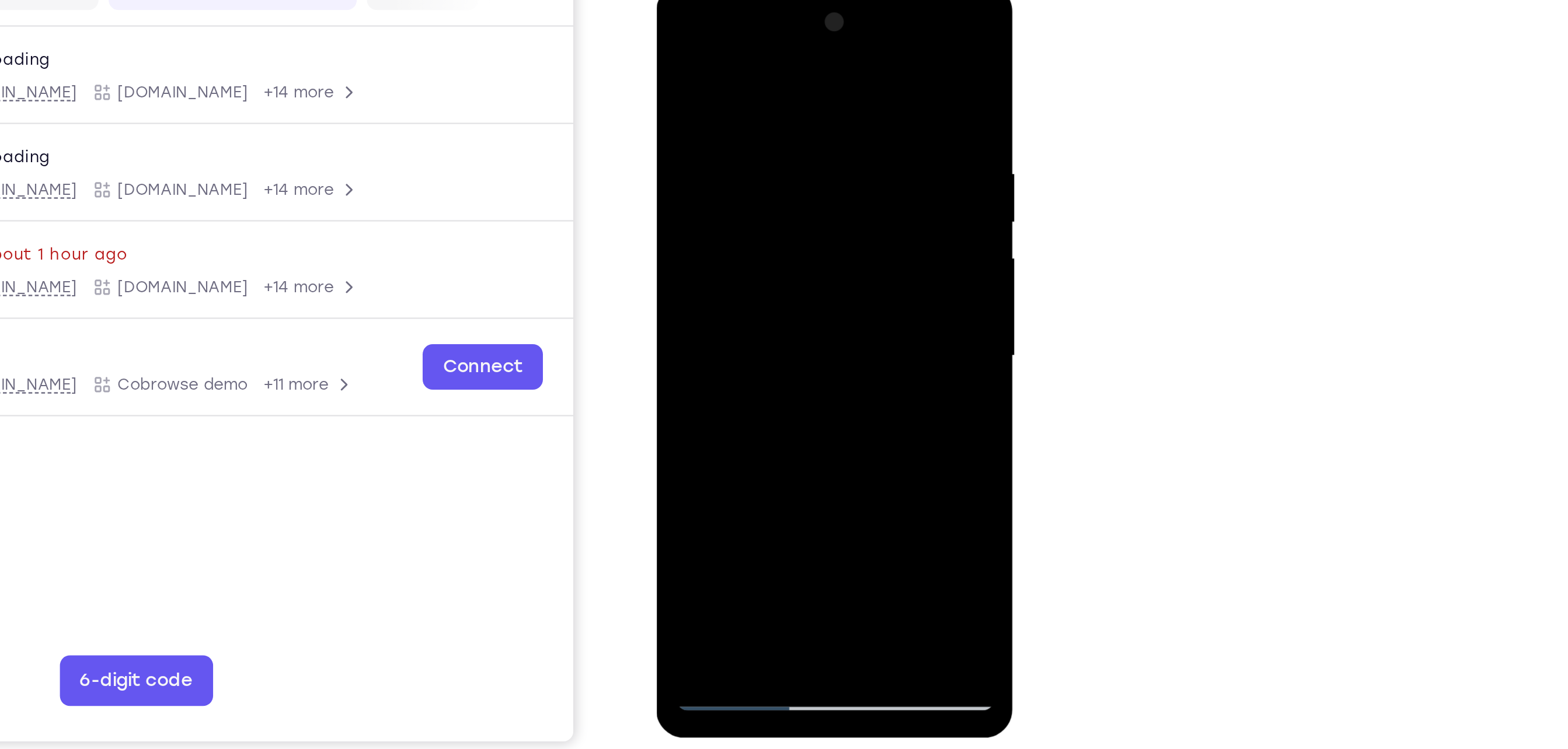
click at [805, 140] on div at bounding box center [738, 156] width 147 height 327
click at [682, 294] on div at bounding box center [738, 156] width 147 height 327
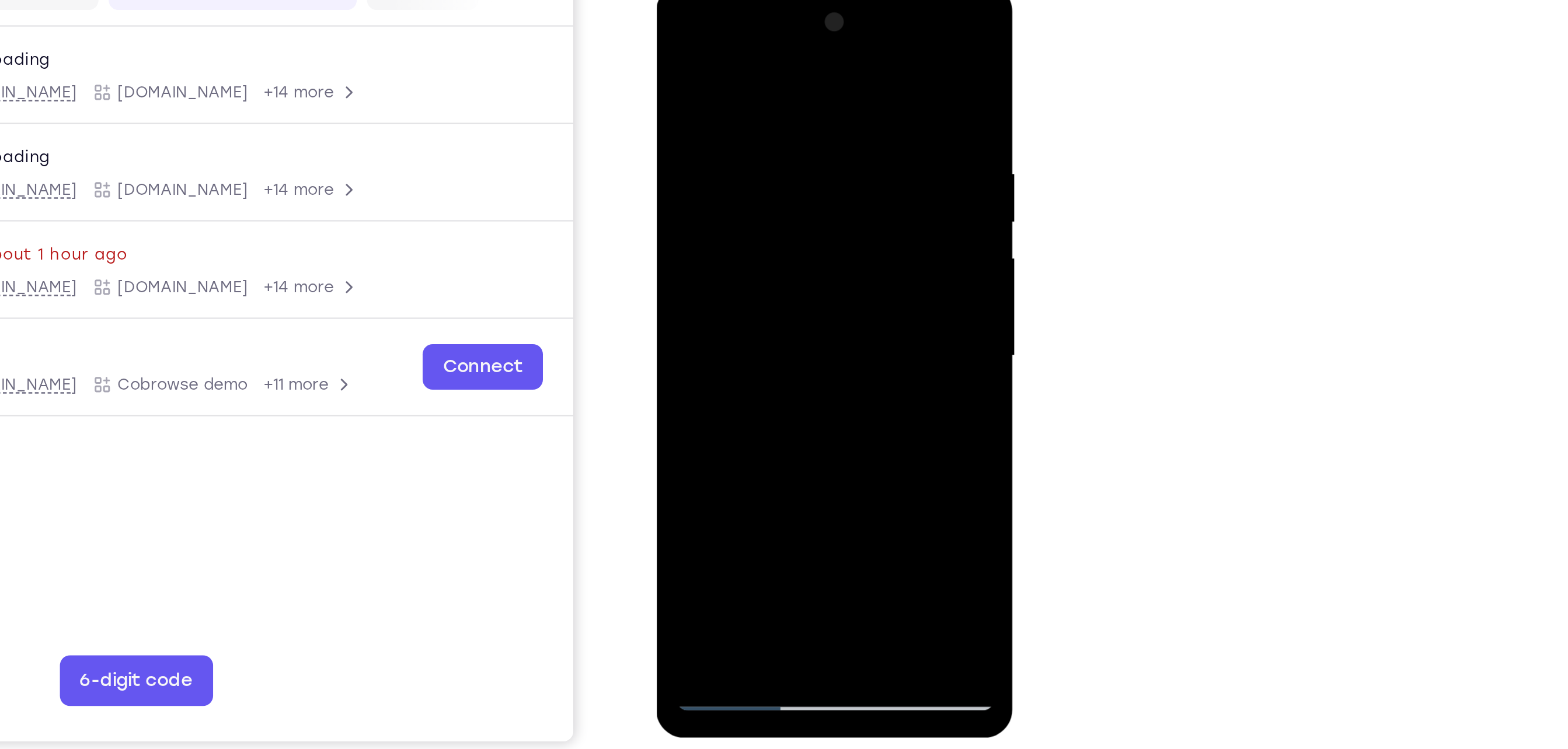
click at [806, 35] on div at bounding box center [738, 156] width 147 height 327
click at [695, 143] on div at bounding box center [738, 156] width 147 height 327
click at [677, 38] on div at bounding box center [738, 156] width 147 height 327
click at [714, 147] on div at bounding box center [738, 156] width 147 height 327
click at [676, 39] on div at bounding box center [738, 156] width 147 height 327
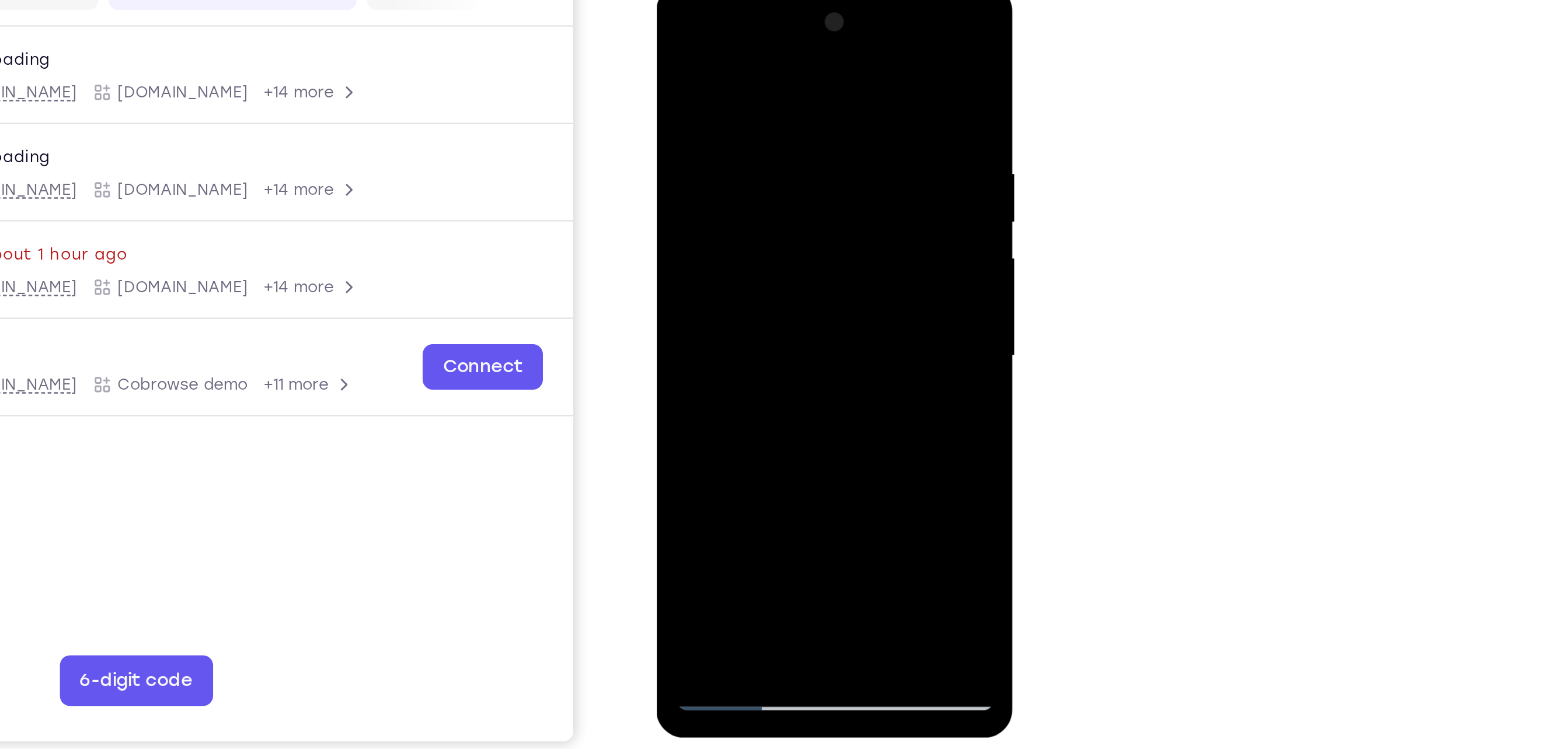
click at [712, 288] on div at bounding box center [738, 156] width 147 height 327
click at [689, 194] on div at bounding box center [738, 156] width 147 height 327
click at [770, 295] on div at bounding box center [738, 156] width 147 height 327
click at [729, 15] on div at bounding box center [738, 156] width 147 height 327
drag, startPoint x: 714, startPoint y: 255, endPoint x: 716, endPoint y: 101, distance: 154.0
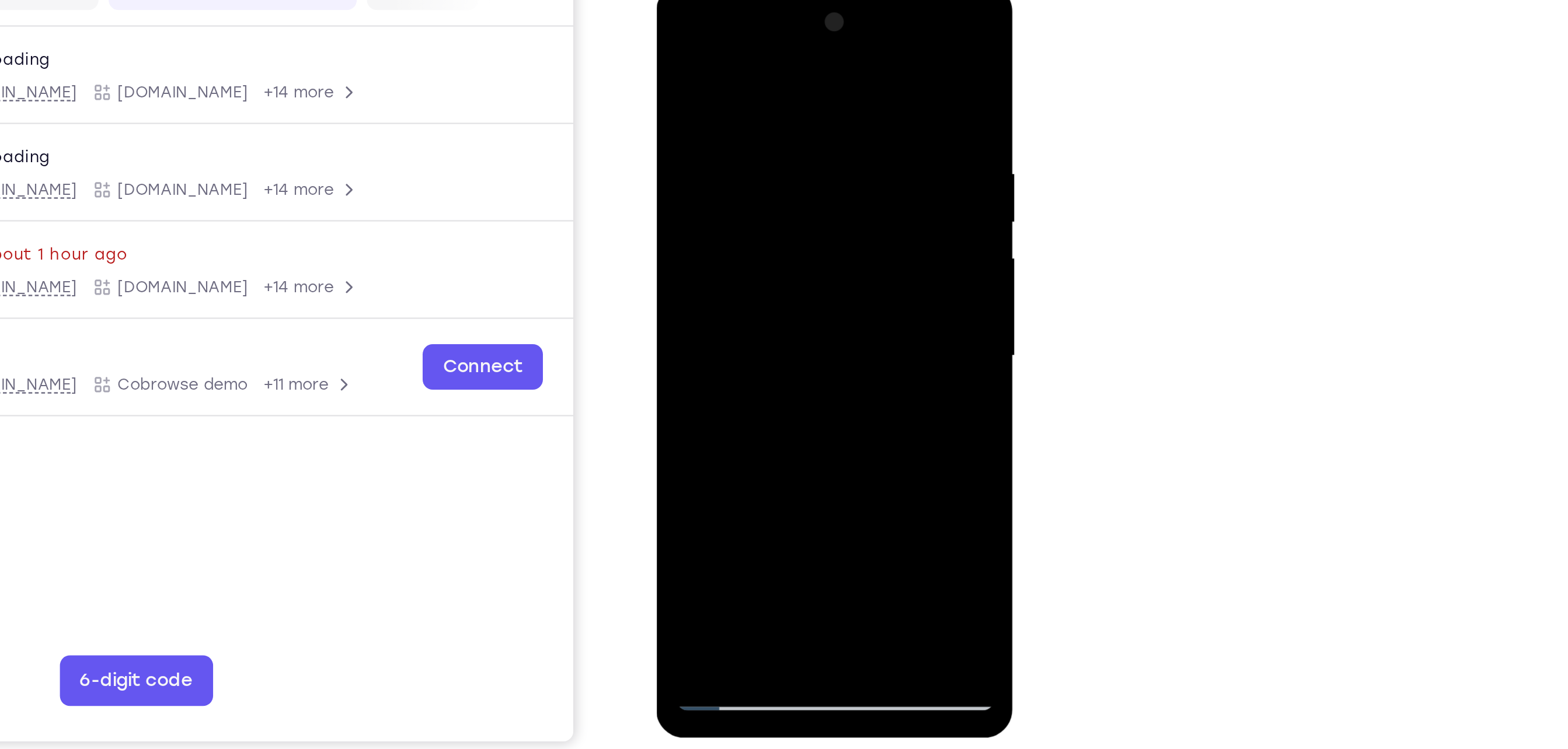
click at [716, 101] on div at bounding box center [738, 156] width 147 height 327
click at [706, 197] on div at bounding box center [738, 156] width 147 height 327
click at [684, 109] on div at bounding box center [738, 156] width 147 height 327
click at [719, 74] on div at bounding box center [738, 156] width 147 height 327
click at [770, 154] on div at bounding box center [738, 156] width 147 height 327
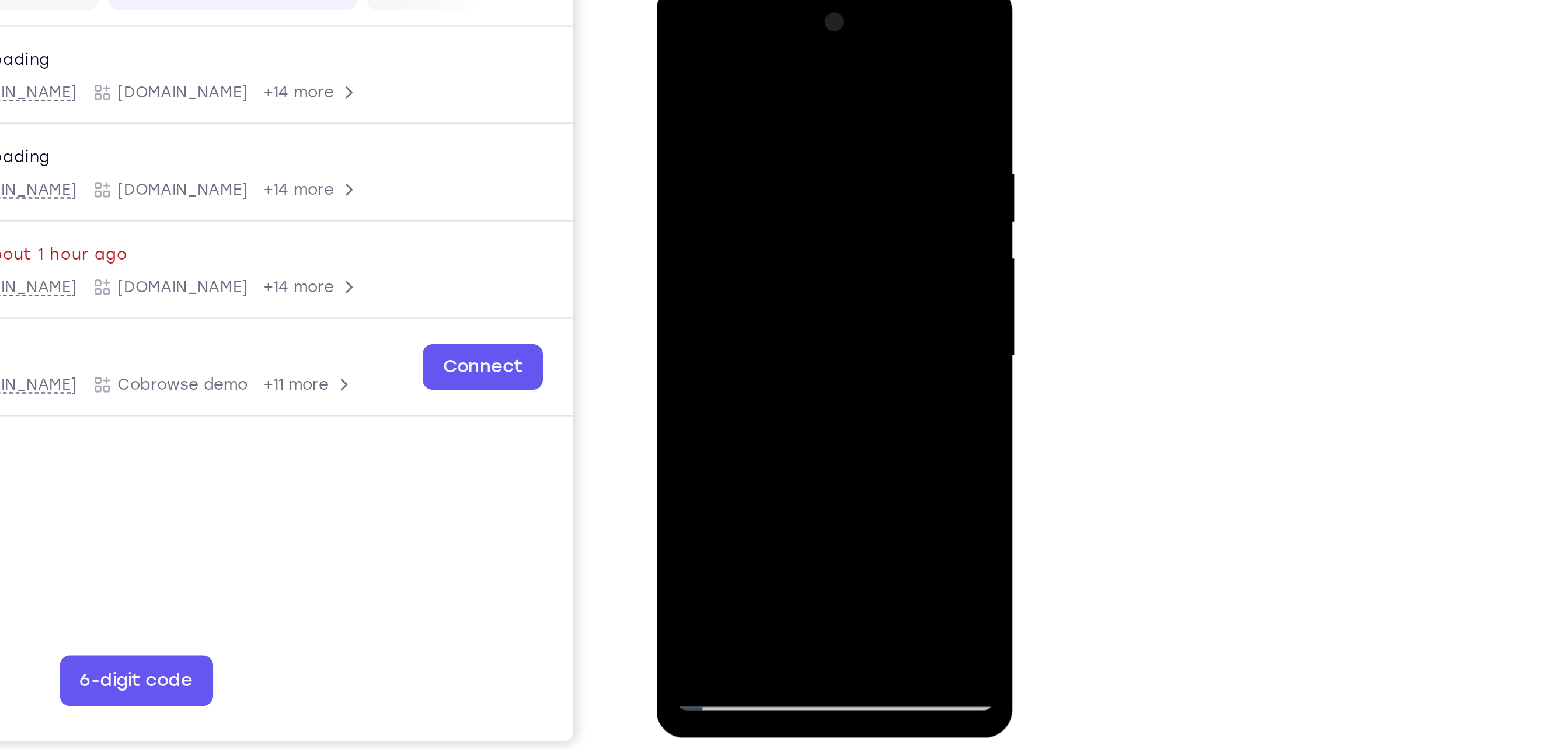
drag, startPoint x: 745, startPoint y: 231, endPoint x: 742, endPoint y: 114, distance: 117.0
click at [742, 114] on div at bounding box center [738, 156] width 147 height 327
drag, startPoint x: 745, startPoint y: 168, endPoint x: 749, endPoint y: 52, distance: 116.1
click at [749, 52] on div at bounding box center [738, 156] width 147 height 327
drag, startPoint x: 770, startPoint y: 229, endPoint x: 766, endPoint y: 343, distance: 114.1
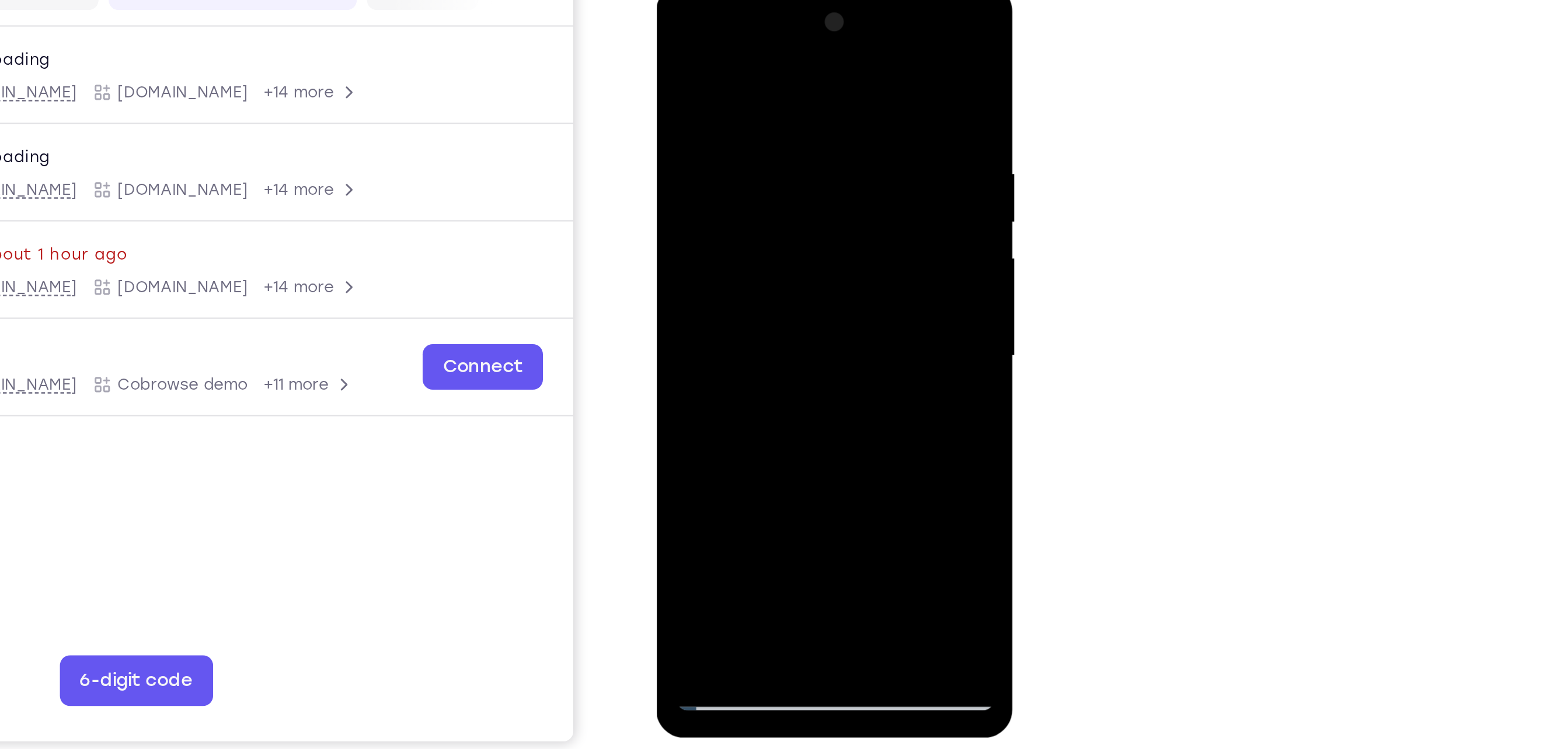
click at [766, 334] on html "Online web based iOS Simulators and Android Emulators. Run iPhone, iPad, Mobile…" at bounding box center [739, 158] width 166 height 350
click at [722, 66] on div at bounding box center [738, 156] width 147 height 327
drag, startPoint x: 753, startPoint y: 229, endPoint x: 756, endPoint y: 111, distance: 118.0
click at [756, 111] on div at bounding box center [738, 156] width 147 height 327
drag, startPoint x: 791, startPoint y: 245, endPoint x: 792, endPoint y: 206, distance: 39.0
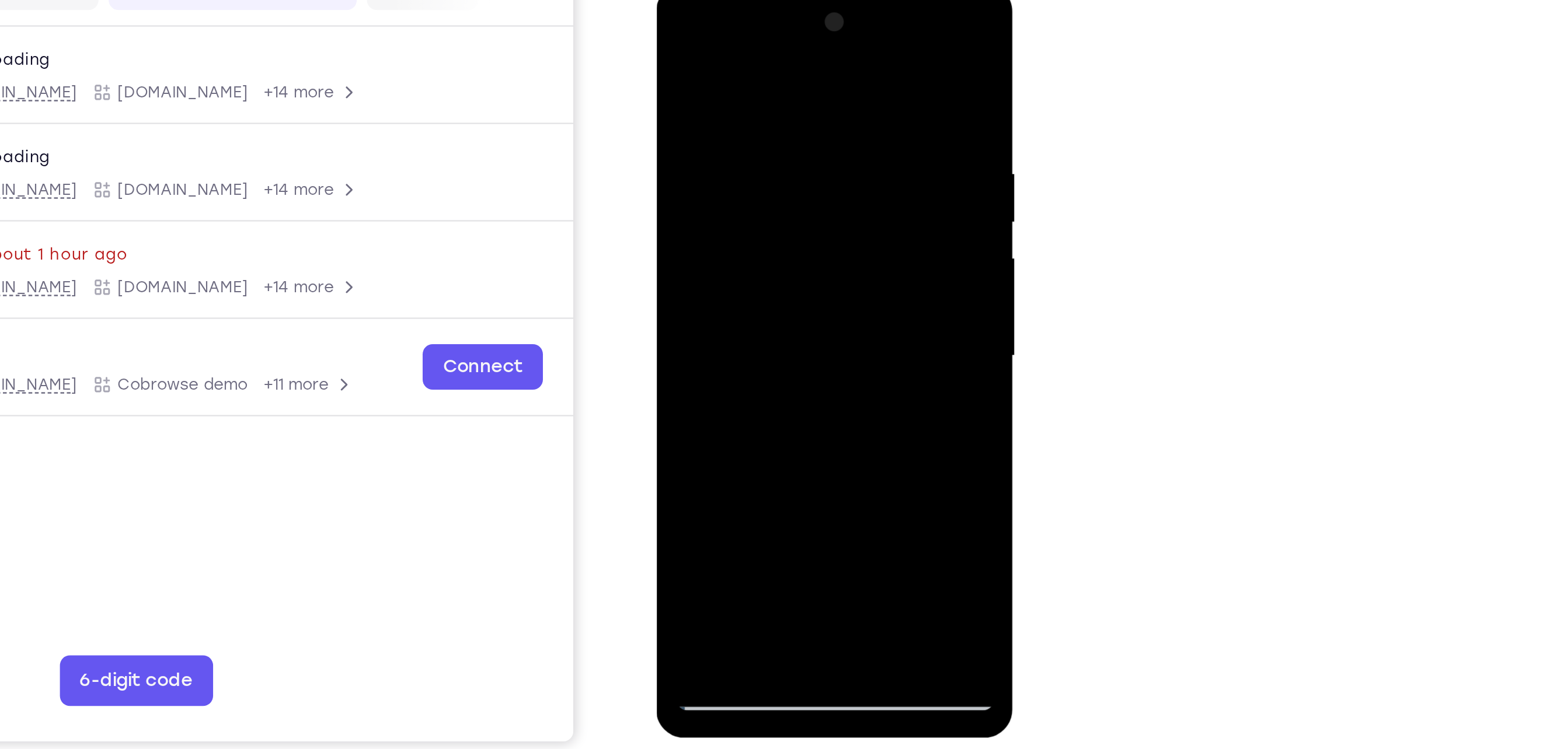
click at [792, 206] on div at bounding box center [738, 156] width 147 height 327
